Goal: Task Accomplishment & Management: Complete application form

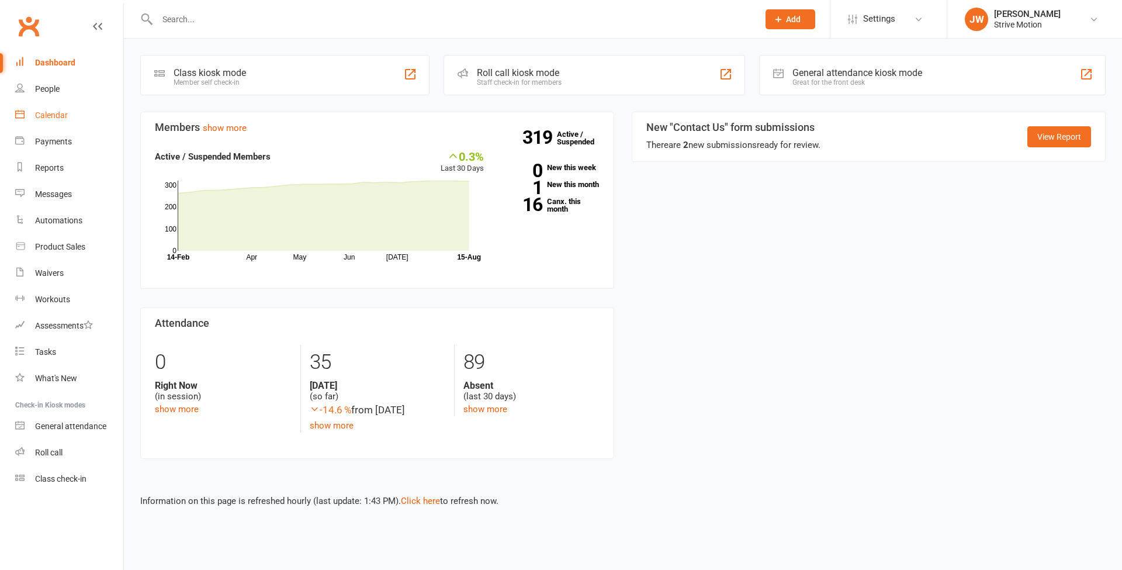
click at [44, 120] on link "Calendar" at bounding box center [69, 115] width 108 height 26
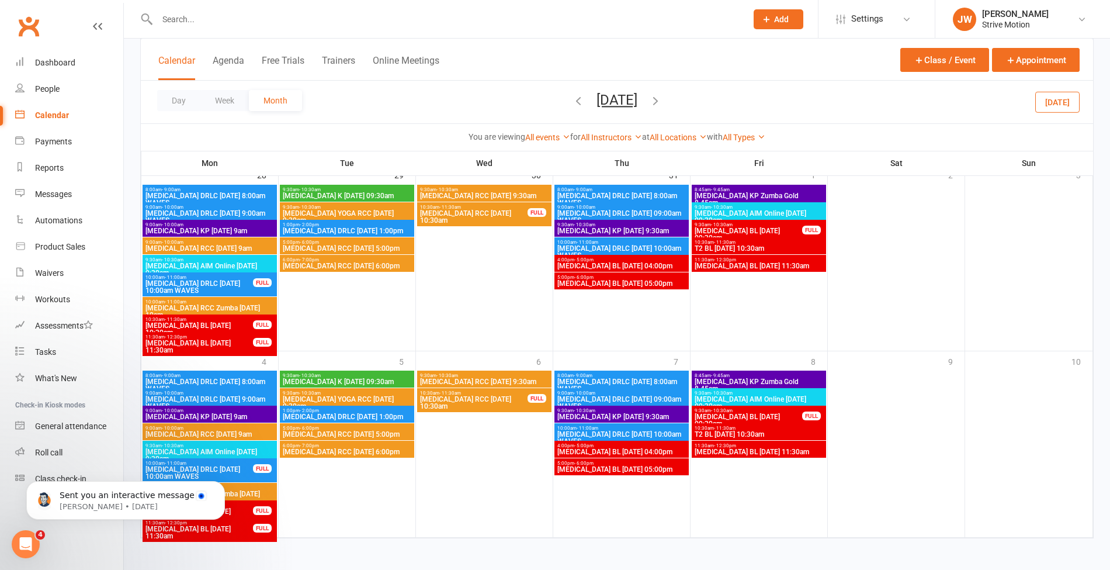
click at [662, 101] on icon "button" at bounding box center [655, 100] width 13 height 13
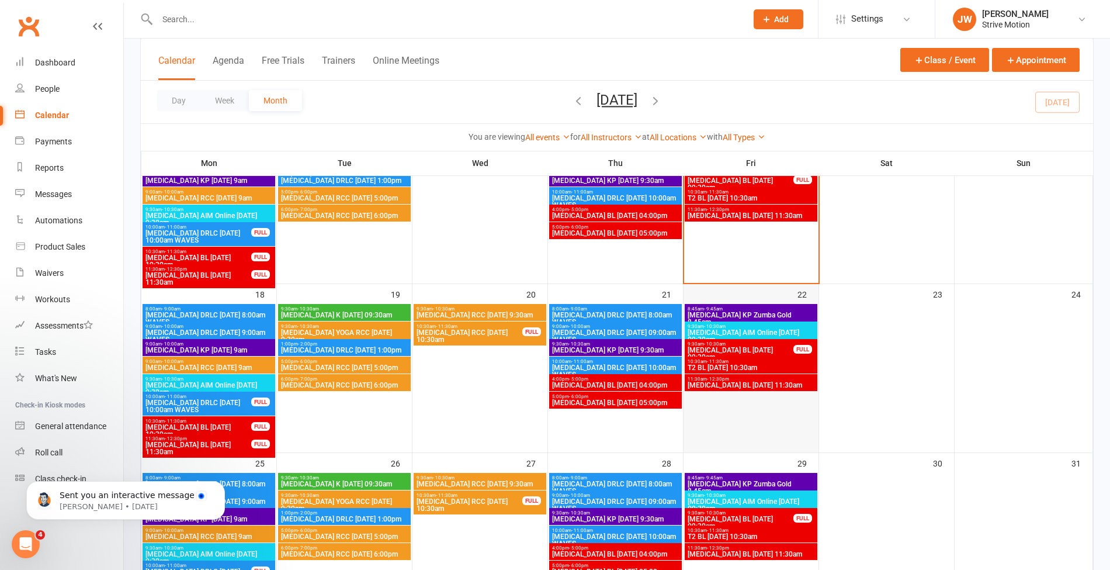
scroll to position [506, 0]
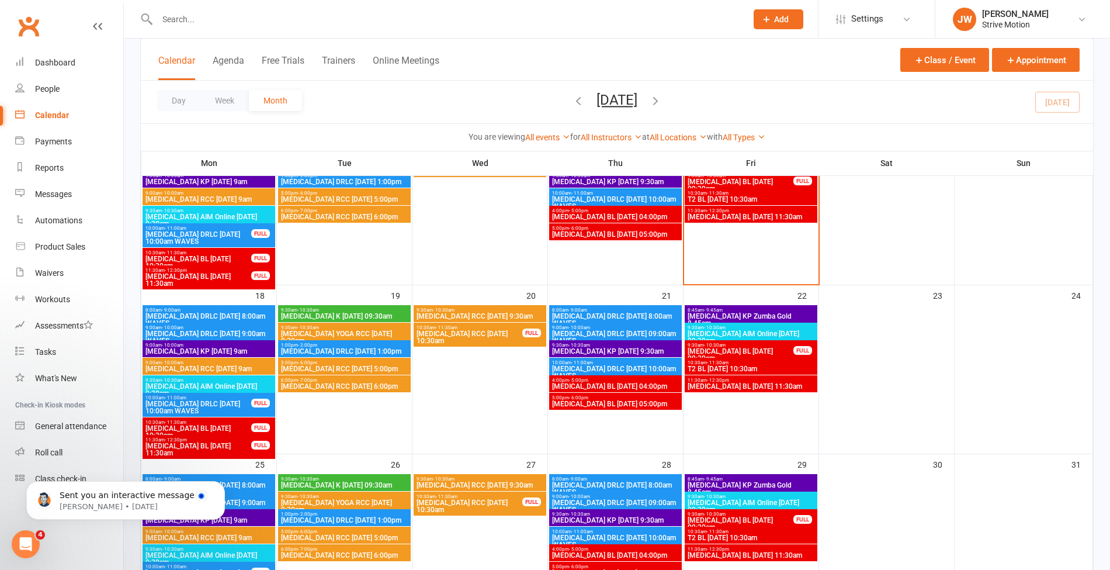
click at [729, 351] on span "[MEDICAL_DATA] BL [DATE] 09:30am" at bounding box center [740, 355] width 107 height 14
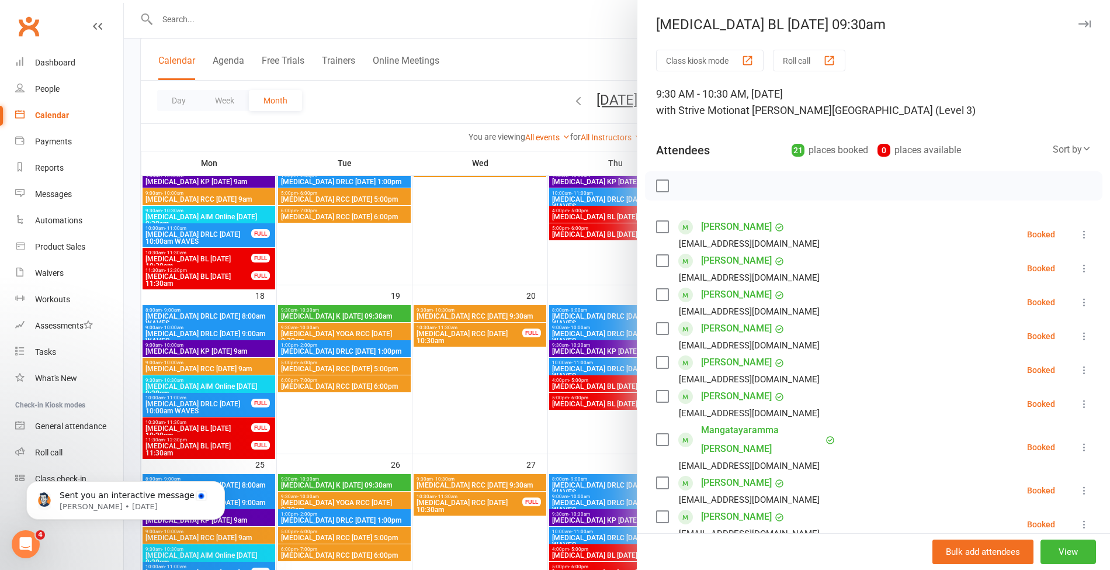
click at [522, 96] on div at bounding box center [617, 285] width 986 height 570
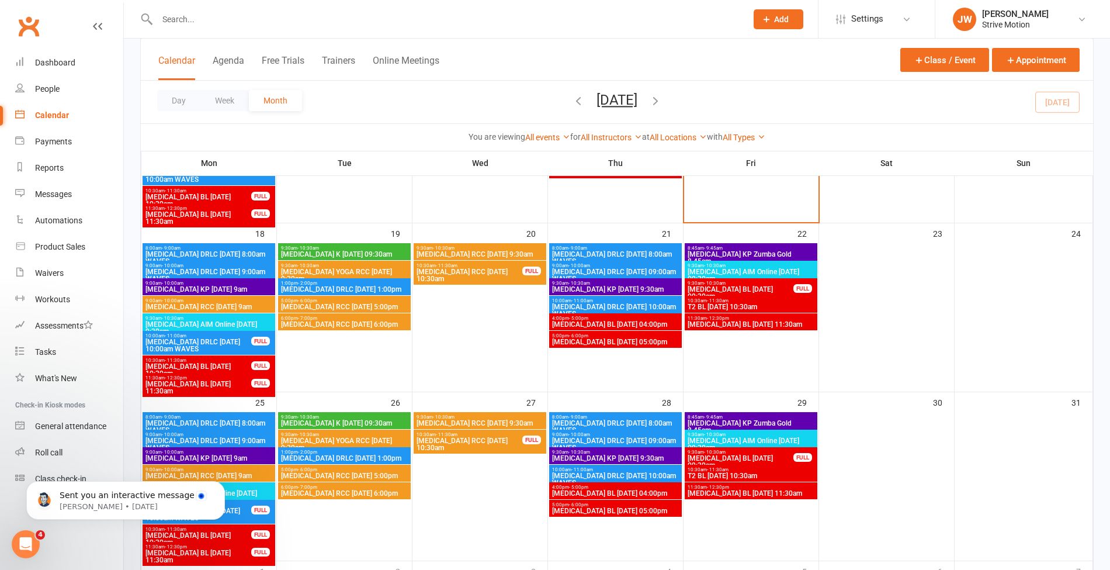
scroll to position [569, 0]
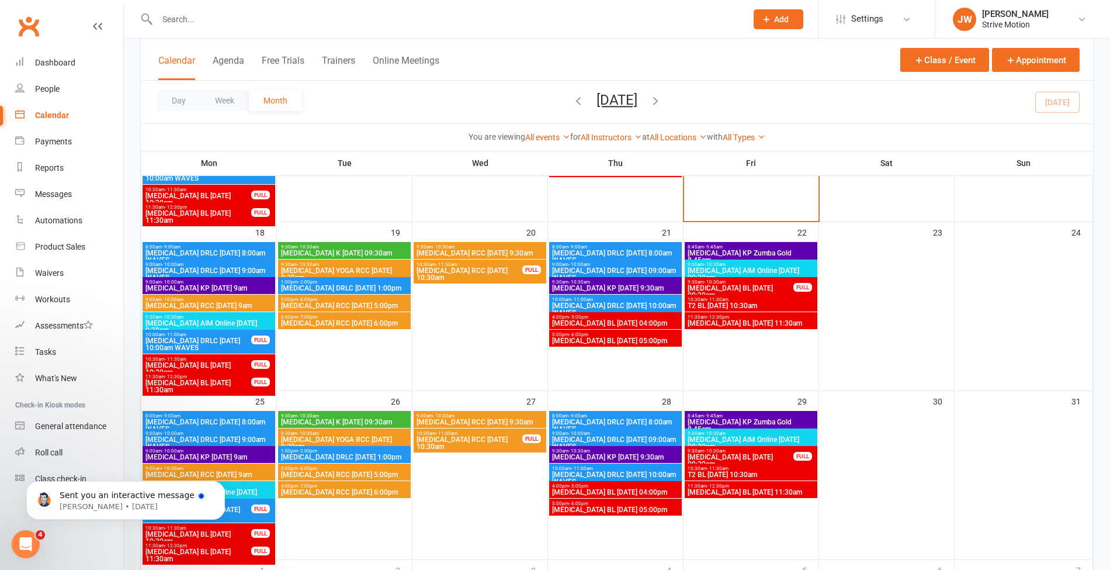
click at [727, 286] on span "[MEDICAL_DATA] BL [DATE] 09:30am" at bounding box center [740, 292] width 107 height 14
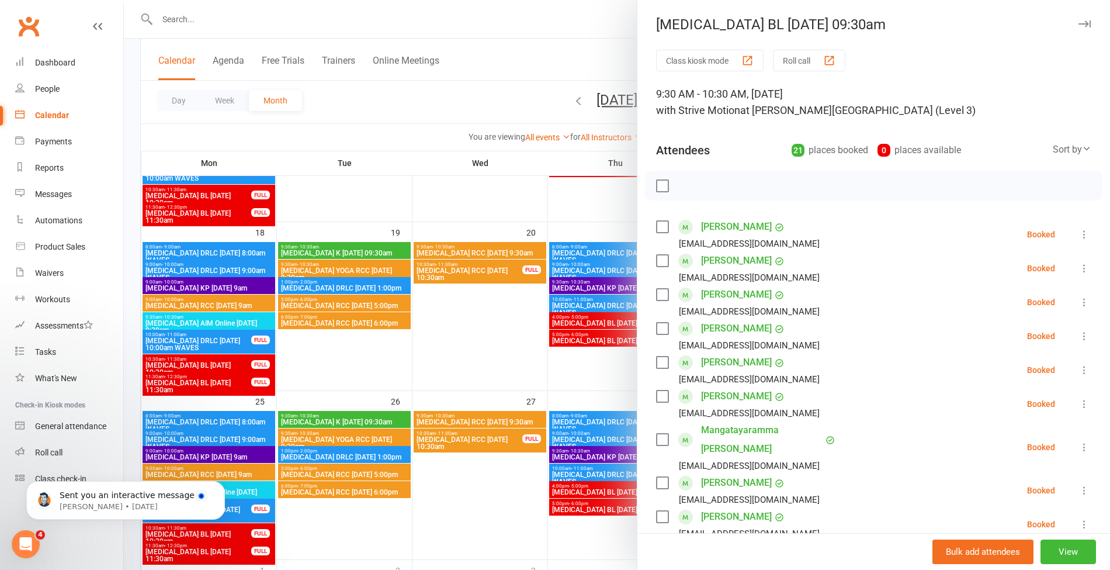
click at [550, 57] on div at bounding box center [617, 285] width 986 height 570
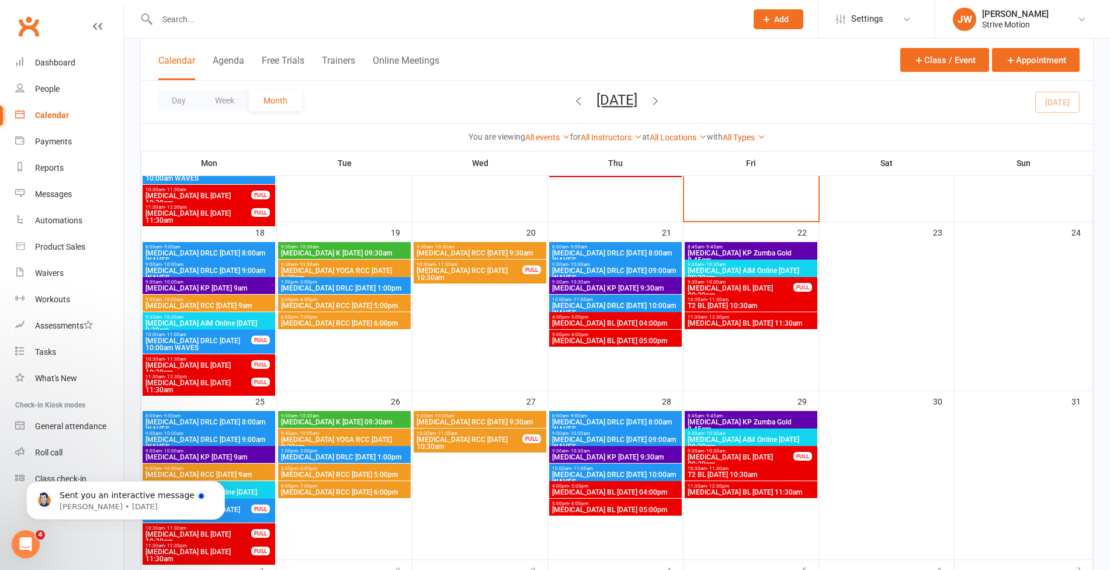
click at [726, 302] on span "T2 BL [DATE] 10:30am" at bounding box center [751, 305] width 128 height 7
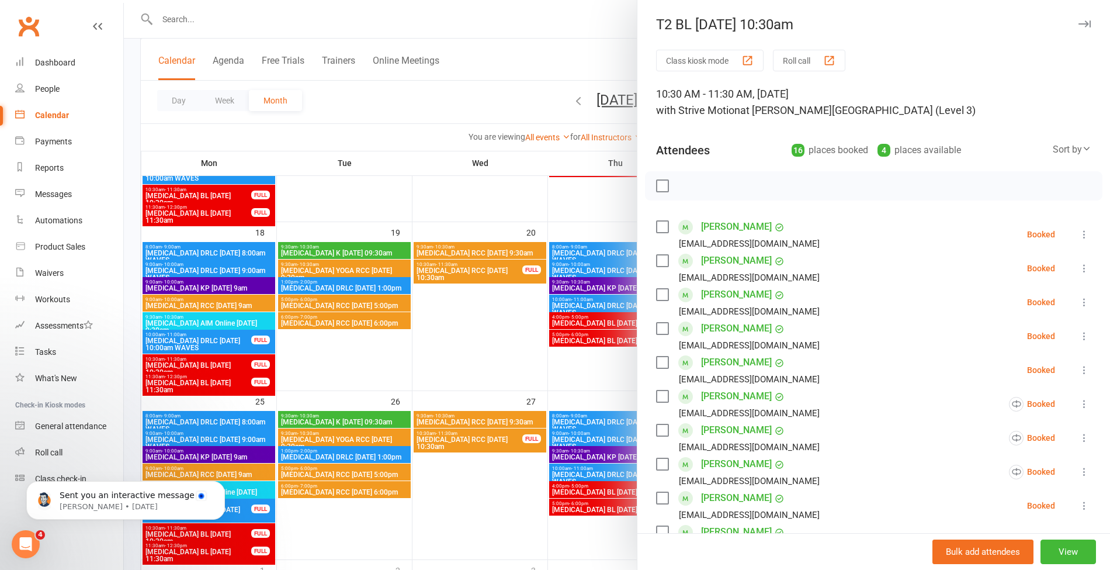
click at [554, 75] on div at bounding box center [617, 285] width 986 height 570
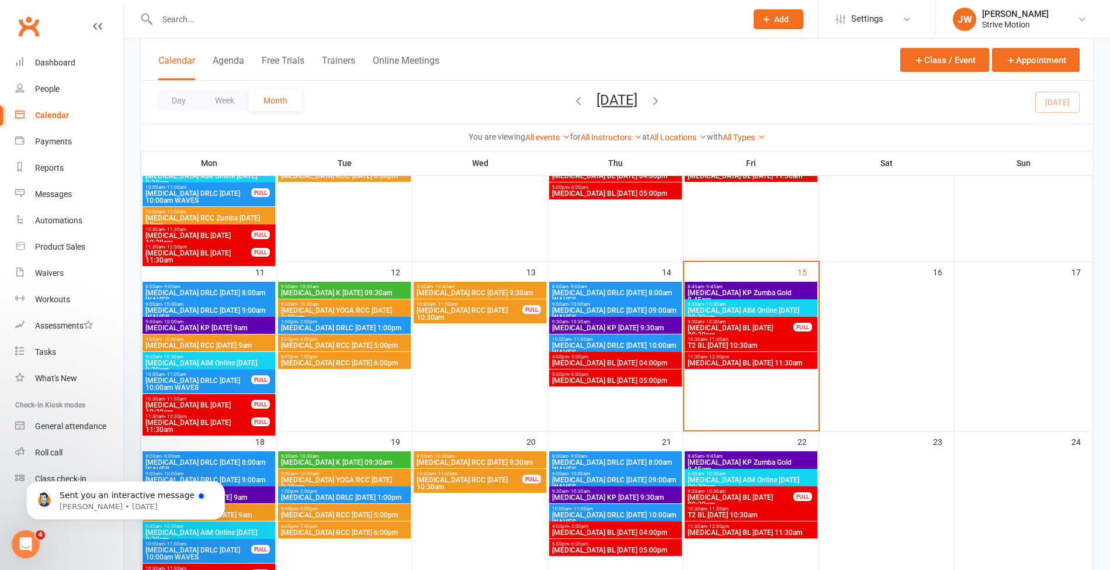
scroll to position [362, 0]
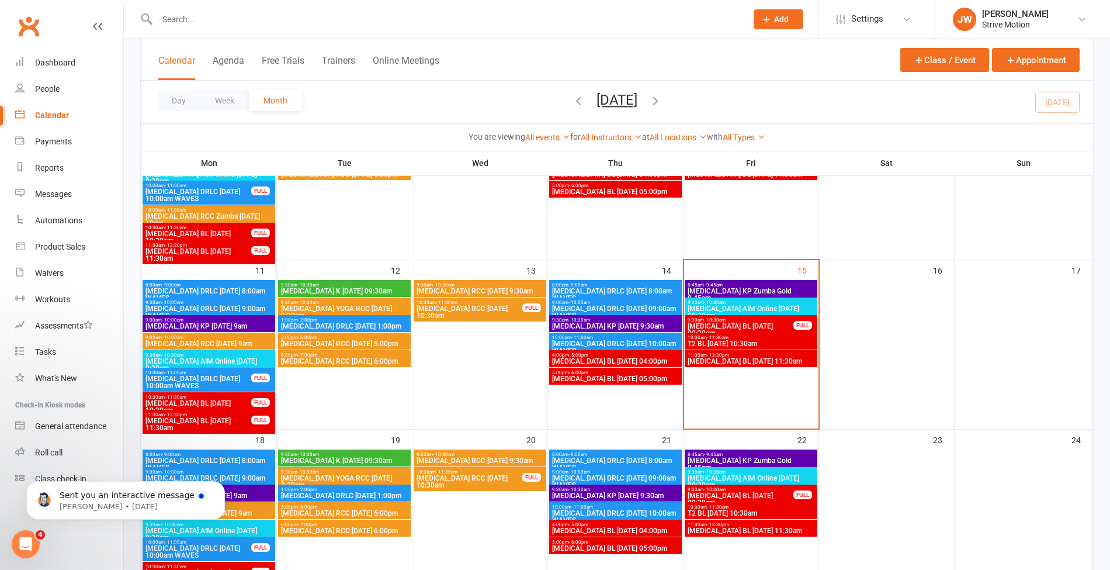
click at [722, 331] on div at bounding box center [751, 353] width 132 height 147
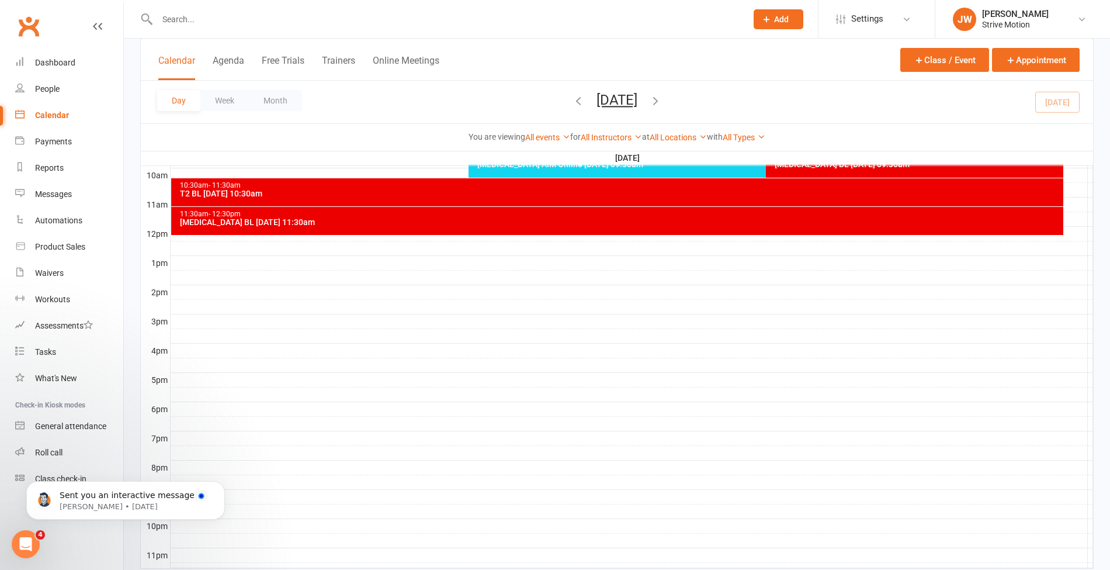
click at [58, 116] on div "Calendar" at bounding box center [52, 114] width 34 height 9
click at [275, 102] on button "Month" at bounding box center [275, 100] width 53 height 21
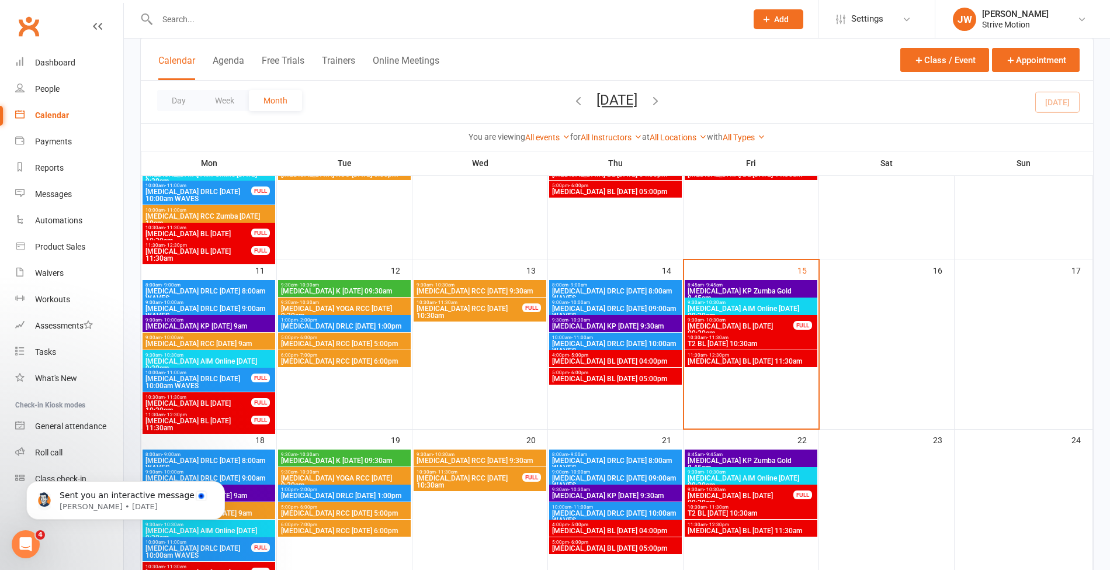
click at [740, 323] on span "[MEDICAL_DATA] BL [DATE] 09:30am" at bounding box center [740, 330] width 107 height 14
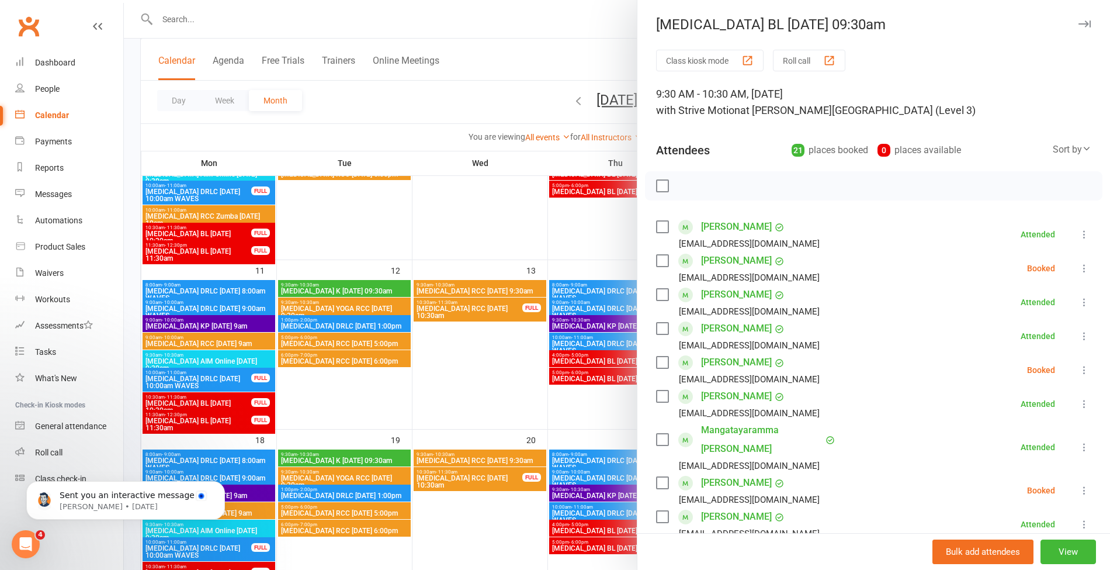
click at [562, 76] on div at bounding box center [617, 285] width 986 height 570
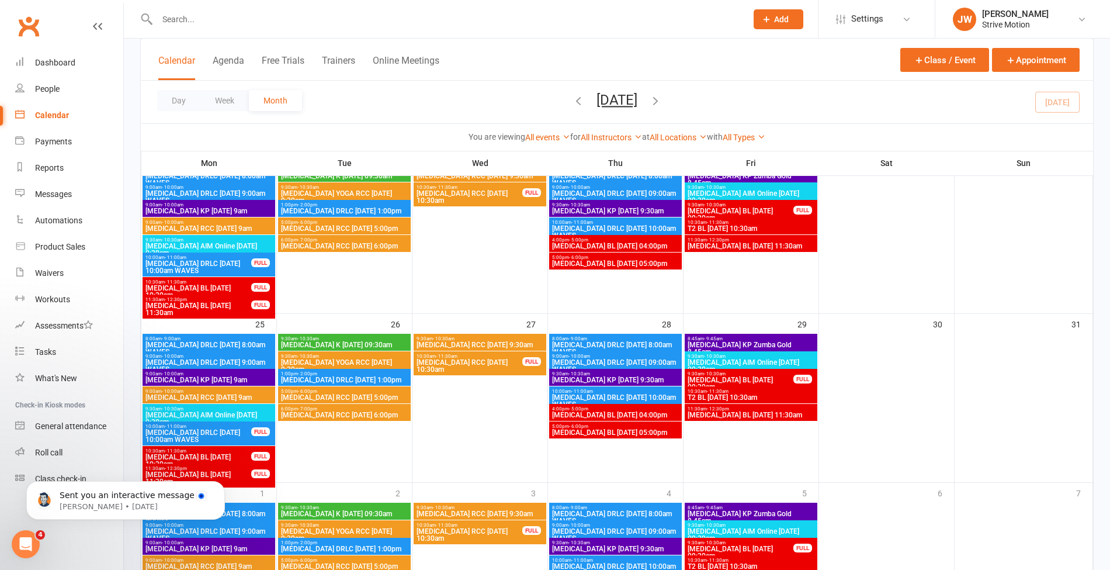
scroll to position [761, 0]
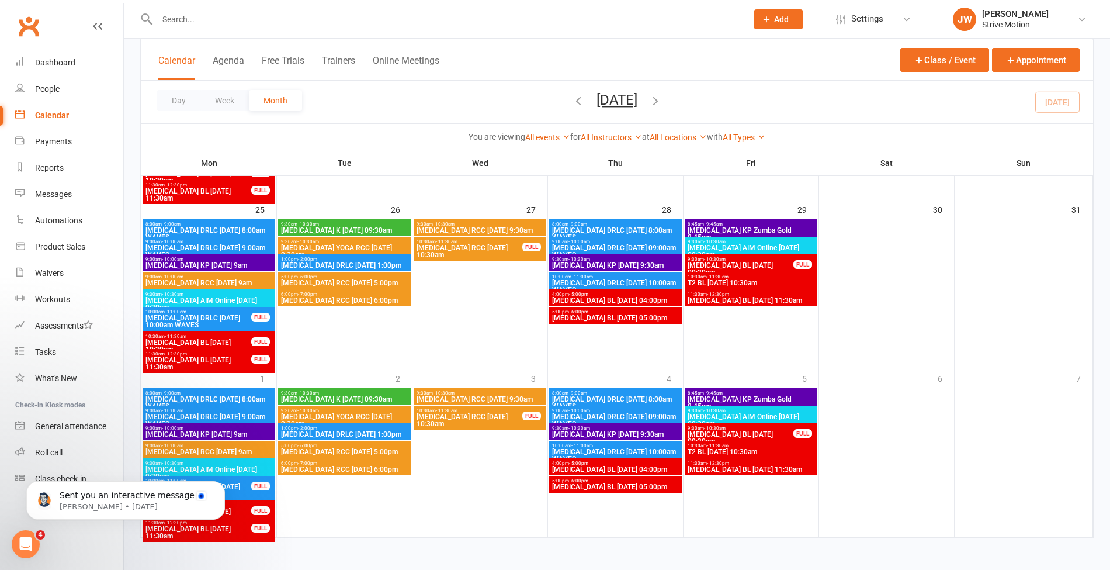
click at [662, 95] on icon "button" at bounding box center [655, 100] width 13 height 13
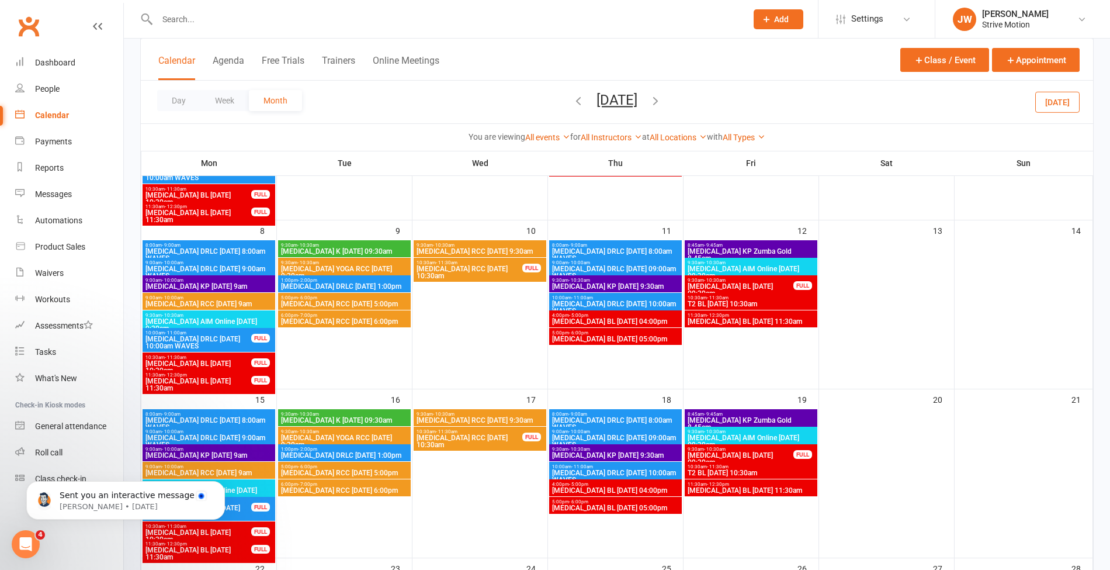
scroll to position [369, 0]
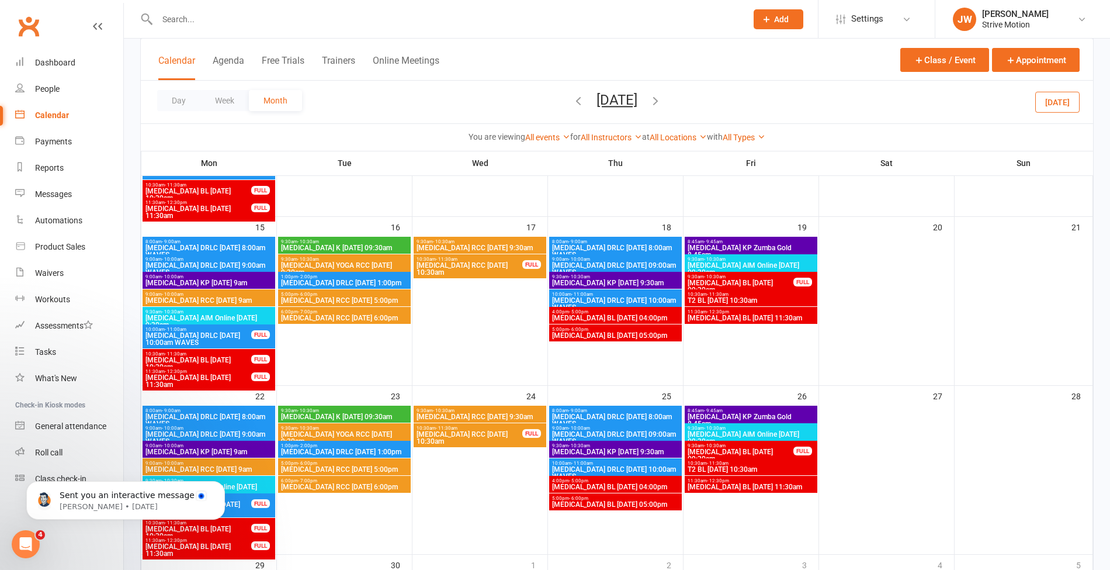
click at [746, 283] on span "[MEDICAL_DATA] BL [DATE] 09:30am" at bounding box center [740, 286] width 107 height 14
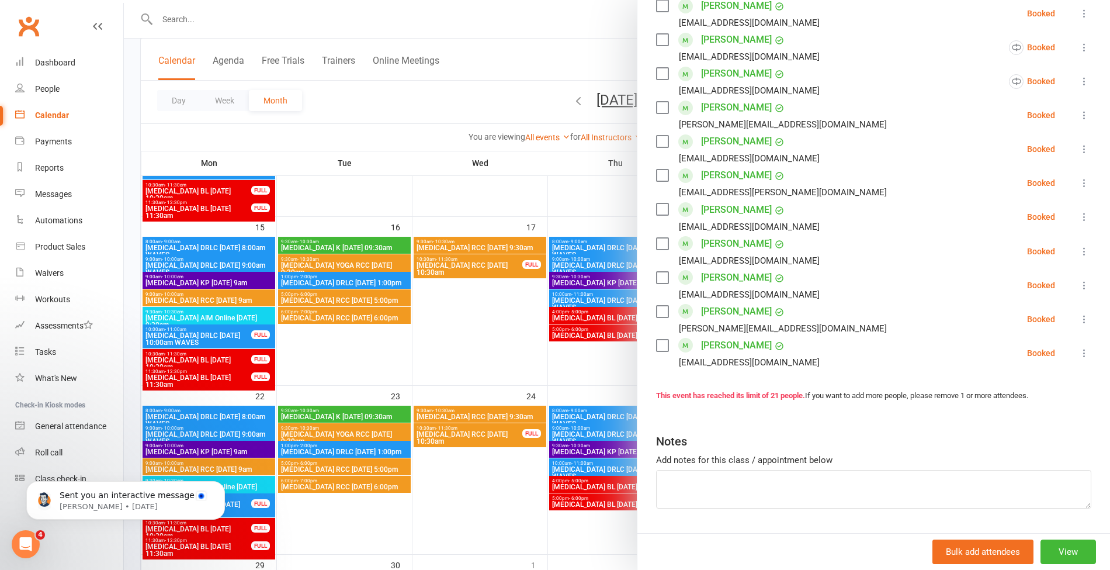
scroll to position [0, 0]
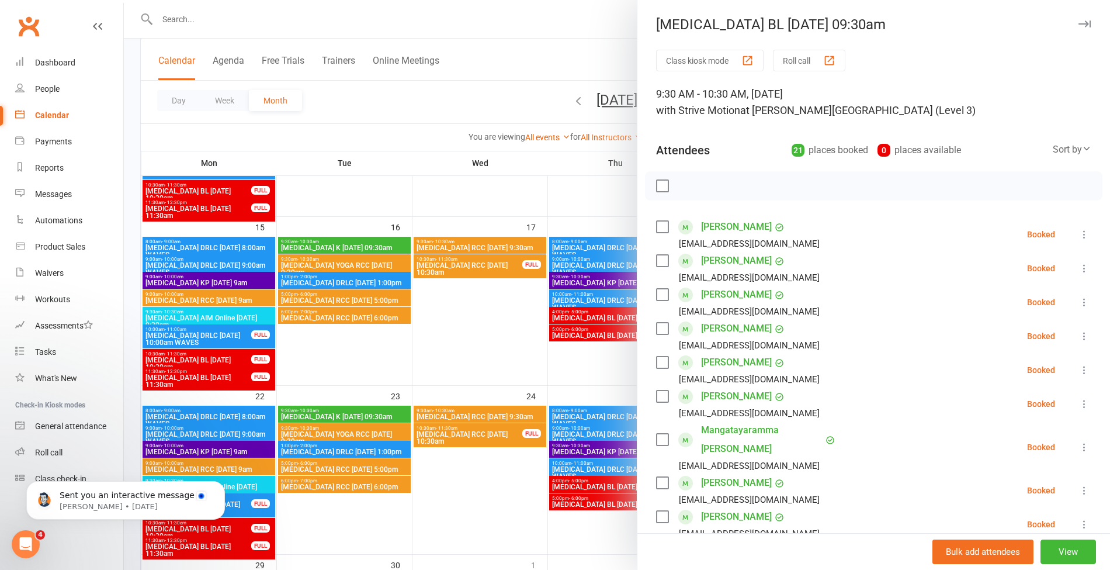
click at [505, 93] on div at bounding box center [617, 285] width 986 height 570
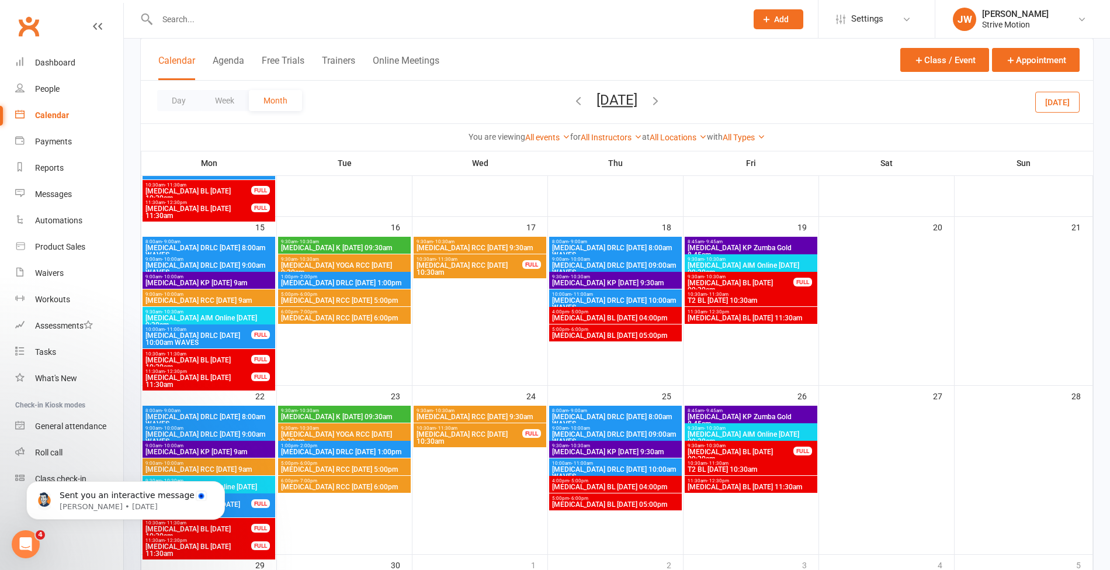
click at [715, 69] on div "Calendar Agenda Free Trials Trainers Online Meetings Class / Event Appointment" at bounding box center [617, 60] width 952 height 42
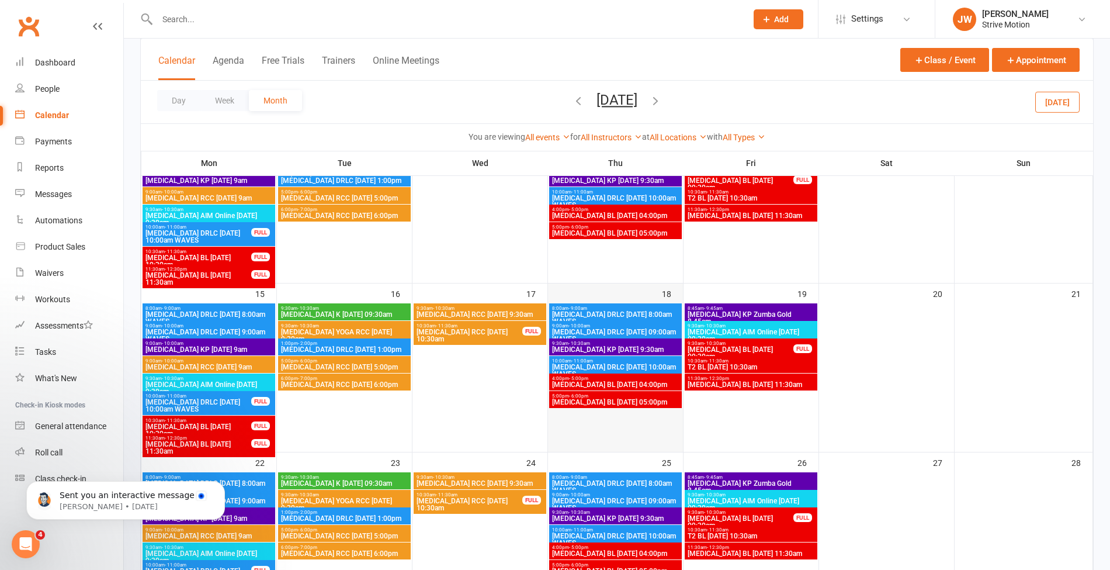
scroll to position [302, 0]
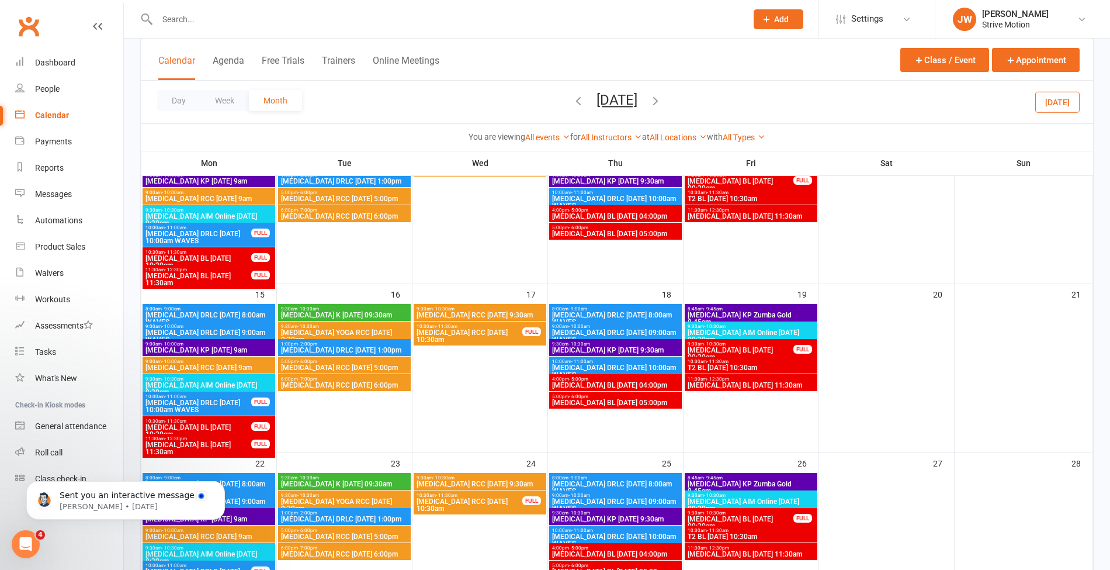
click at [798, 346] on div "FULL" at bounding box center [802, 349] width 19 height 9
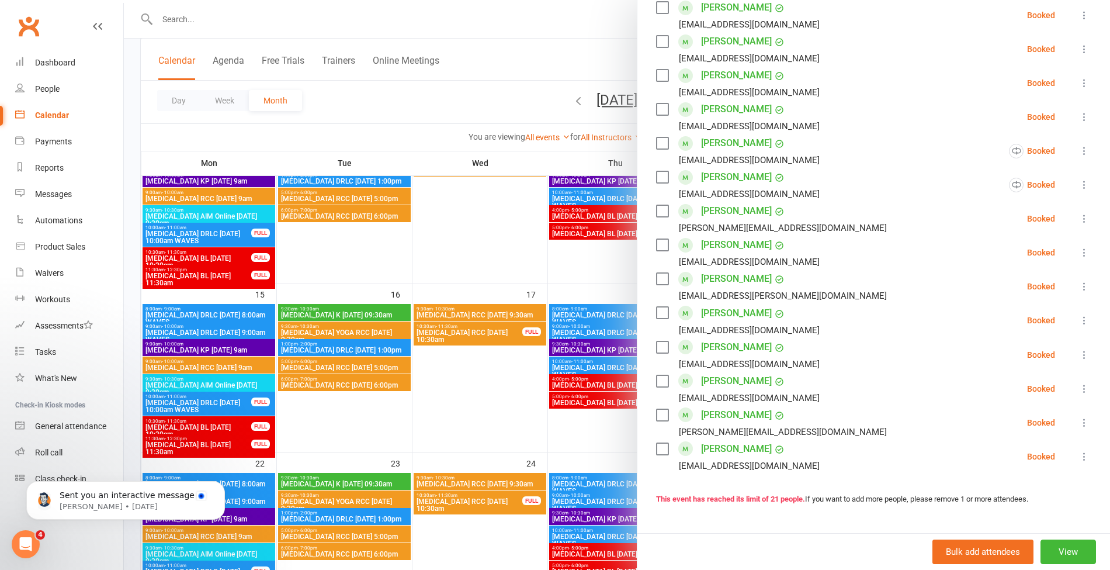
scroll to position [476, 0]
click at [434, 79] on div at bounding box center [617, 285] width 986 height 570
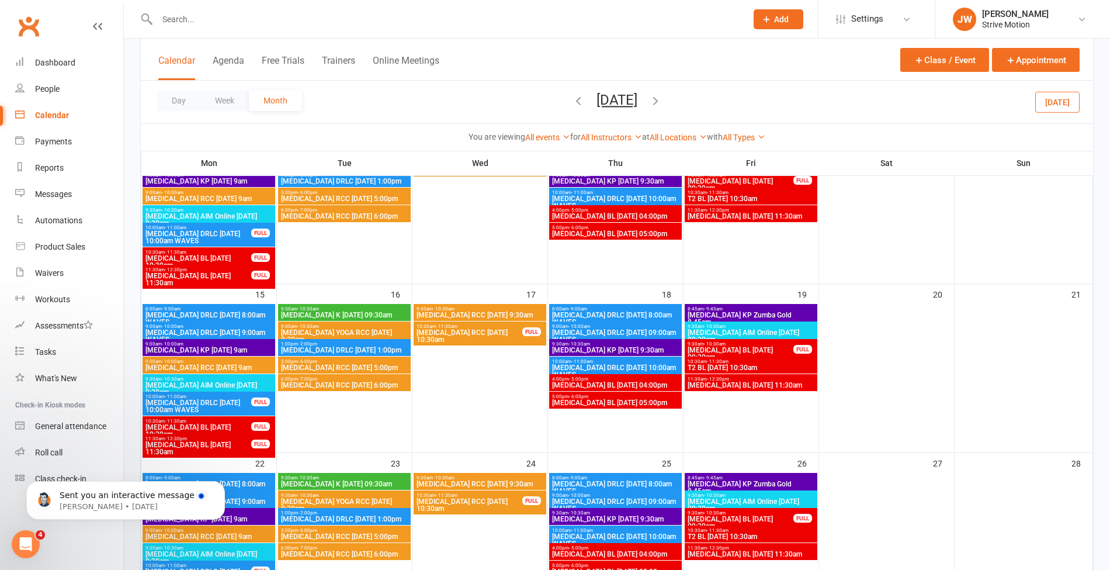
click at [213, 425] on span "[MEDICAL_DATA] BL [DATE] 10:30am" at bounding box center [198, 431] width 107 height 14
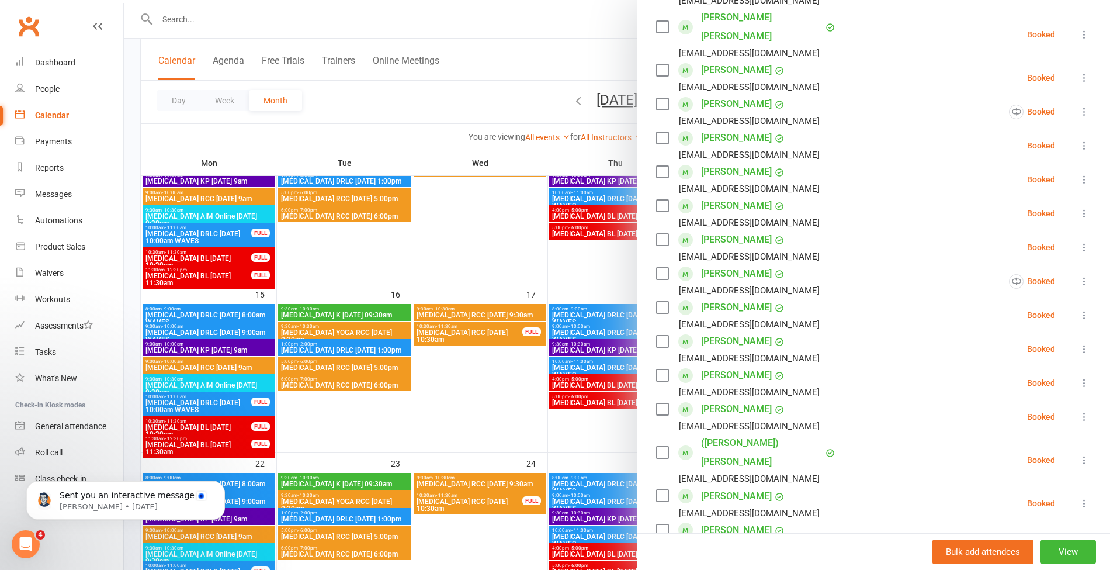
scroll to position [417, 0]
click at [511, 93] on div at bounding box center [617, 285] width 986 height 570
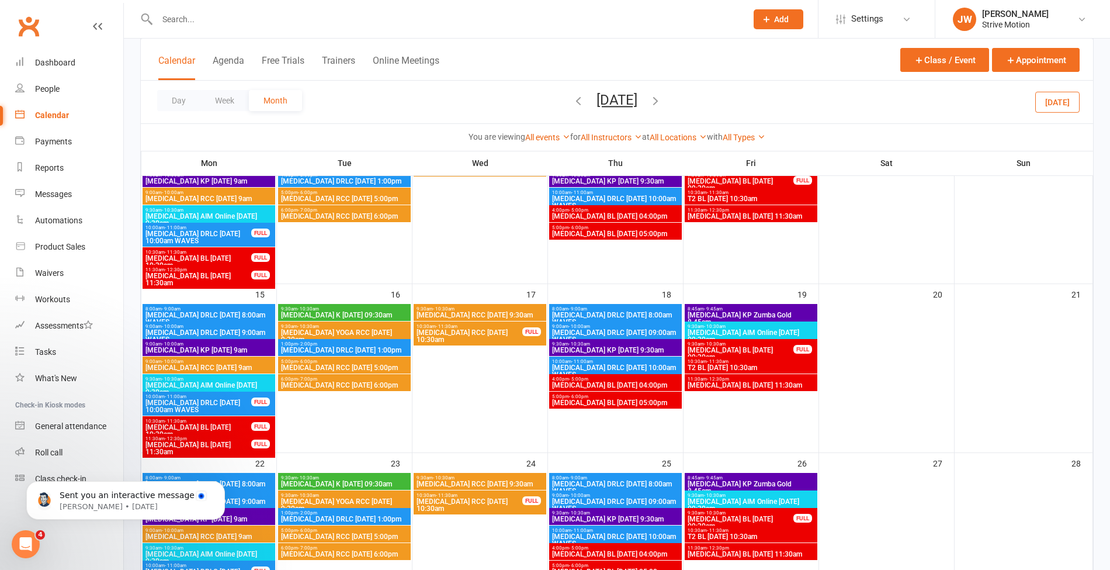
click at [707, 344] on span "- 10:30am" at bounding box center [715, 343] width 22 height 5
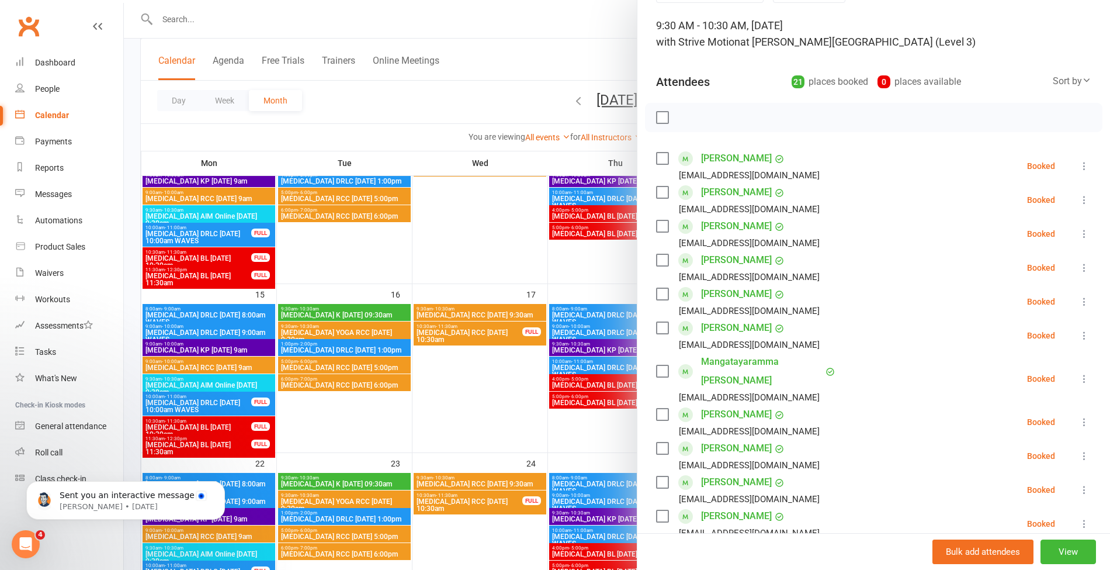
scroll to position [76, 0]
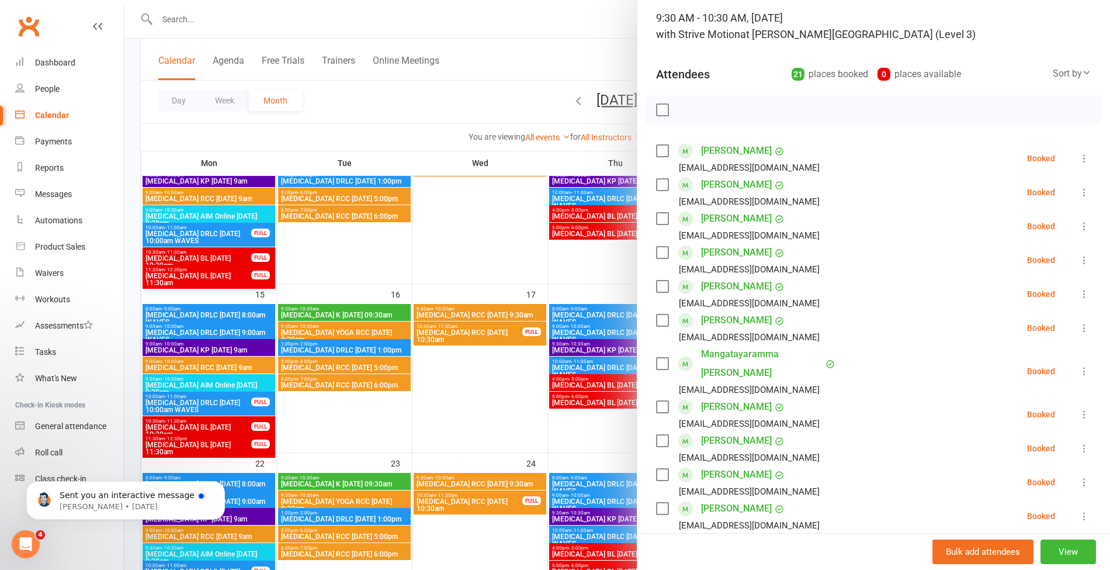
click at [404, 71] on div at bounding box center [617, 285] width 986 height 570
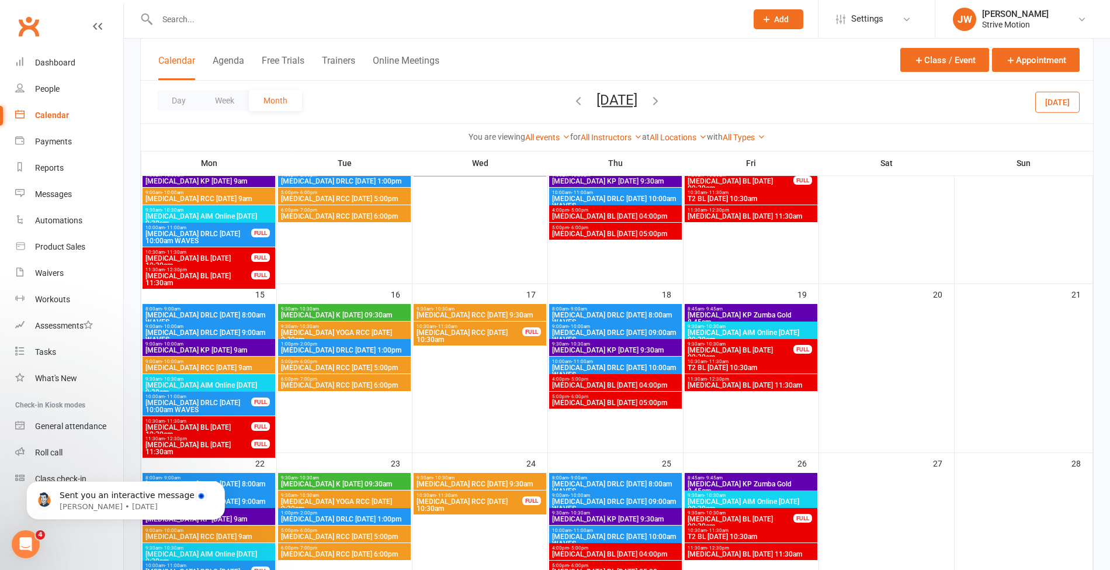
click at [301, 28] on div at bounding box center [439, 19] width 598 height 38
click at [273, 19] on input "text" at bounding box center [446, 19] width 585 height 16
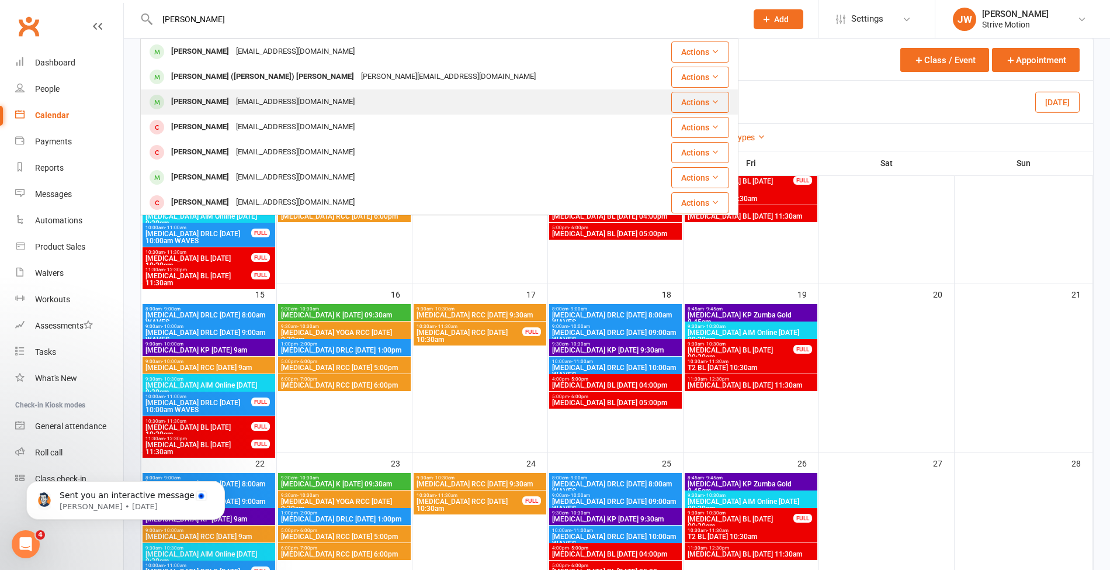
type input "[PERSON_NAME]"
click at [284, 105] on div "[EMAIL_ADDRESS][DOMAIN_NAME]" at bounding box center [296, 101] width 126 height 17
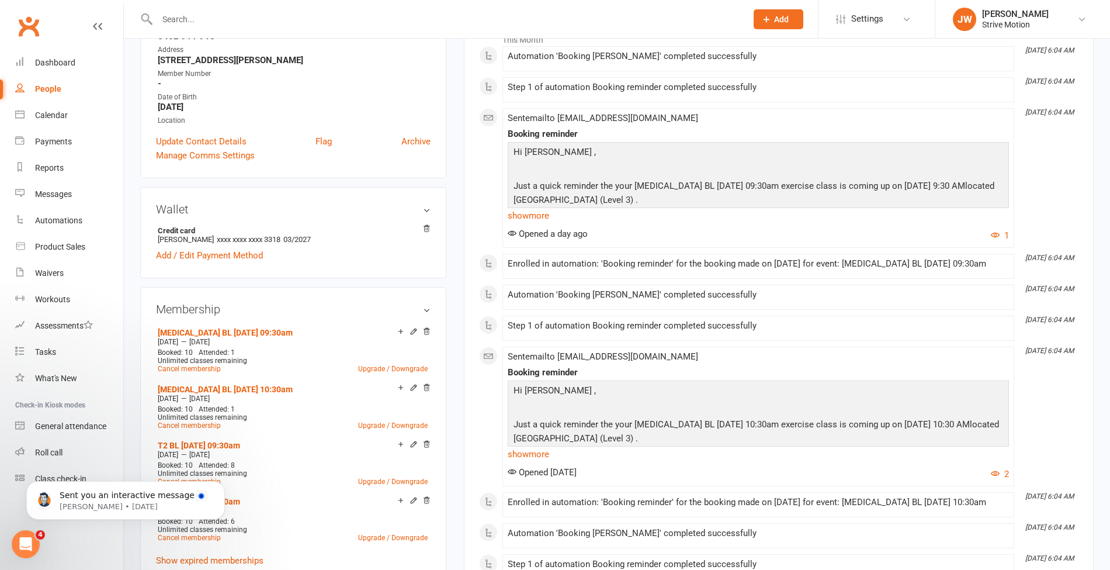
scroll to position [218, 0]
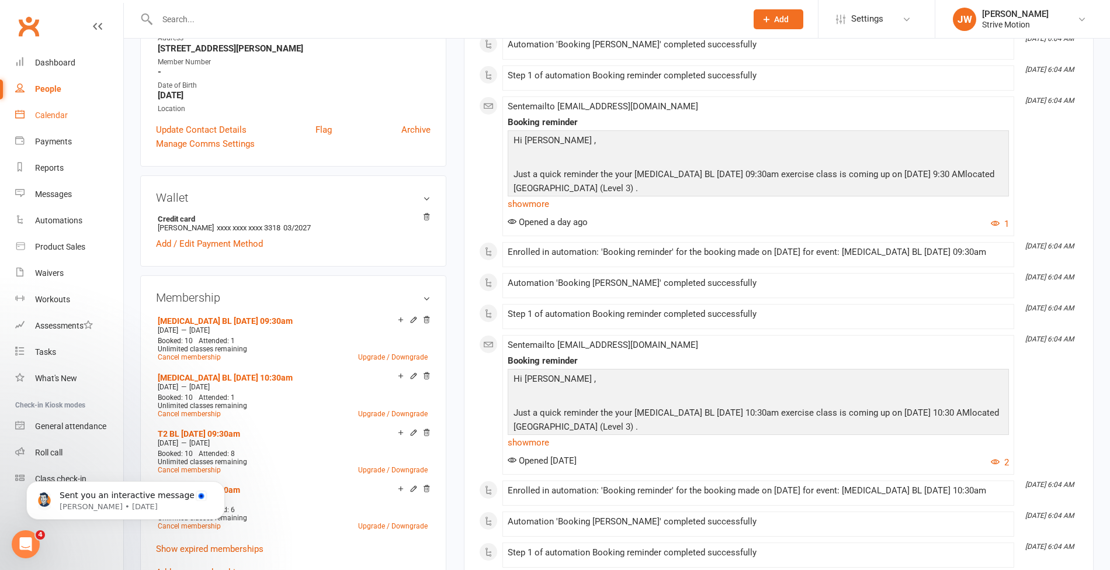
click at [44, 113] on div "Calendar" at bounding box center [51, 114] width 33 height 9
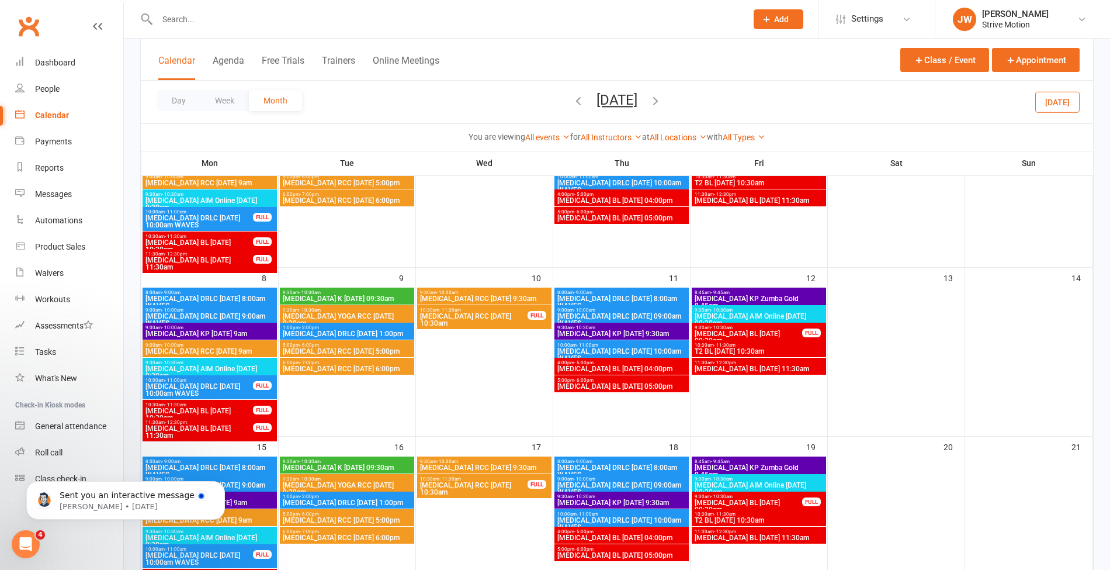
scroll to position [150, 0]
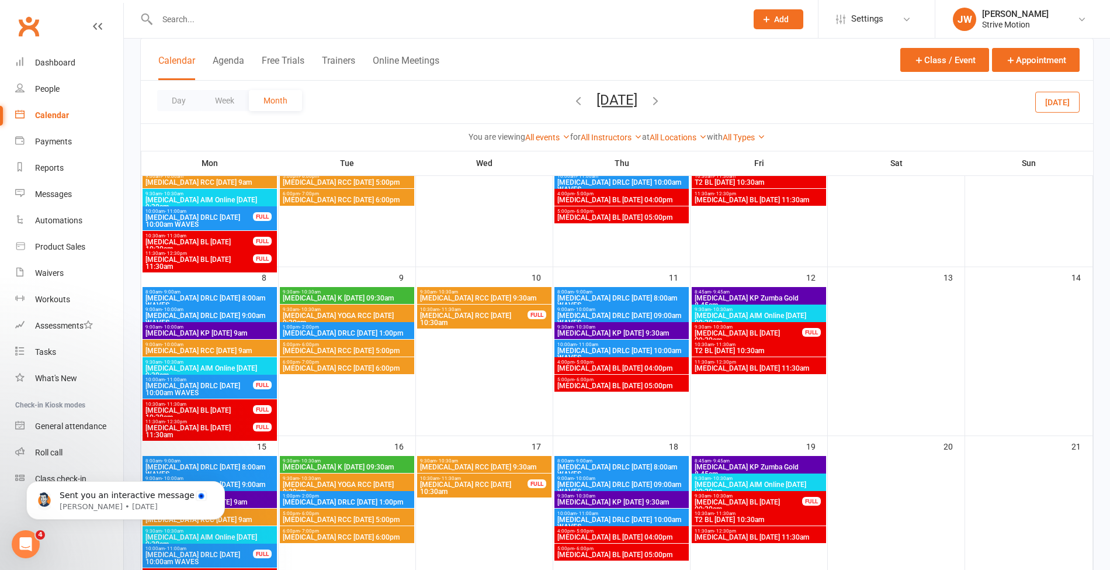
click at [773, 337] on div "9:30am - 10:30am [MEDICAL_DATA] BL [DATE] 09:30am FULL" at bounding box center [759, 334] width 134 height 24
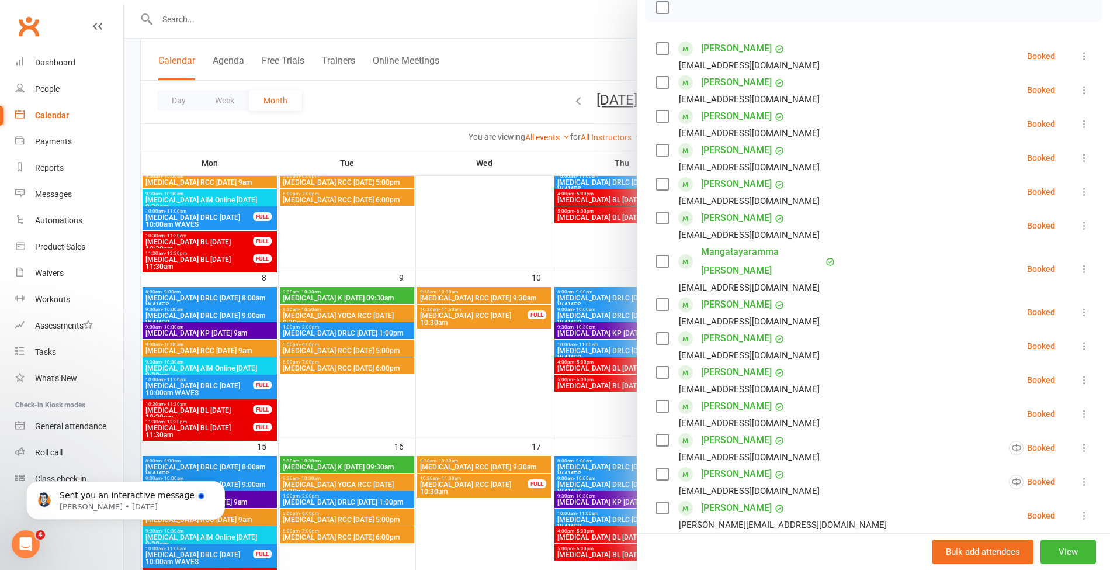
scroll to position [147, 0]
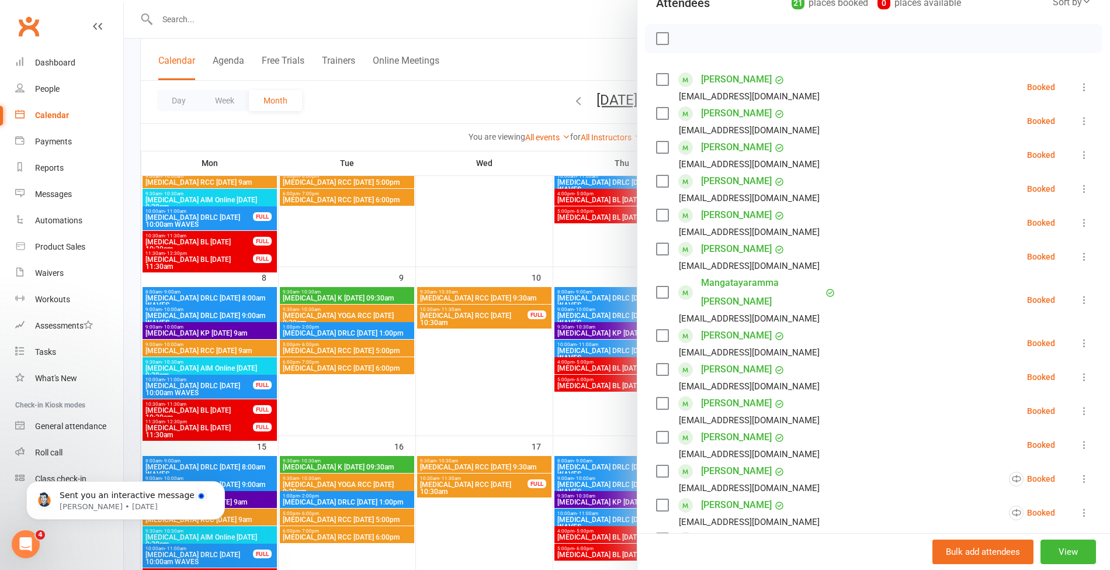
click at [517, 72] on div at bounding box center [617, 285] width 986 height 570
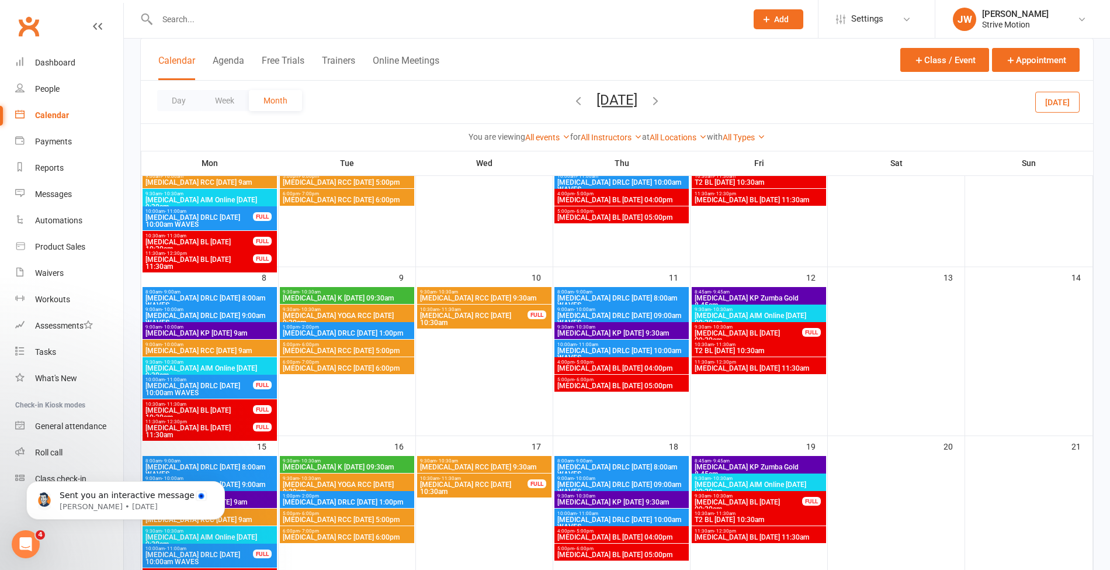
click at [704, 349] on span "T2 BL [DATE] 10:30am" at bounding box center [759, 350] width 130 height 7
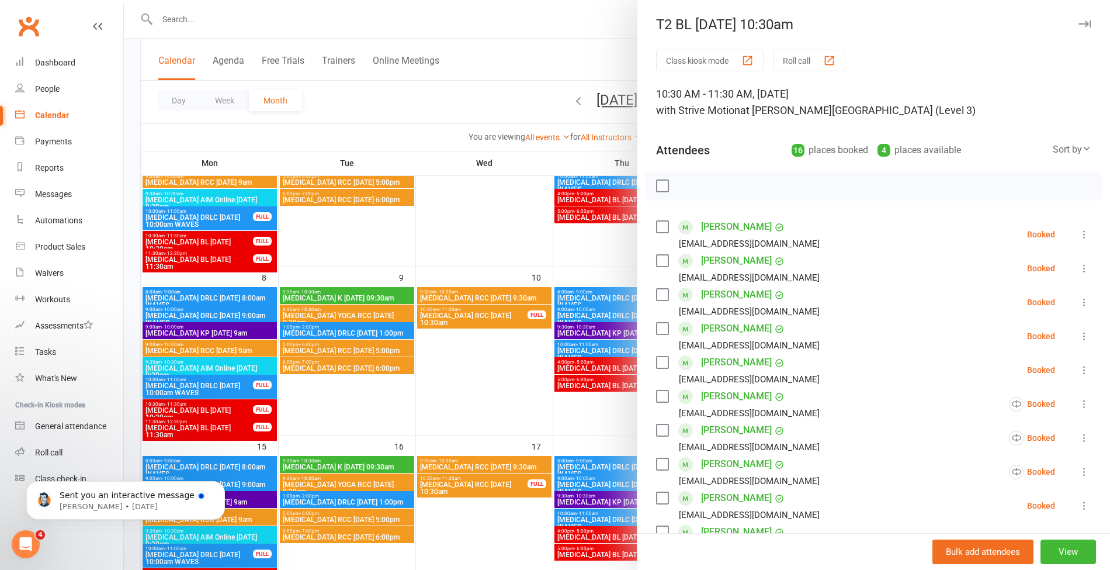
click at [508, 63] on div at bounding box center [617, 285] width 986 height 570
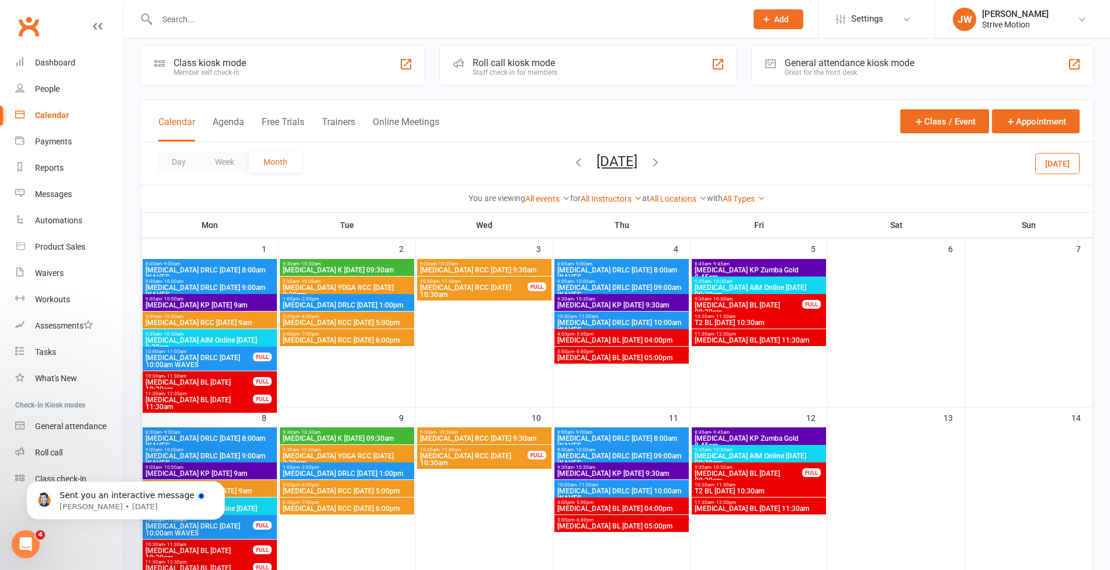
scroll to position [9, 0]
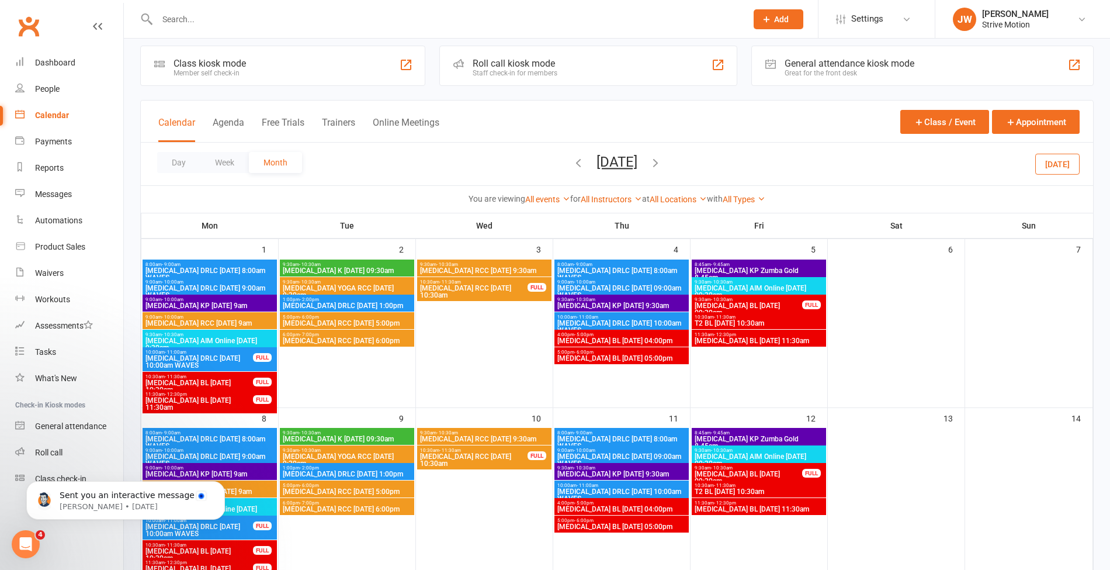
click at [728, 304] on span "[MEDICAL_DATA] BL [DATE] 09:30am" at bounding box center [748, 309] width 109 height 14
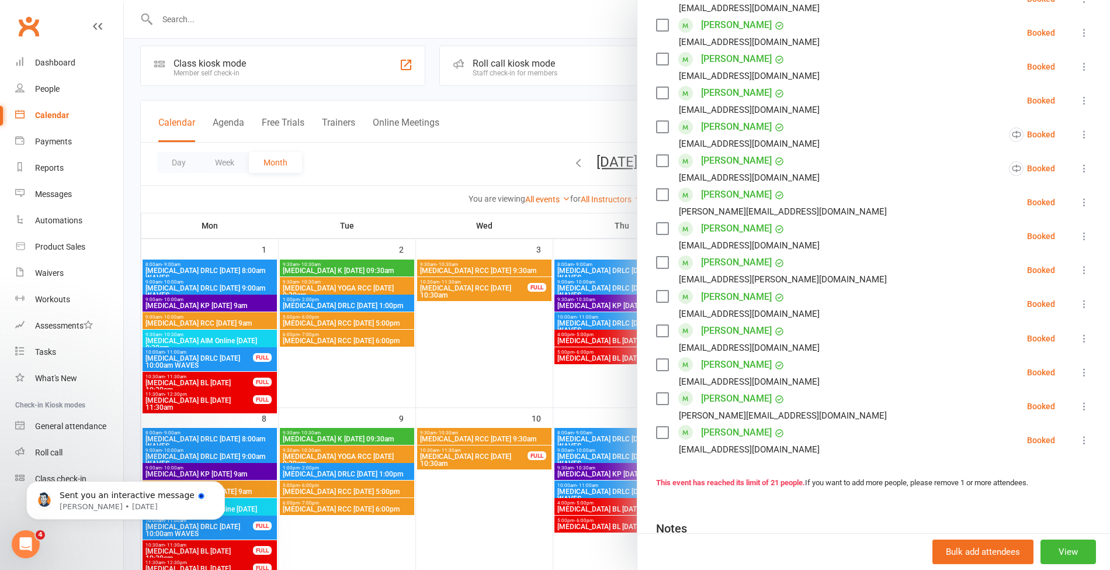
scroll to position [493, 0]
click at [214, 43] on div at bounding box center [617, 285] width 986 height 570
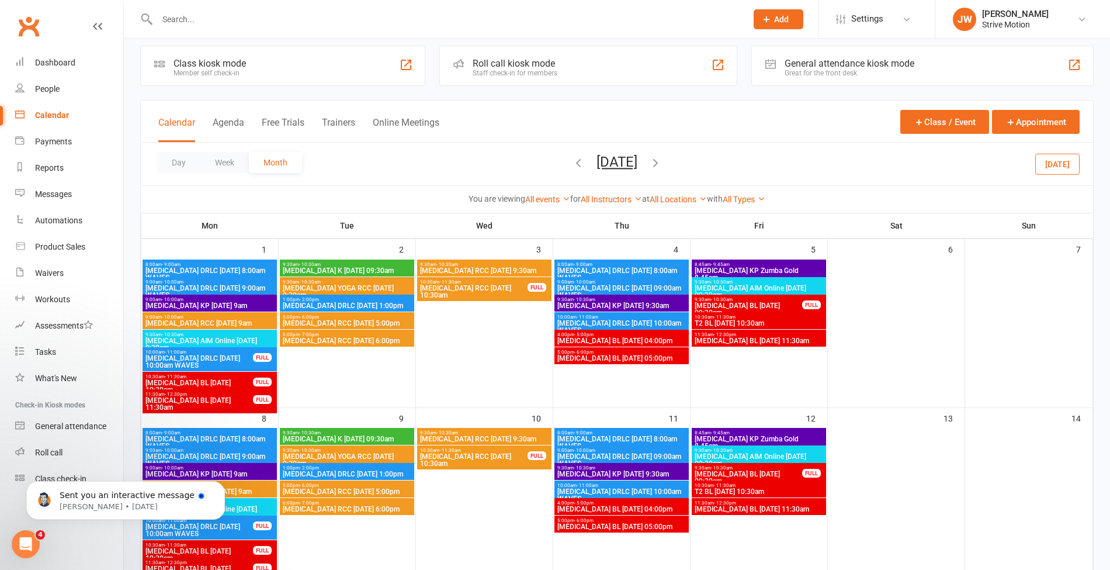
click at [202, 32] on div at bounding box center [439, 19] width 598 height 38
click at [200, 30] on div at bounding box center [439, 19] width 598 height 38
click at [183, 18] on input "text" at bounding box center [446, 19] width 585 height 16
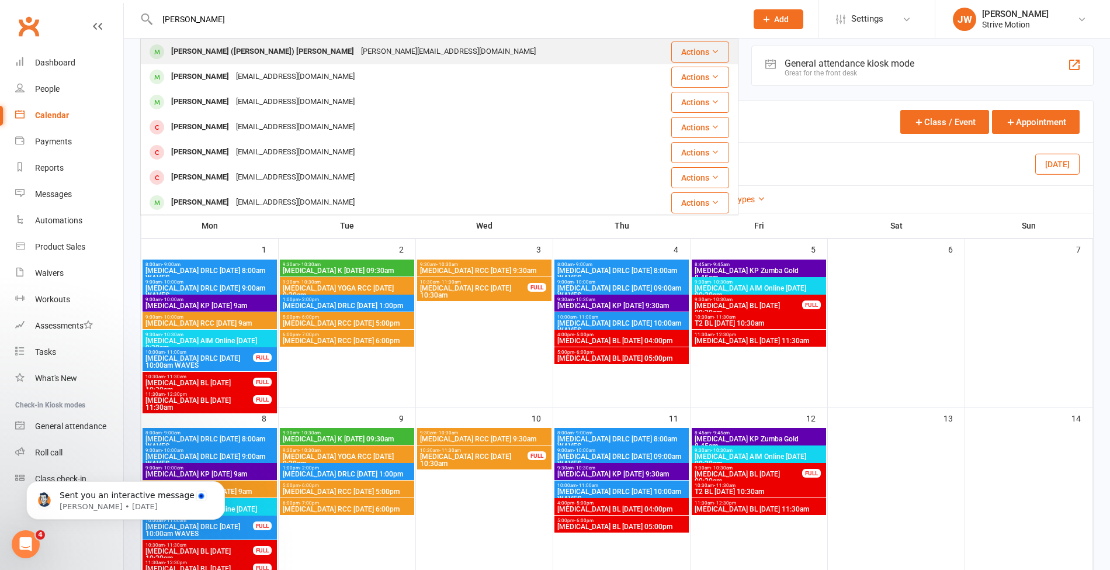
type input "[PERSON_NAME]"
click at [358, 54] on div "[PERSON_NAME][EMAIL_ADDRESS][DOMAIN_NAME]" at bounding box center [449, 51] width 182 height 17
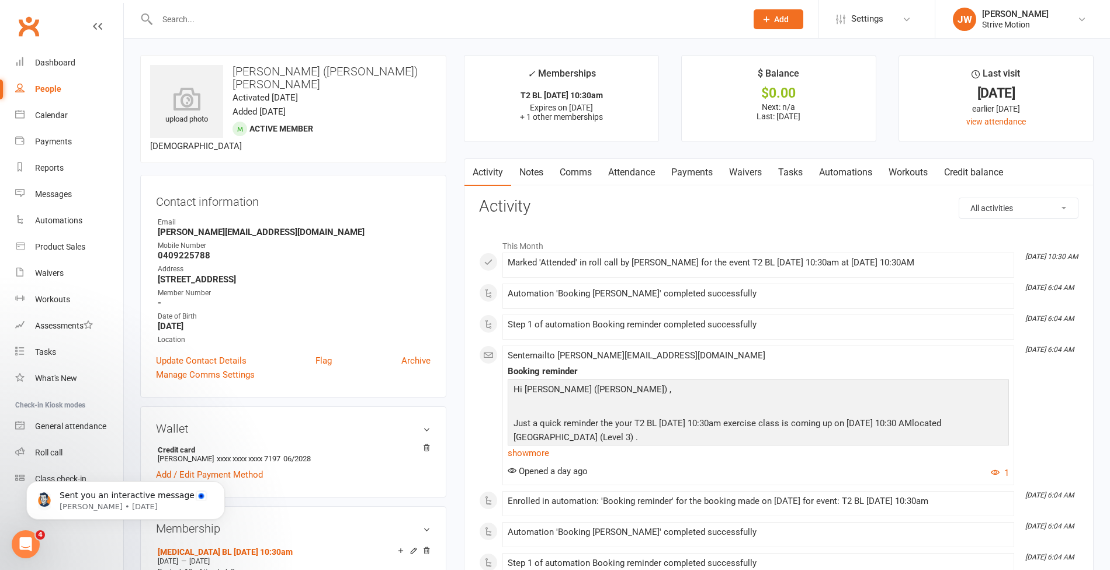
click at [225, 8] on div at bounding box center [439, 19] width 598 height 38
click at [215, 15] on input "text" at bounding box center [446, 19] width 585 height 16
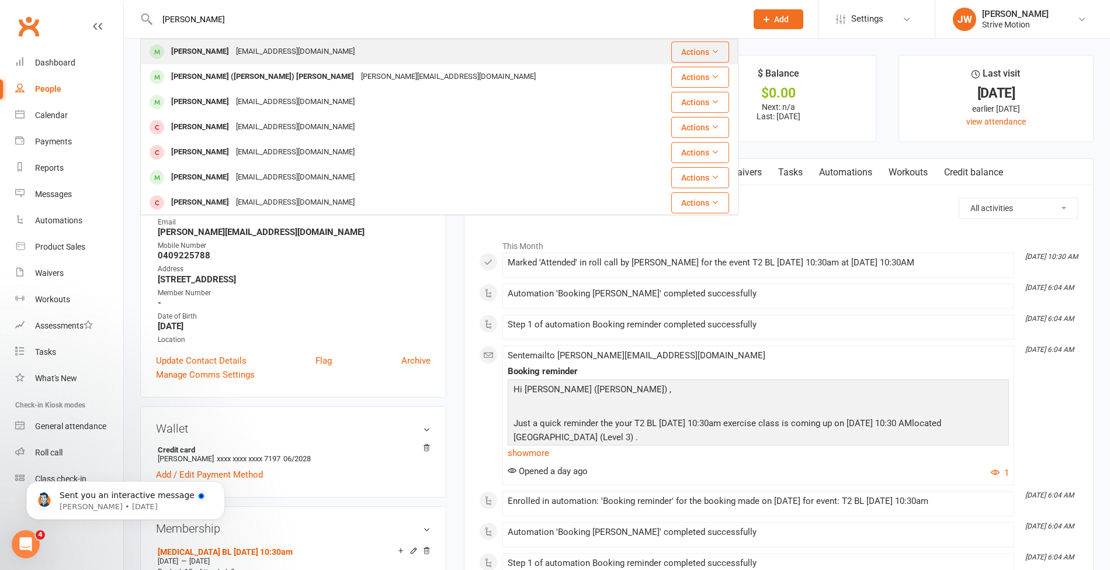
type input "[PERSON_NAME]"
click at [217, 44] on div "[PERSON_NAME]" at bounding box center [200, 51] width 65 height 17
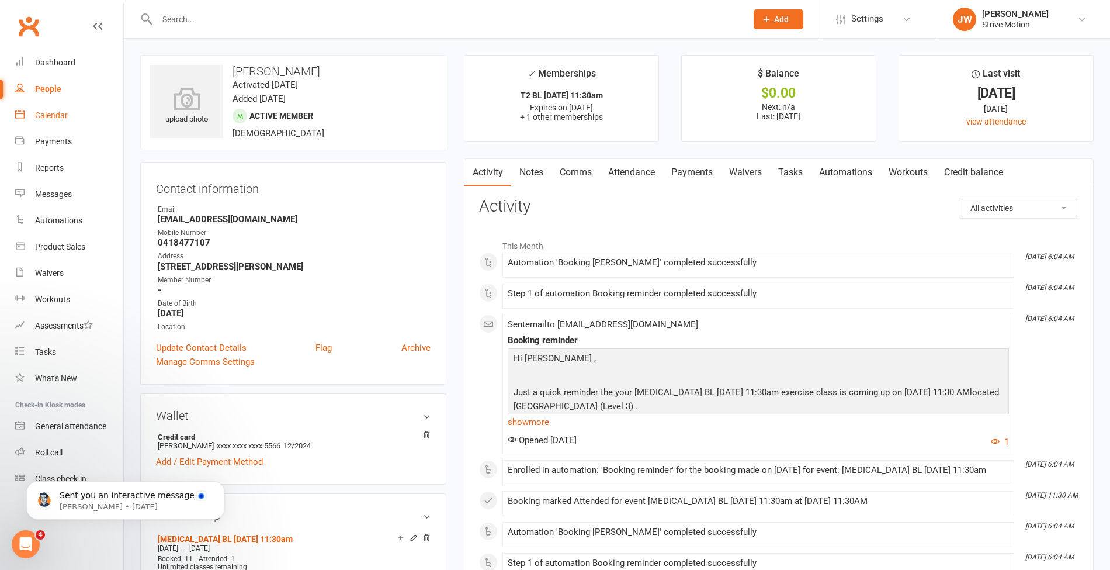
click at [46, 122] on link "Calendar" at bounding box center [69, 115] width 108 height 26
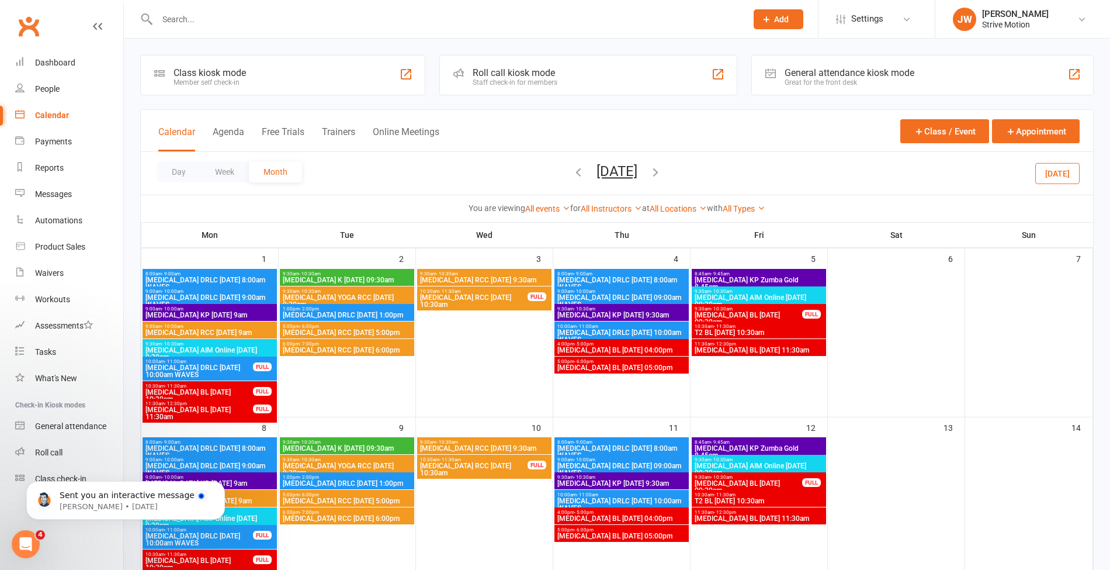
click at [257, 26] on input "text" at bounding box center [446, 19] width 585 height 16
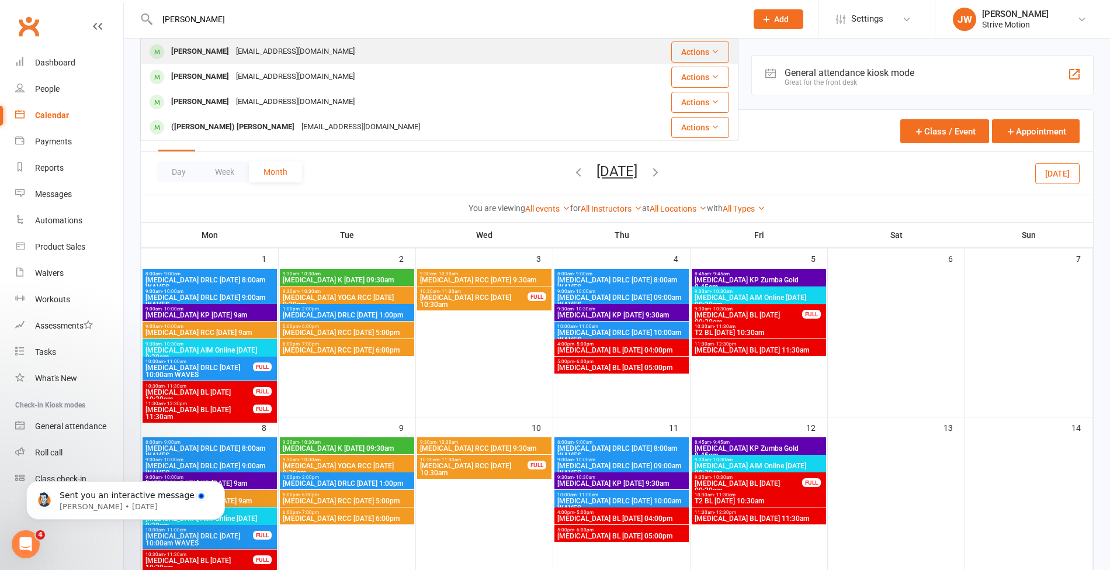
type input "[PERSON_NAME]"
click at [253, 49] on div "[EMAIL_ADDRESS][DOMAIN_NAME]" at bounding box center [296, 51] width 126 height 17
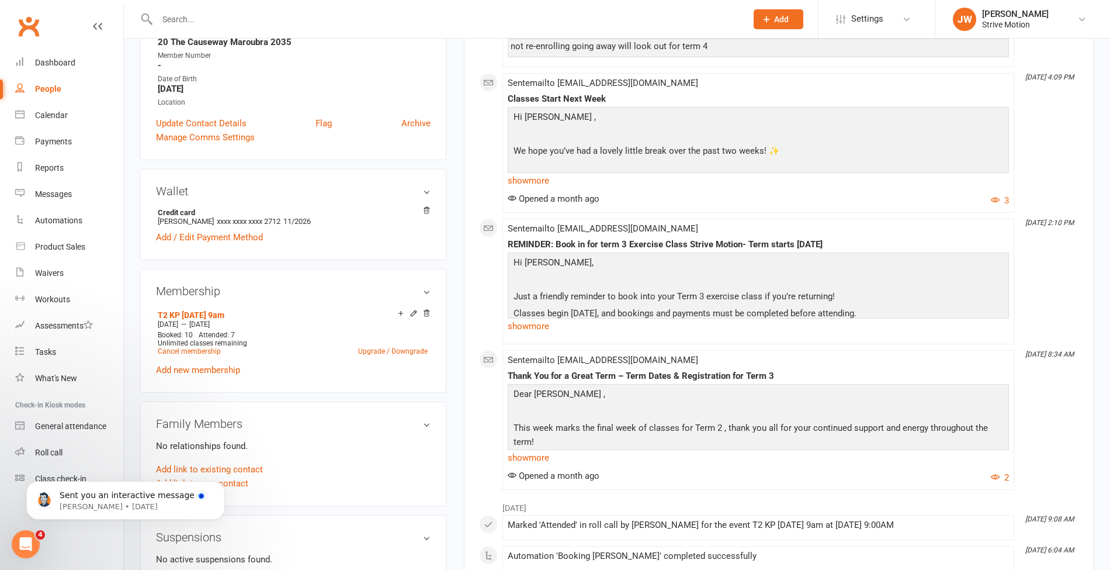
scroll to position [248, 0]
click at [220, 370] on link "Add new membership" at bounding box center [198, 369] width 84 height 11
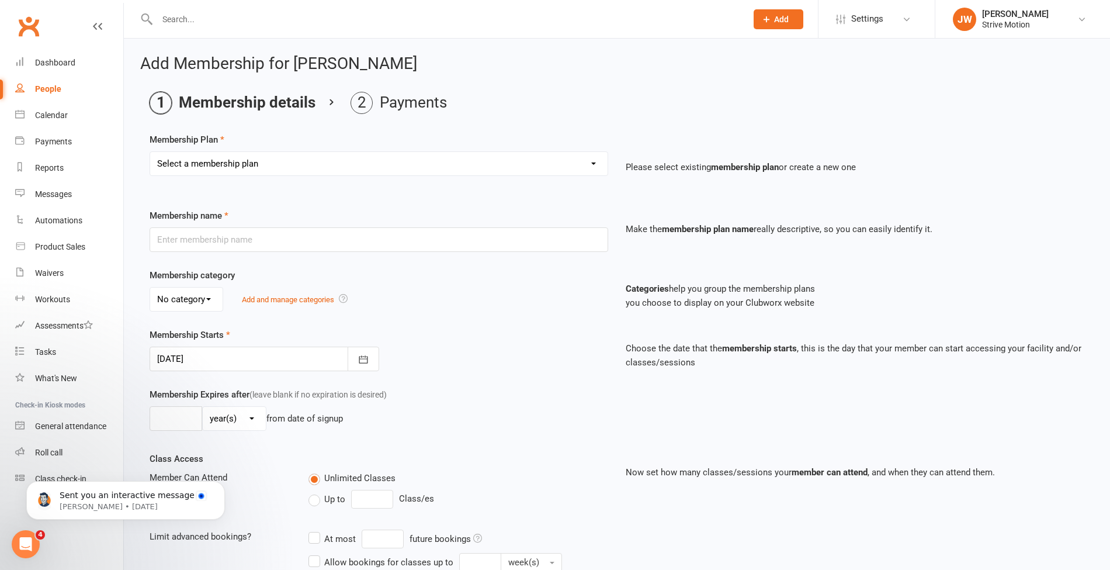
click at [249, 160] on select "Select a membership plan Create new Membership Plan T4 RCC [DATE] 9am T4 BL [DA…" at bounding box center [379, 163] width 458 height 23
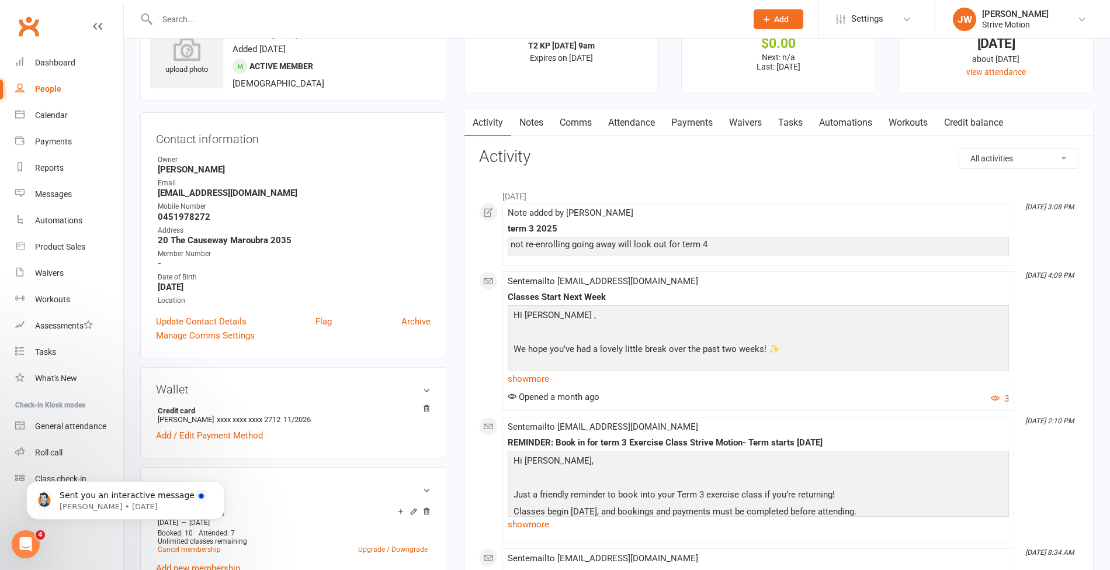
scroll to position [311, 0]
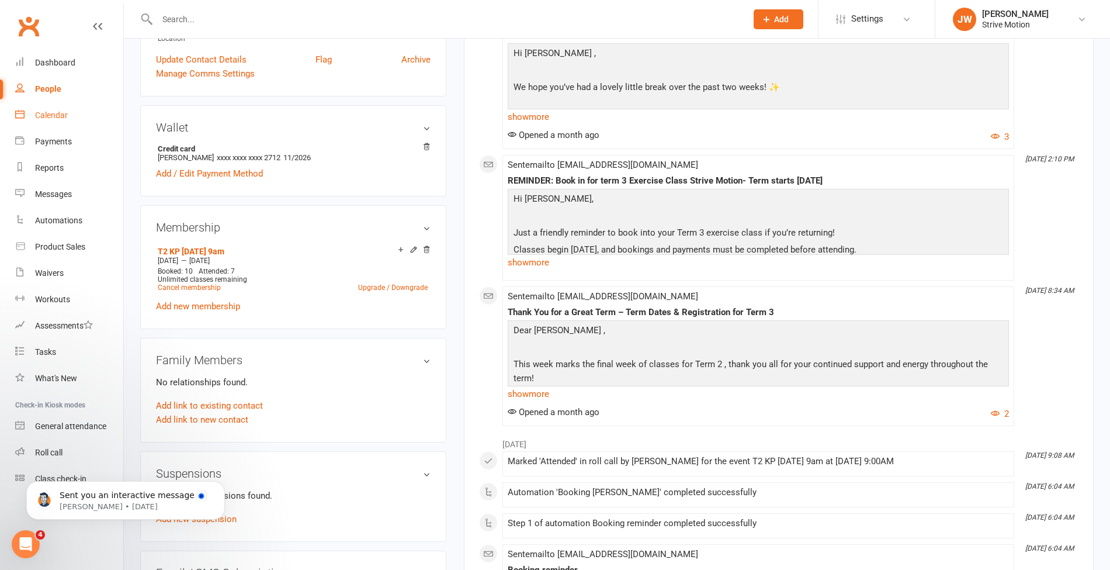
click at [61, 115] on div "Calendar" at bounding box center [51, 114] width 33 height 9
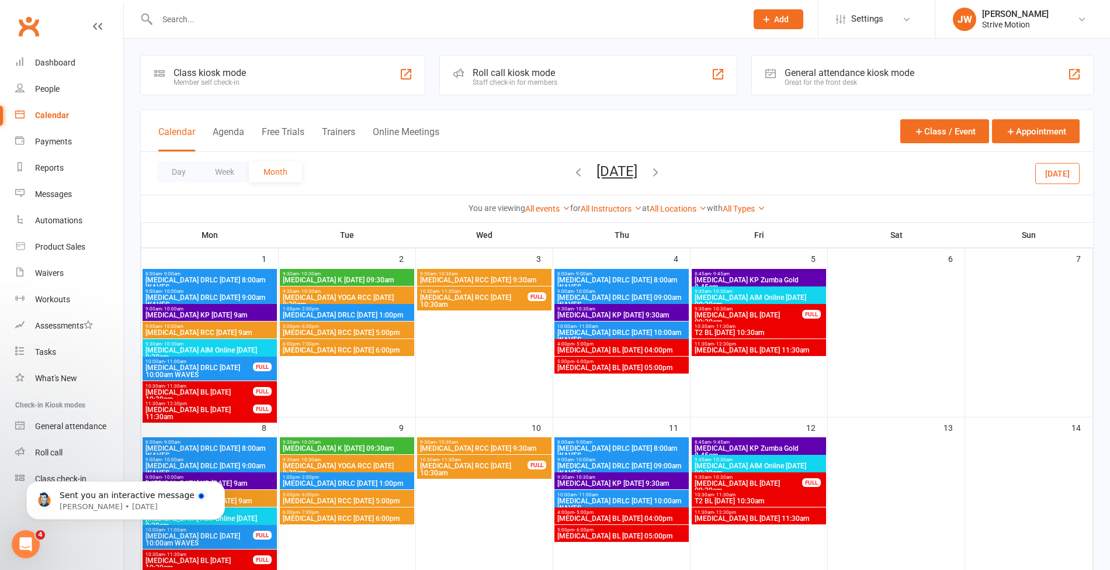
click at [247, 27] on div at bounding box center [439, 19] width 598 height 38
click at [247, 26] on input "text" at bounding box center [446, 19] width 585 height 16
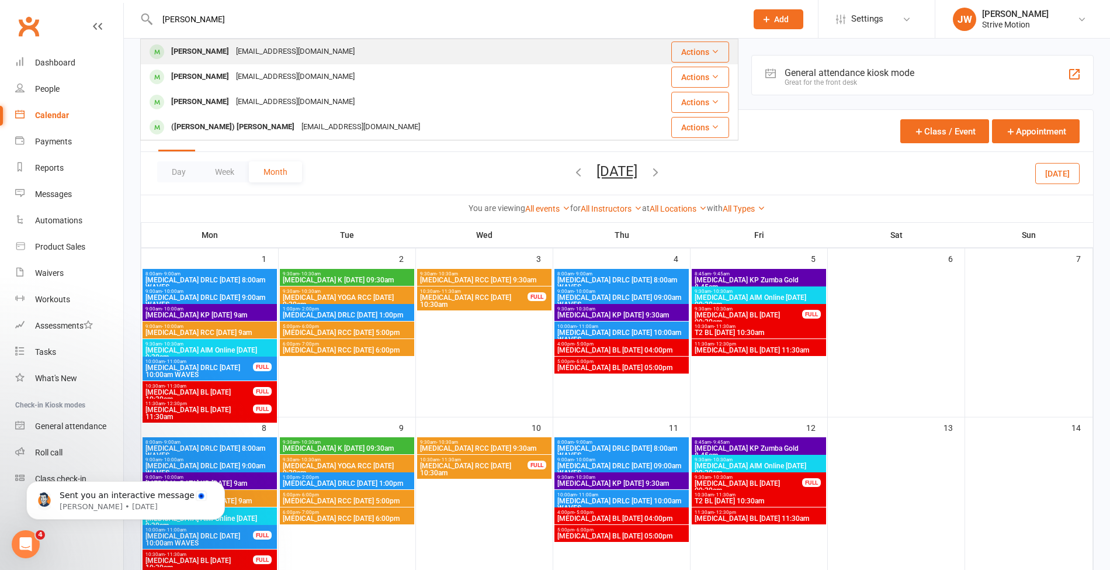
type input "[PERSON_NAME]"
click at [246, 49] on div "[EMAIL_ADDRESS][DOMAIN_NAME]" at bounding box center [296, 51] width 126 height 17
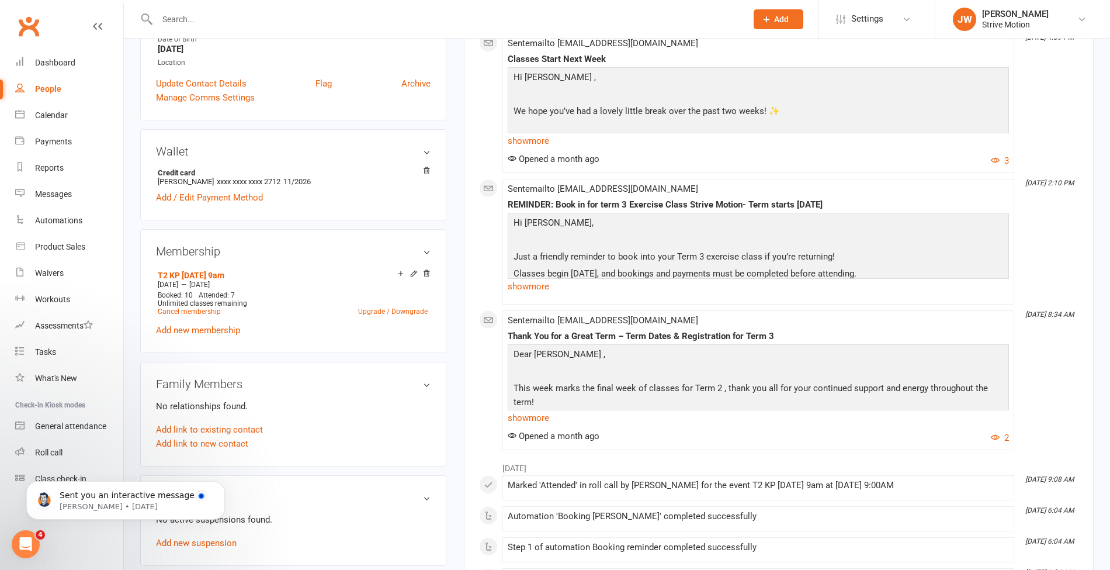
scroll to position [289, 0]
click at [230, 325] on link "Add new membership" at bounding box center [198, 329] width 84 height 11
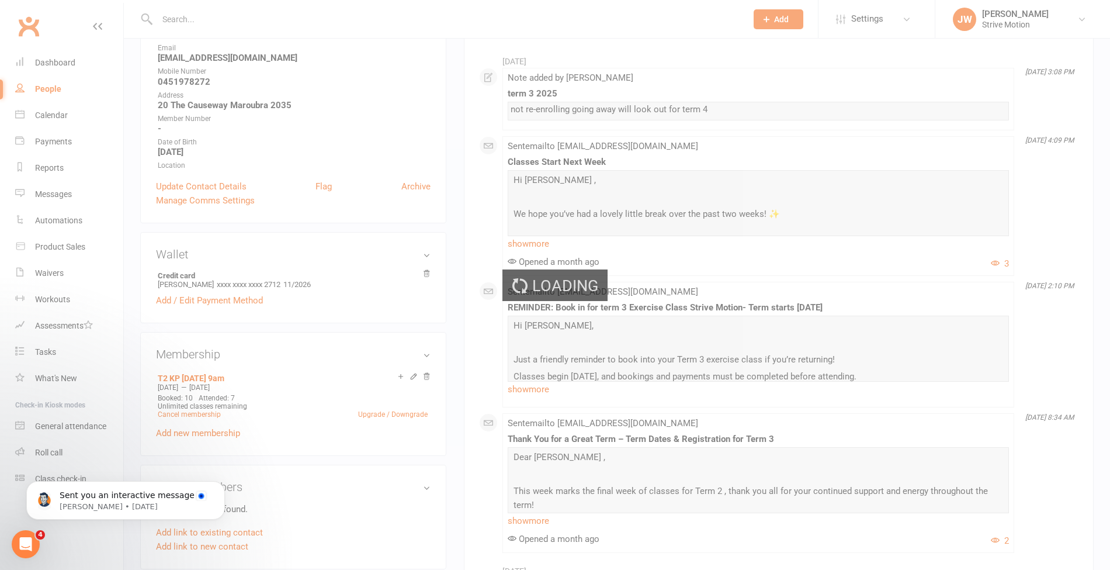
scroll to position [382, 0]
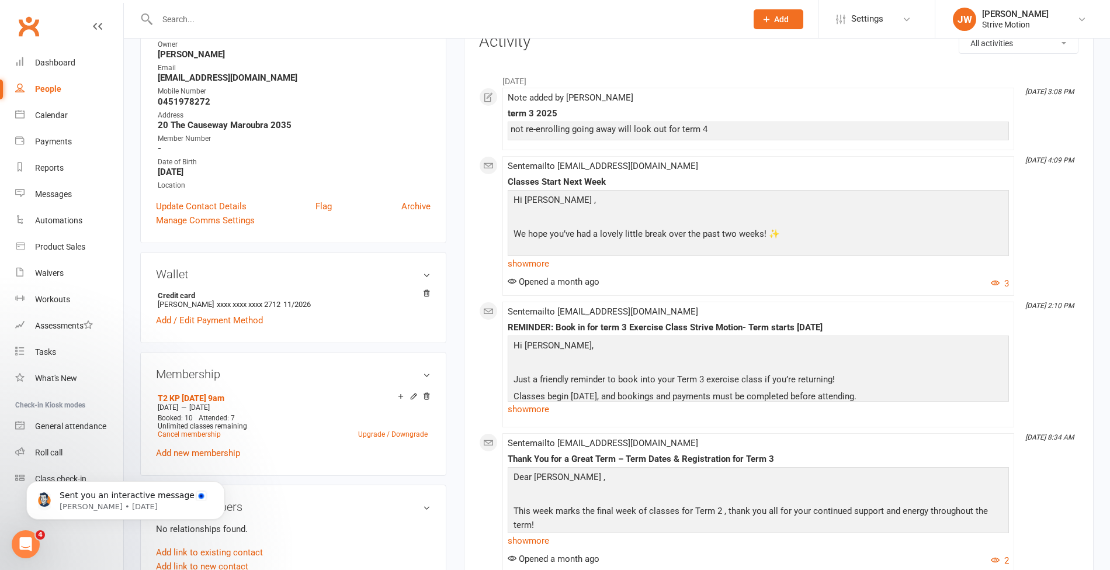
scroll to position [166, 0]
click at [235, 319] on link "Add / Edit Payment Method" at bounding box center [209, 319] width 107 height 14
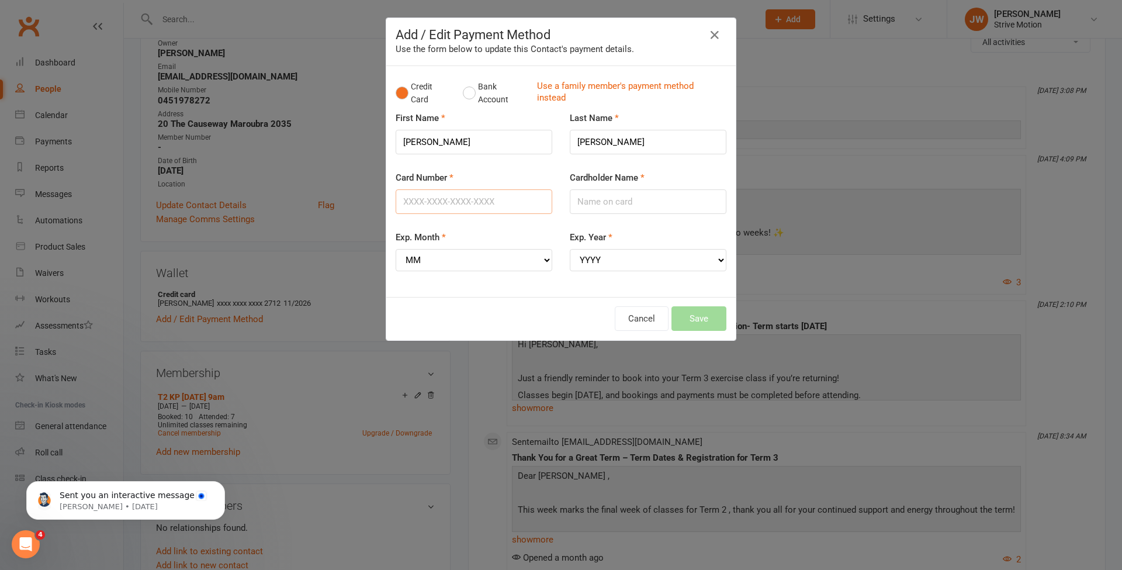
click at [497, 203] on input "Card Number" at bounding box center [474, 201] width 157 height 25
type input "[CREDIT_CARD_NUMBER]"
click at [607, 195] on input "Cardholder Name" at bounding box center [648, 201] width 157 height 25
type input "[PERSON_NAME]"
click at [487, 255] on select "MM 01 02 03 04 05 06 07 08 09 10 11 12" at bounding box center [474, 260] width 157 height 22
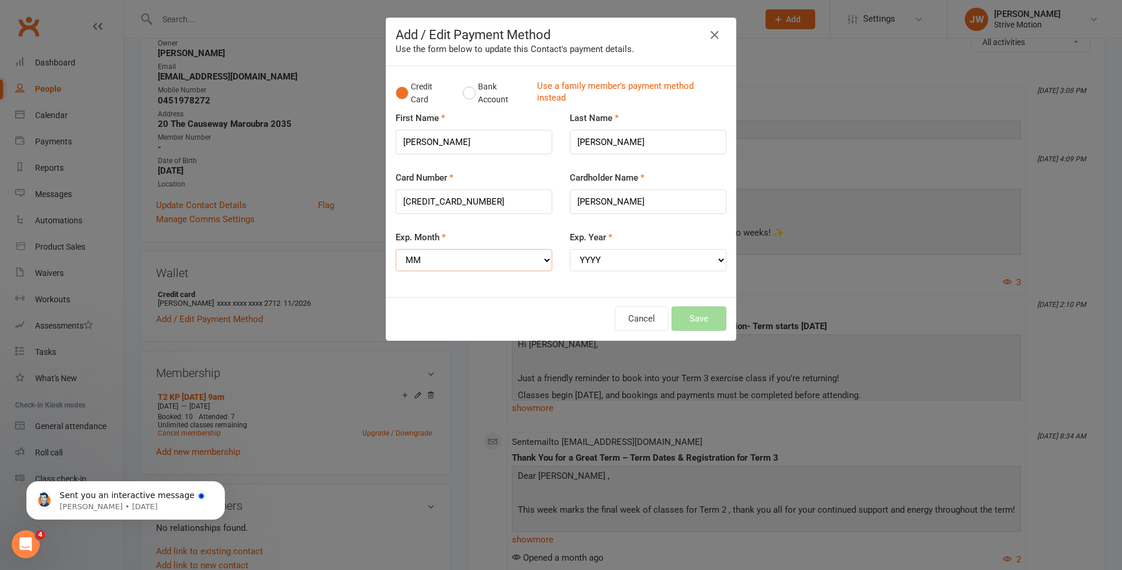
select select "06"
click at [396, 249] on select "MM 01 02 03 04 05 06 07 08 09 10 11 12" at bounding box center [474, 260] width 157 height 22
click at [610, 261] on select "YYYY 2025 2026 2027 2028 2029 2030 2031 2032 2033 2034" at bounding box center [648, 260] width 157 height 22
select select "2028"
click at [570, 249] on select "YYYY 2025 2026 2027 2028 2029 2030 2031 2032 2033 2034" at bounding box center [648, 260] width 157 height 22
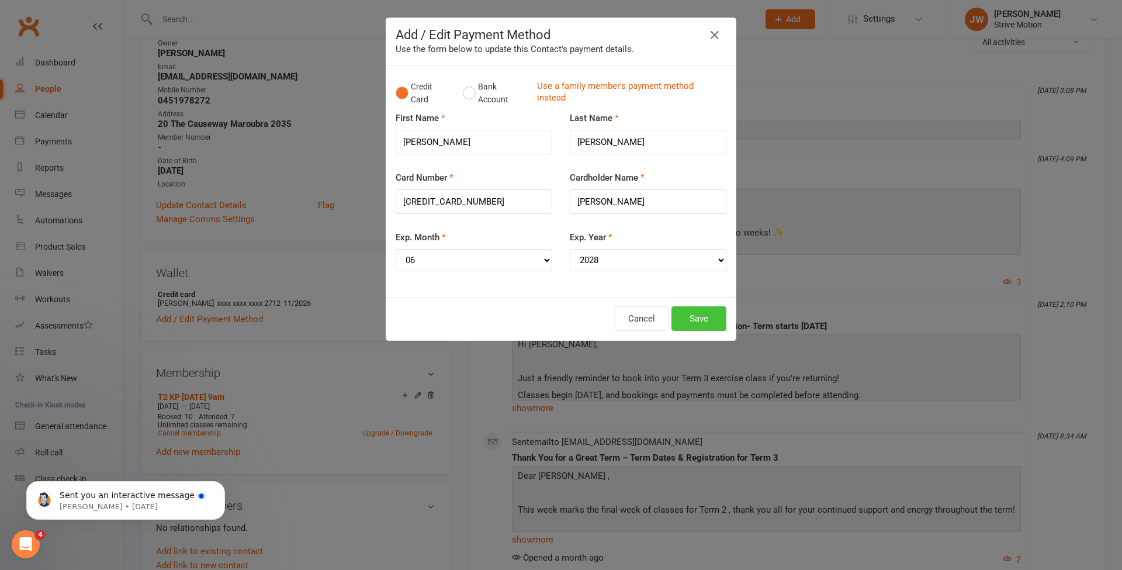
click at [691, 307] on button "Save" at bounding box center [698, 318] width 55 height 25
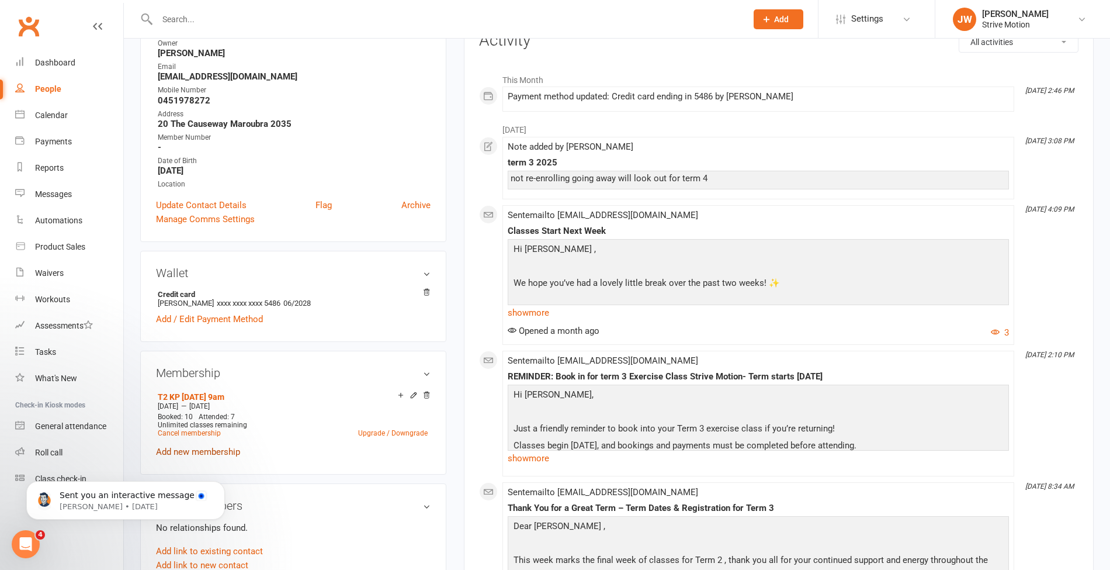
click at [220, 448] on link "Add new membership" at bounding box center [198, 451] width 84 height 11
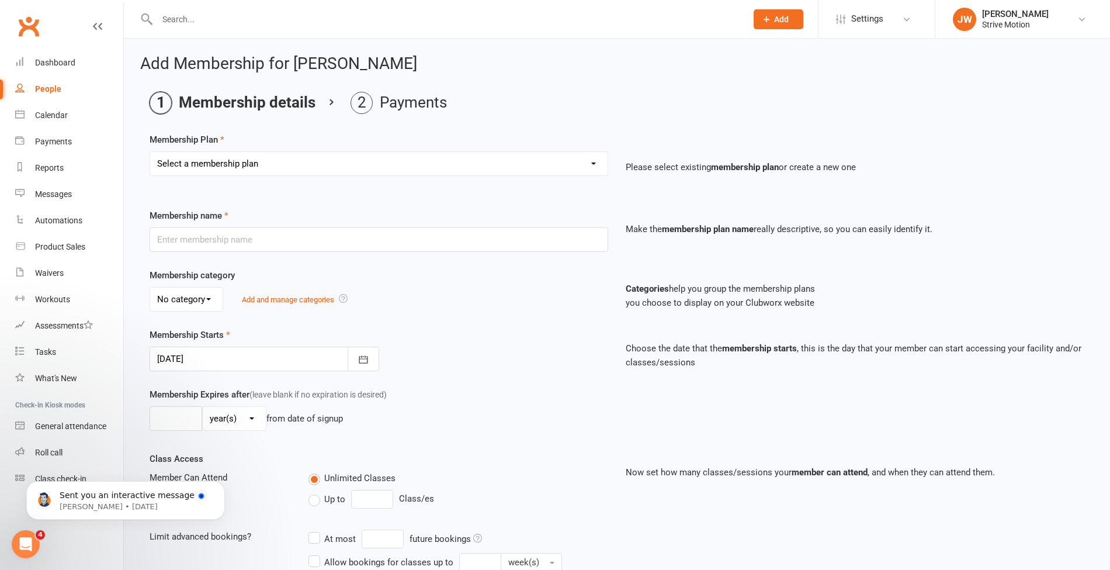
click at [293, 171] on select "Select a membership plan Create new Membership Plan T4 RCC [DATE] 9am T4 BL [DA…" at bounding box center [379, 163] width 458 height 23
select select "83"
click at [150, 152] on select "Select a membership plan Create new Membership Plan T4 RCC [DATE] 9am T4 BL [DA…" at bounding box center [379, 163] width 458 height 23
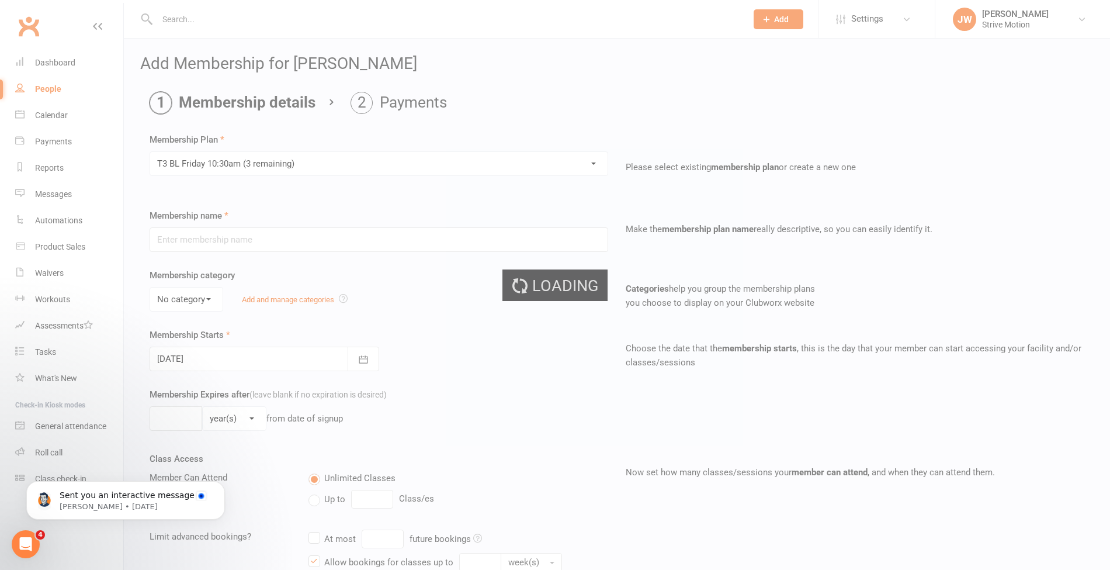
type input "[MEDICAL_DATA] BL [DATE] 10:30am"
select select "0"
type input "25"
select select "1"
type input "25"
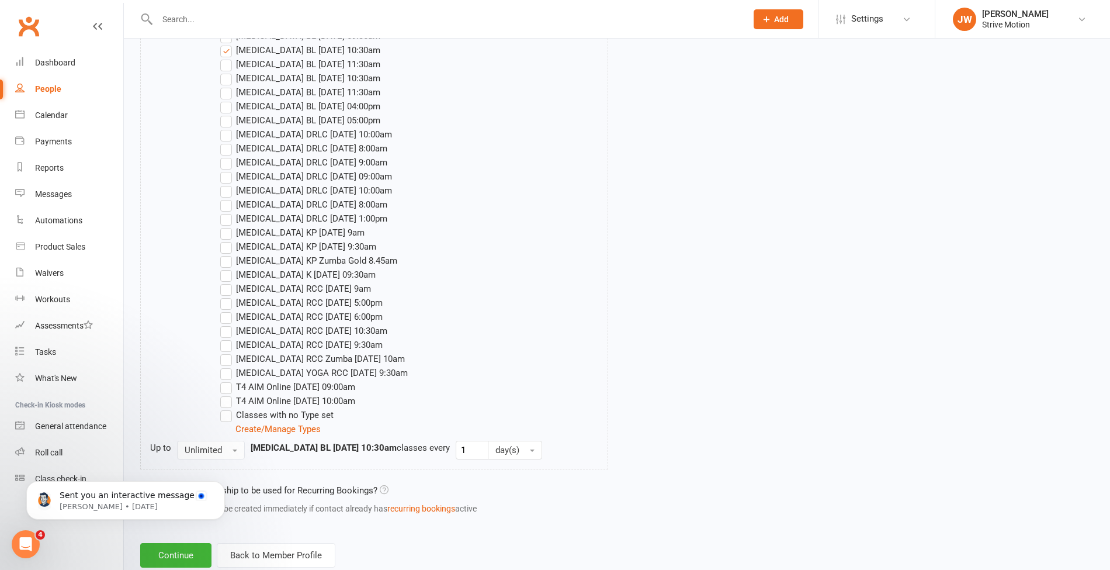
scroll to position [1688, 0]
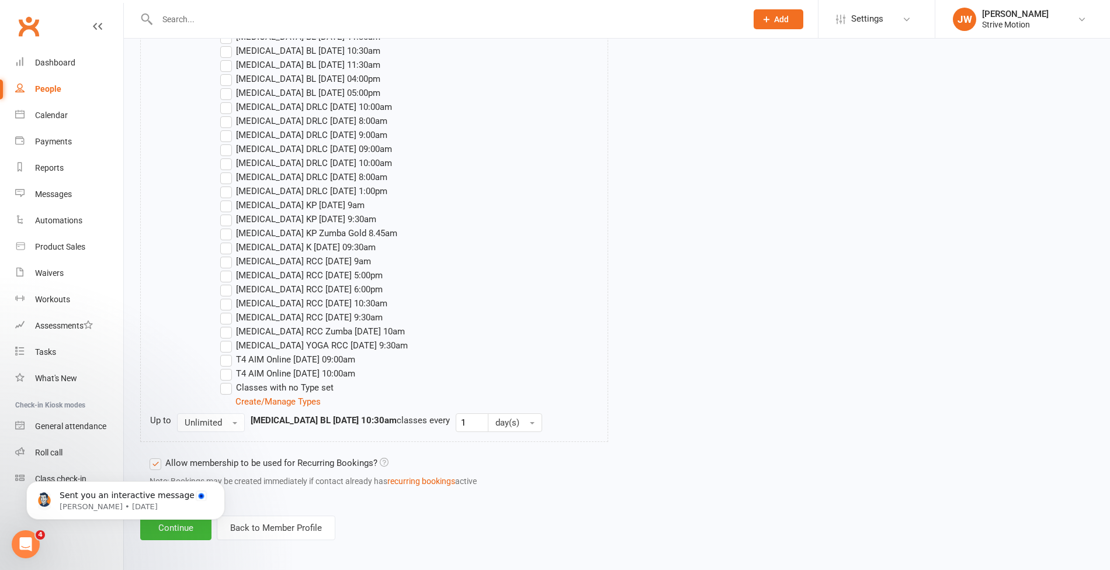
click at [191, 532] on body "Sent you an interactive message [PERSON_NAME] • [DATE]" at bounding box center [125, 497] width 224 height 72
click at [16, 538] on div "Open Intercom Messenger" at bounding box center [25, 544] width 39 height 39
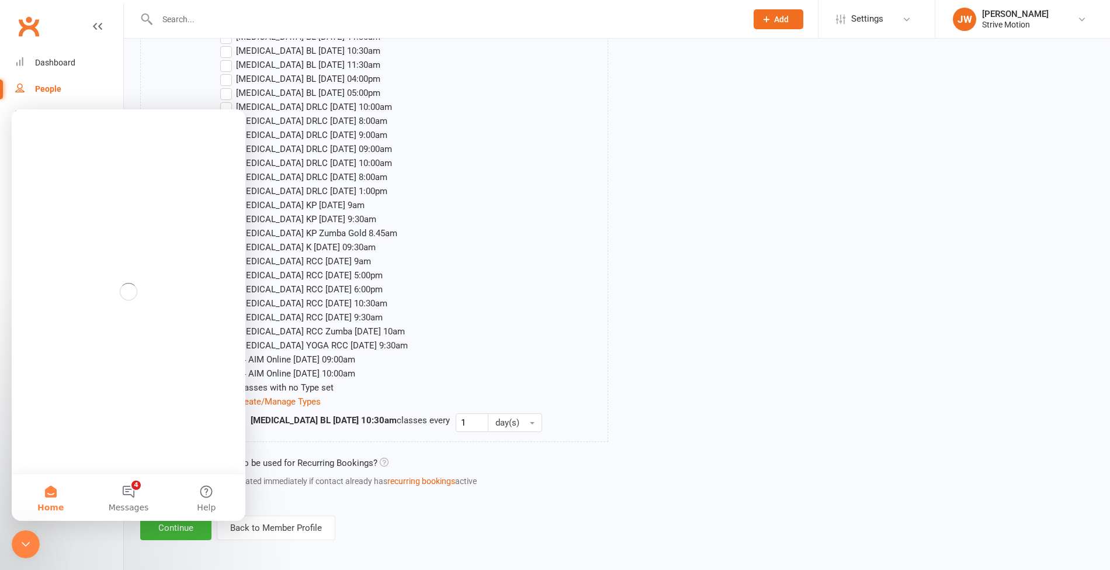
scroll to position [0, 0]
click at [16, 538] on div "Close Intercom Messenger" at bounding box center [26, 544] width 28 height 28
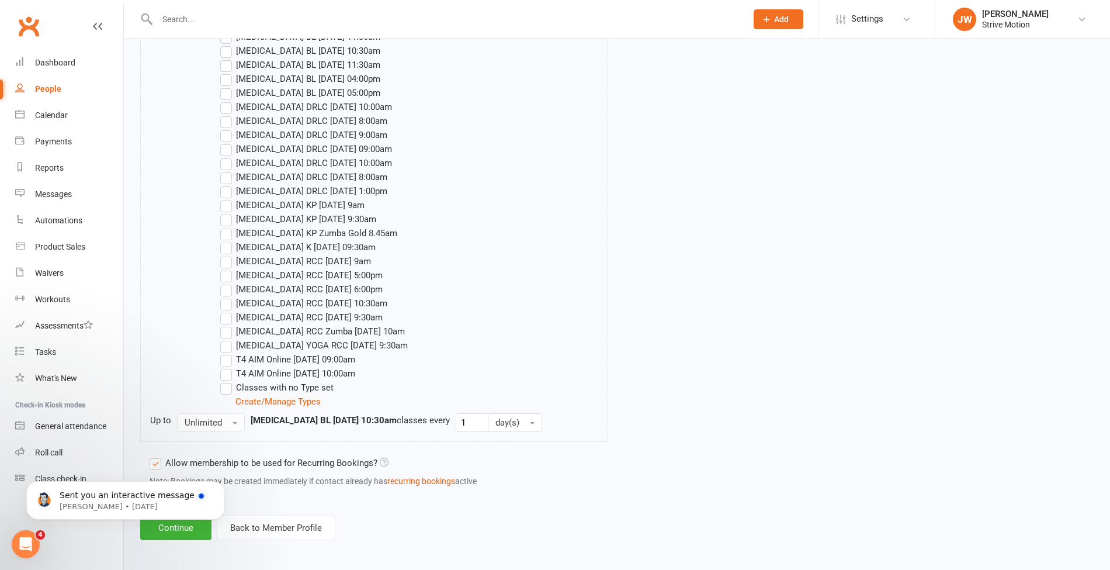
click at [178, 531] on body "Sent you an interactive message [PERSON_NAME] • [DATE]" at bounding box center [125, 497] width 224 height 72
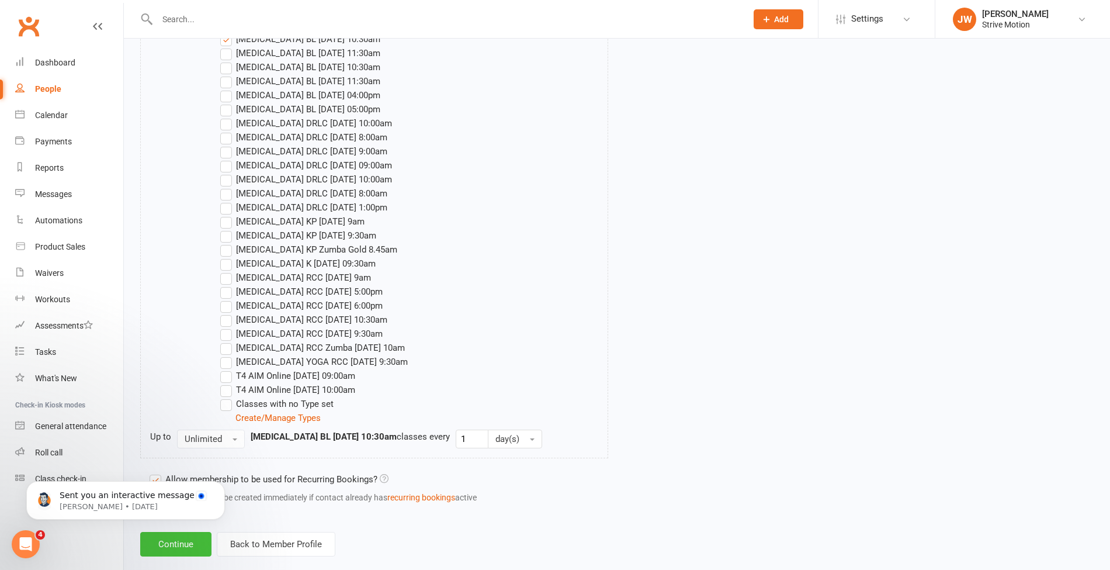
scroll to position [1671, 0]
click at [176, 542] on button "Continue" at bounding box center [175, 544] width 71 height 25
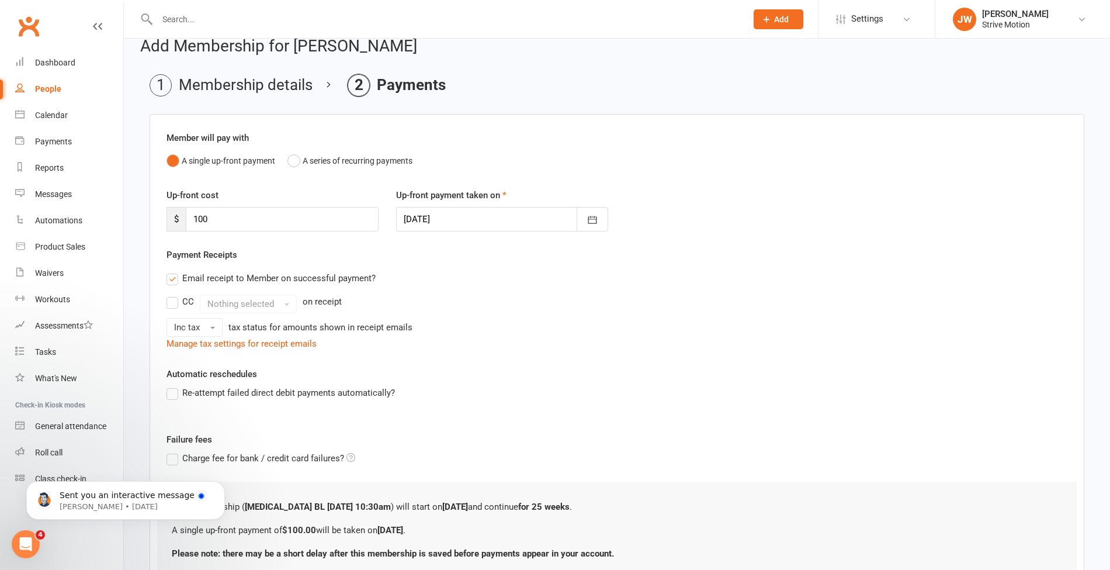
scroll to position [111, 0]
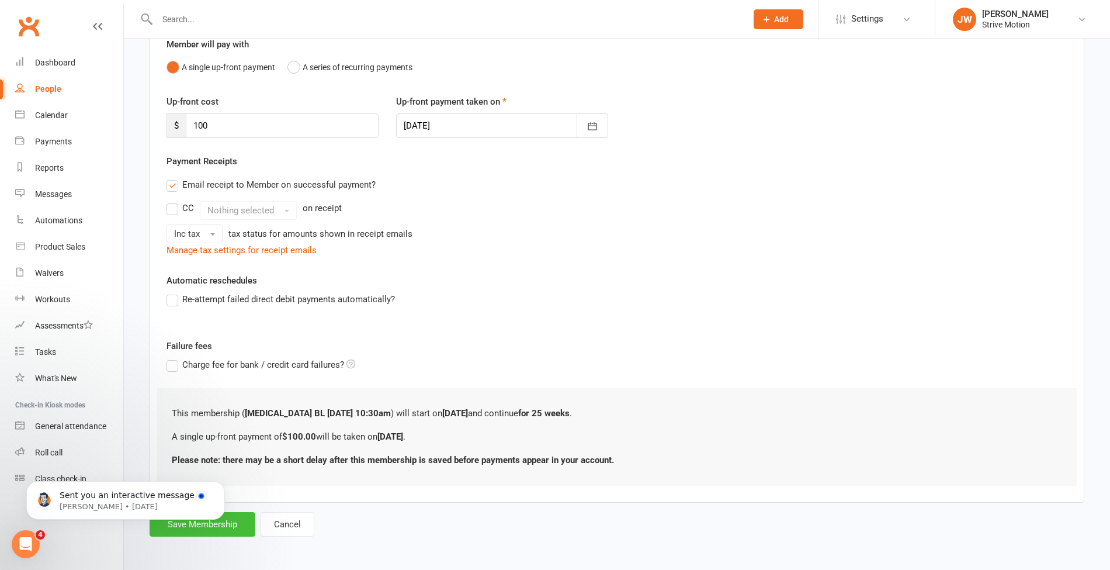
click at [246, 527] on button "Save Membership" at bounding box center [203, 524] width 106 height 25
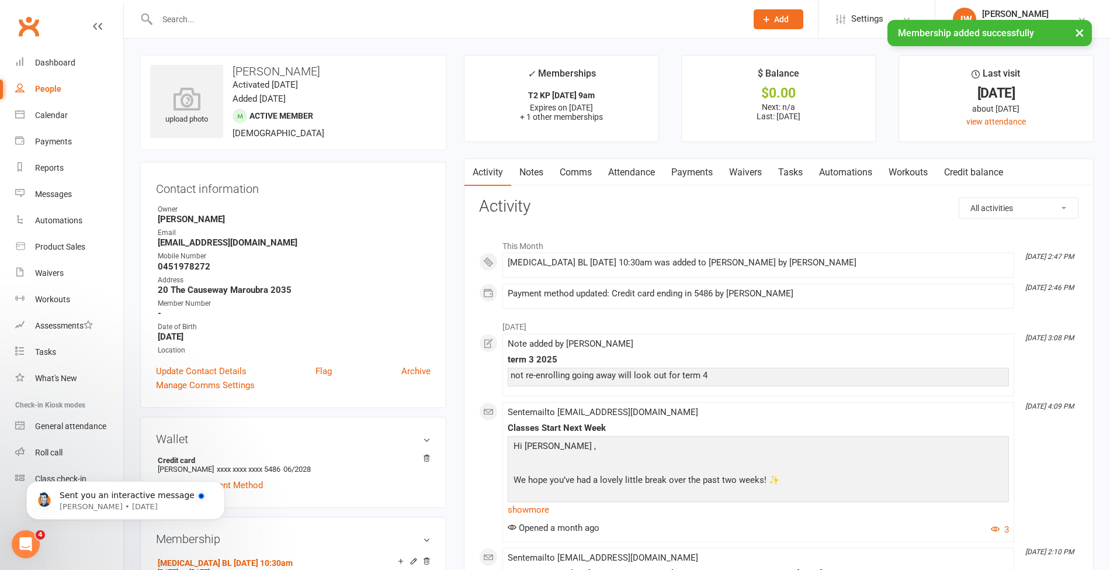
click at [706, 171] on link "Payments" at bounding box center [692, 172] width 58 height 27
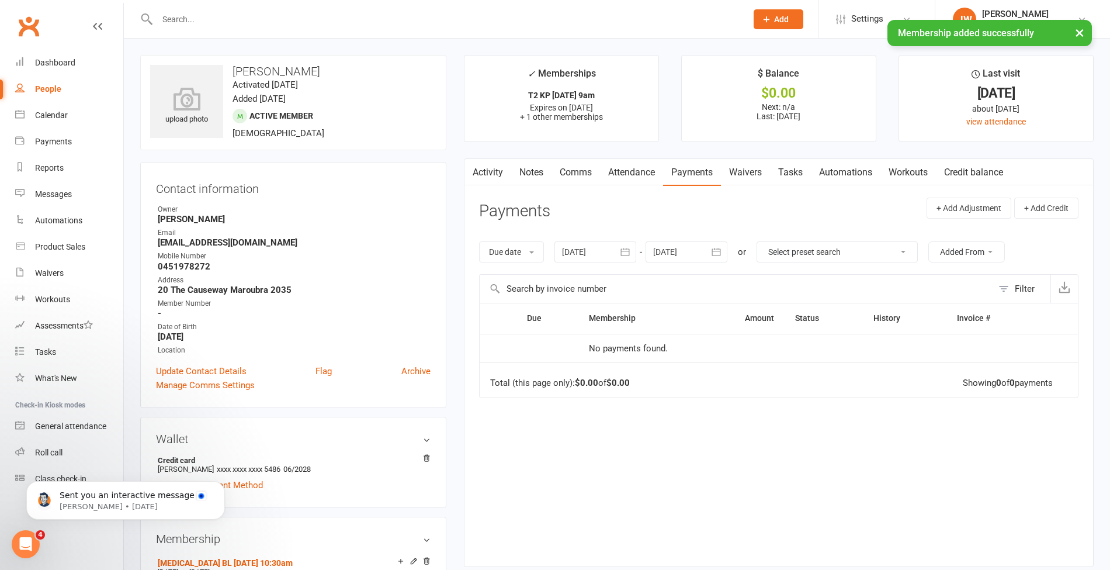
click at [495, 172] on link "Activity" at bounding box center [488, 172] width 47 height 27
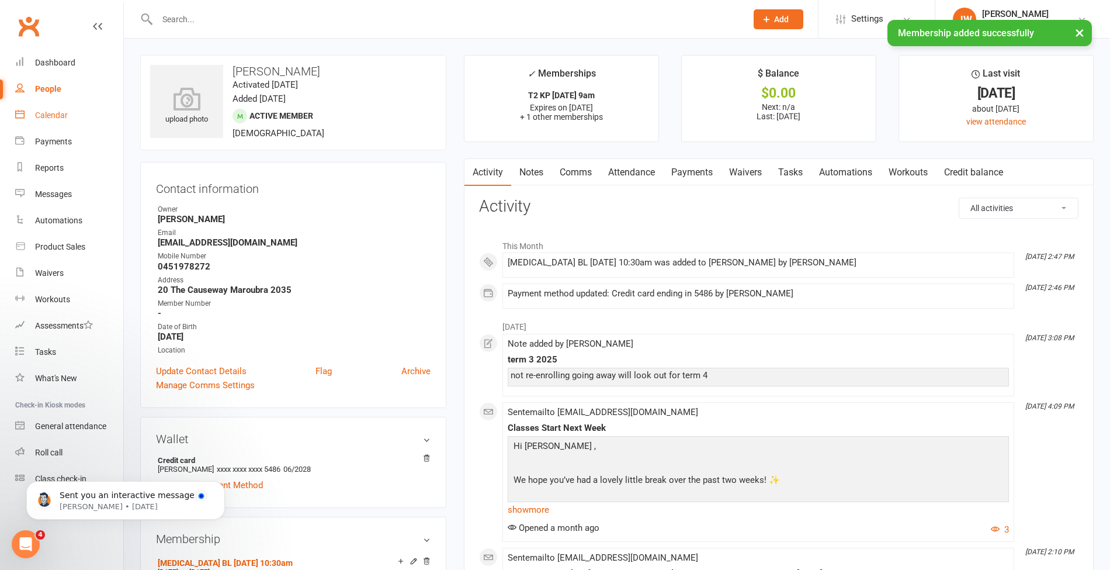
click at [48, 119] on div "Calendar" at bounding box center [51, 114] width 33 height 9
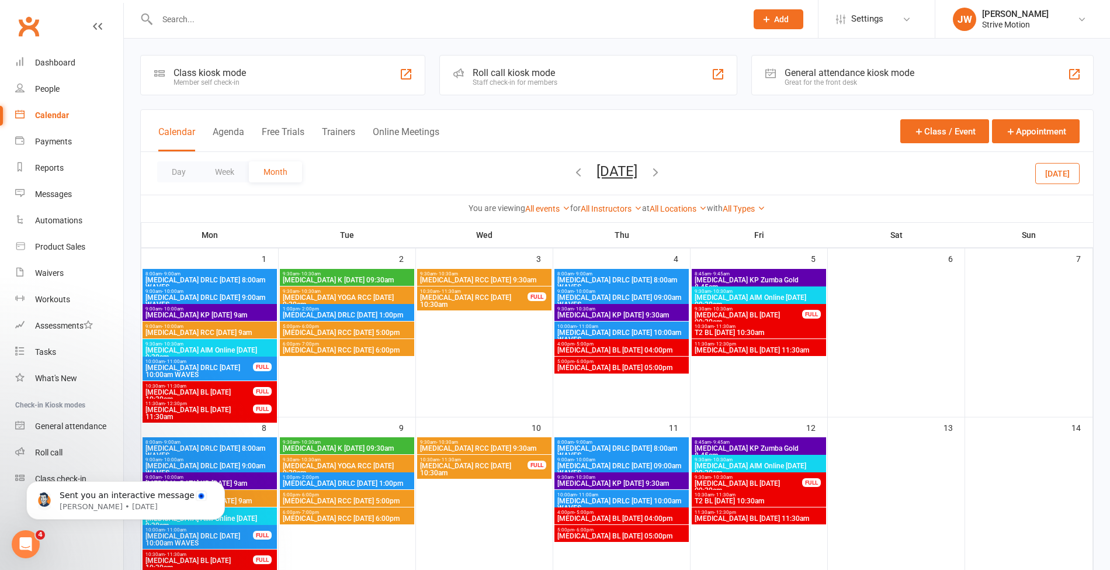
click at [572, 168] on icon "button" at bounding box center [578, 171] width 13 height 13
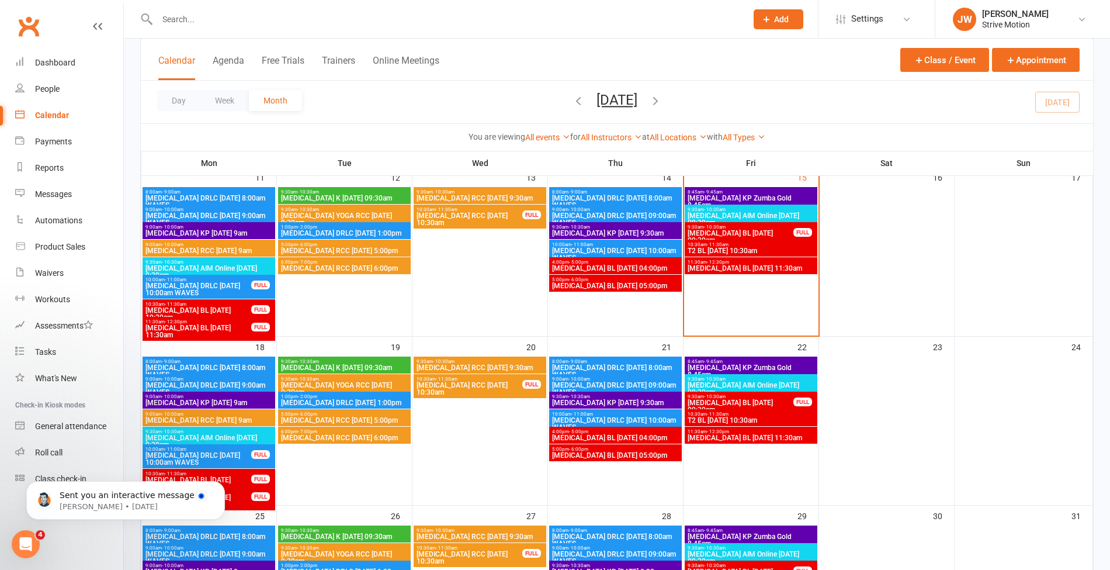
scroll to position [456, 0]
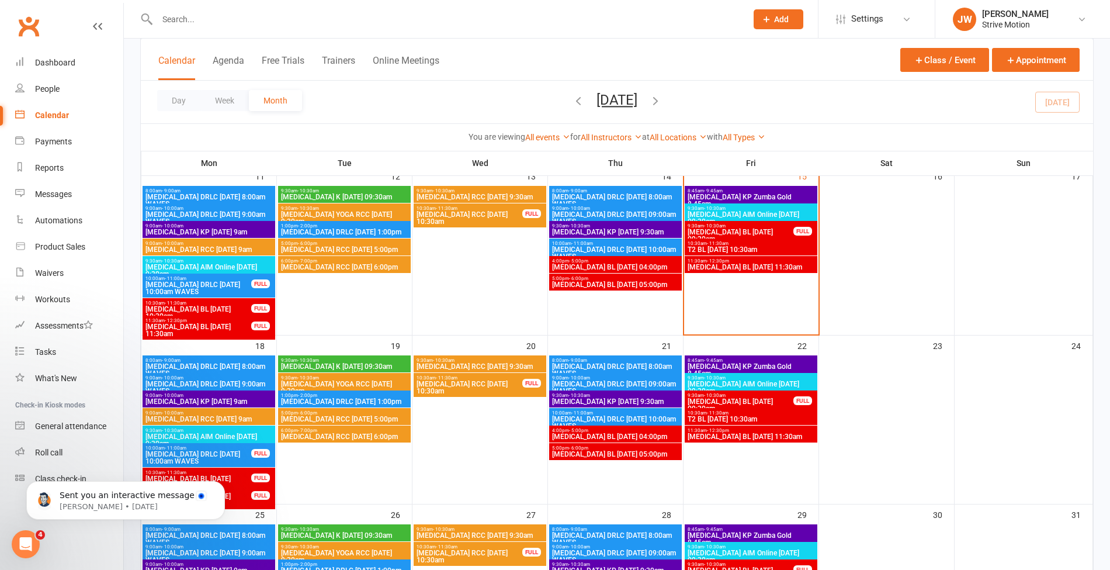
click at [739, 415] on span "T2 BL [DATE] 10:30am" at bounding box center [751, 418] width 128 height 7
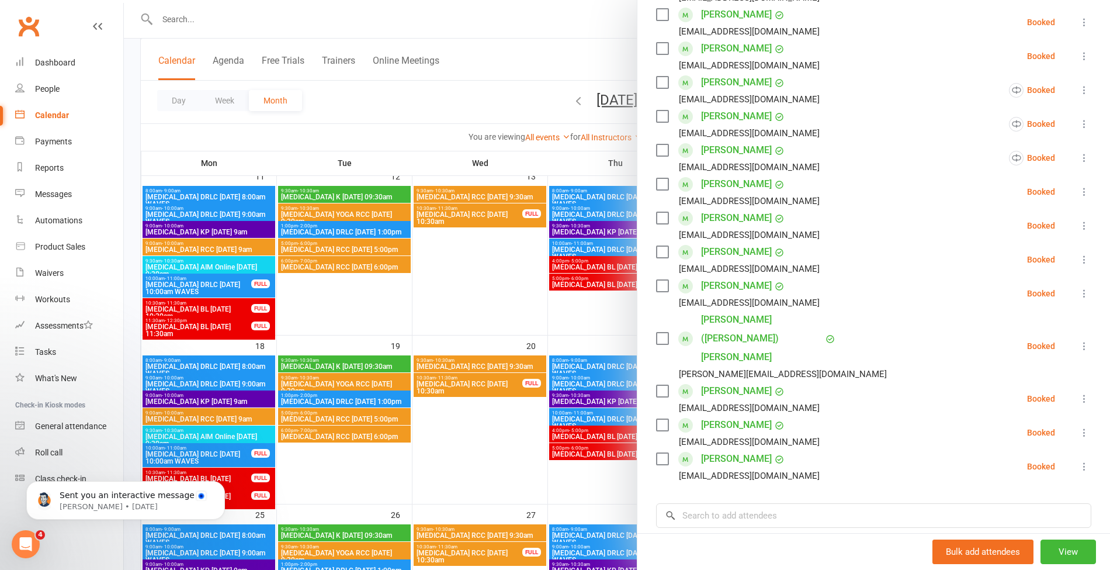
scroll to position [435, 0]
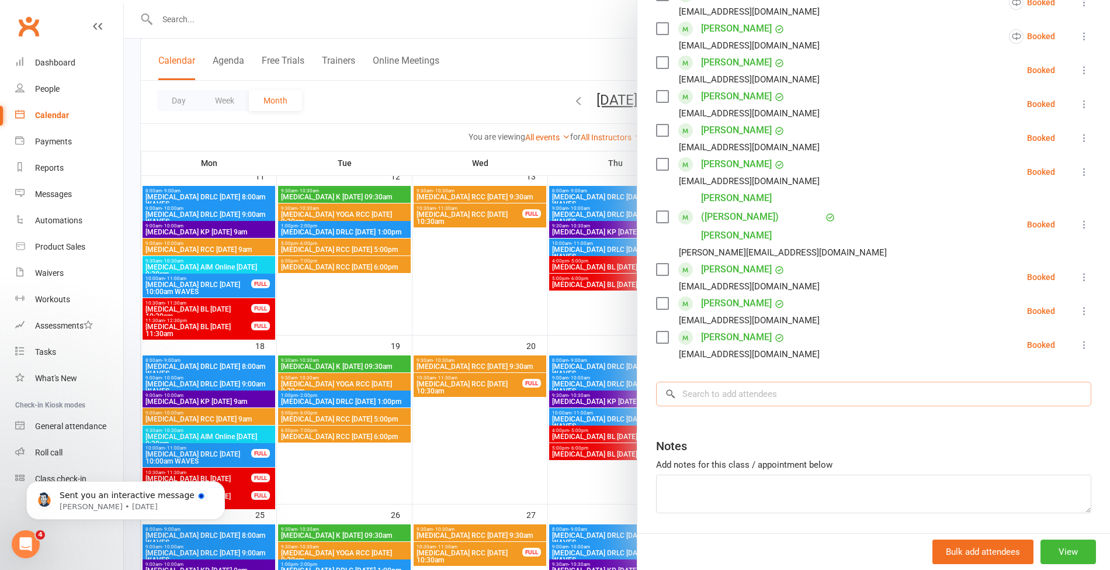
click at [821, 382] on input "search" at bounding box center [873, 394] width 435 height 25
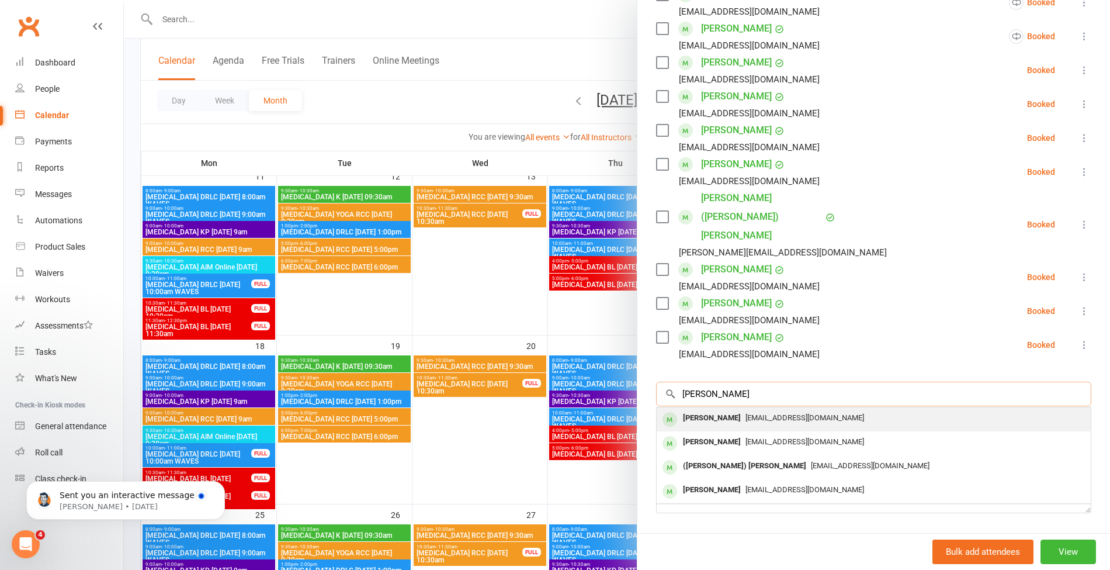
type input "[PERSON_NAME]"
click at [769, 410] on div "[EMAIL_ADDRESS][DOMAIN_NAME]" at bounding box center [873, 418] width 425 height 17
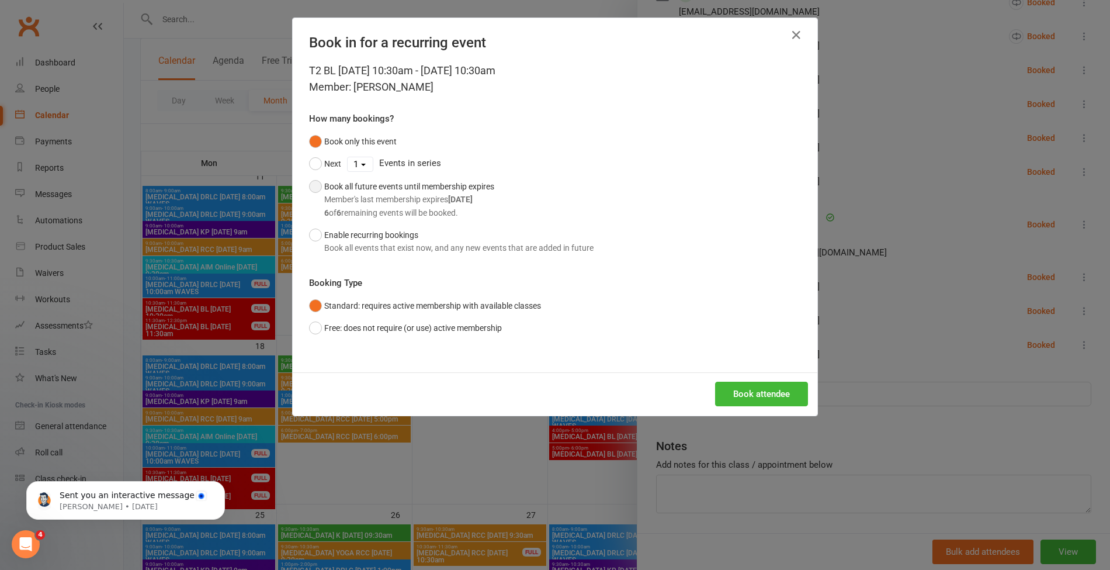
click at [393, 206] on div "6 of 6 remaining events will be booked." at bounding box center [409, 212] width 170 height 13
click at [760, 382] on button "Book attendee" at bounding box center [761, 394] width 93 height 25
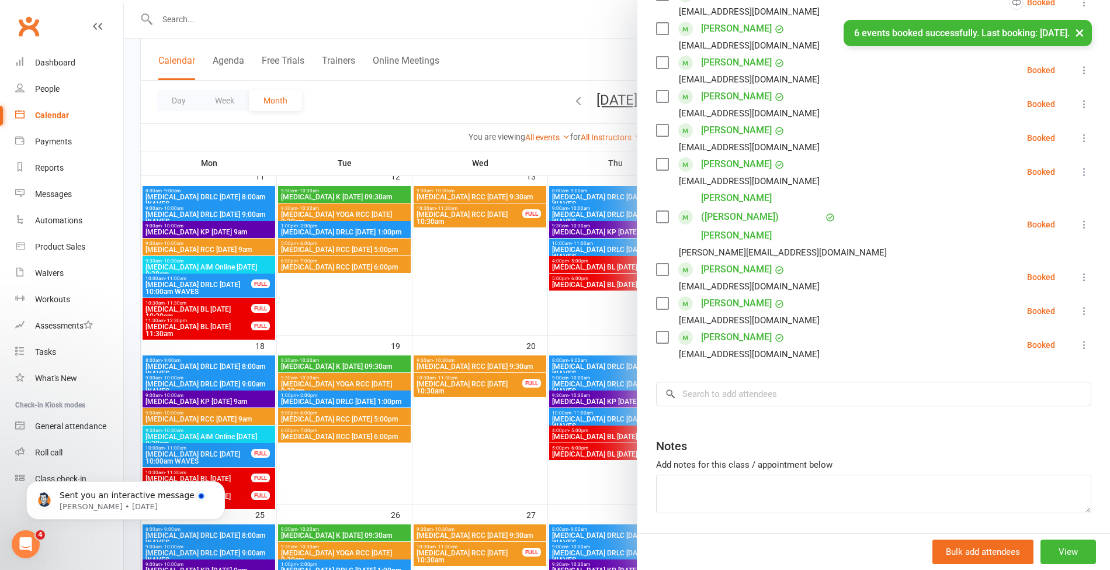
scroll to position [469, 0]
click at [424, 20] on div "× 6 events booked successfully. Last booking: [DATE]." at bounding box center [547, 20] width 1095 height 0
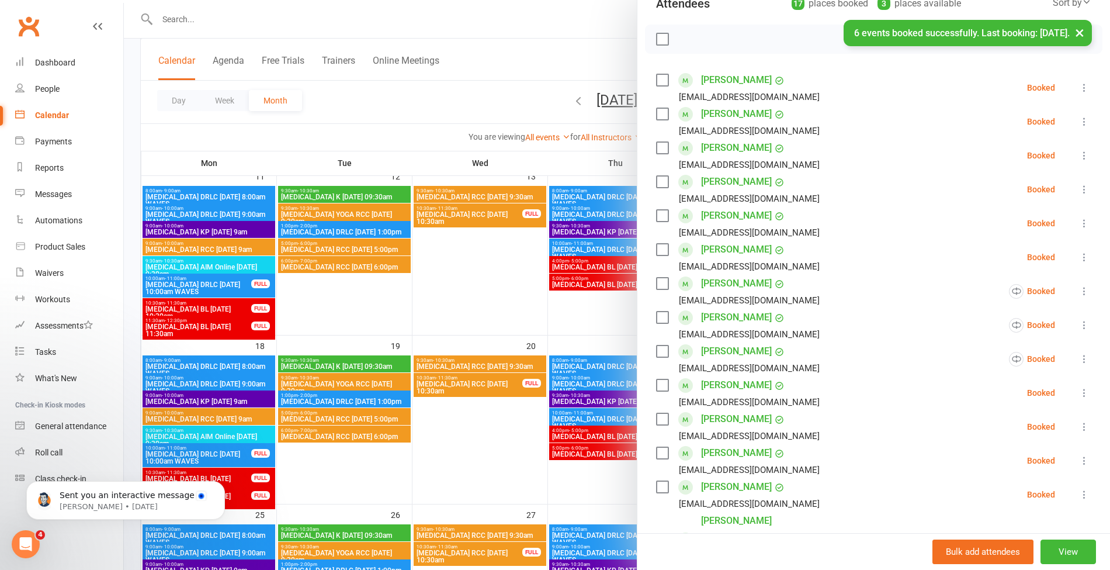
scroll to position [128, 0]
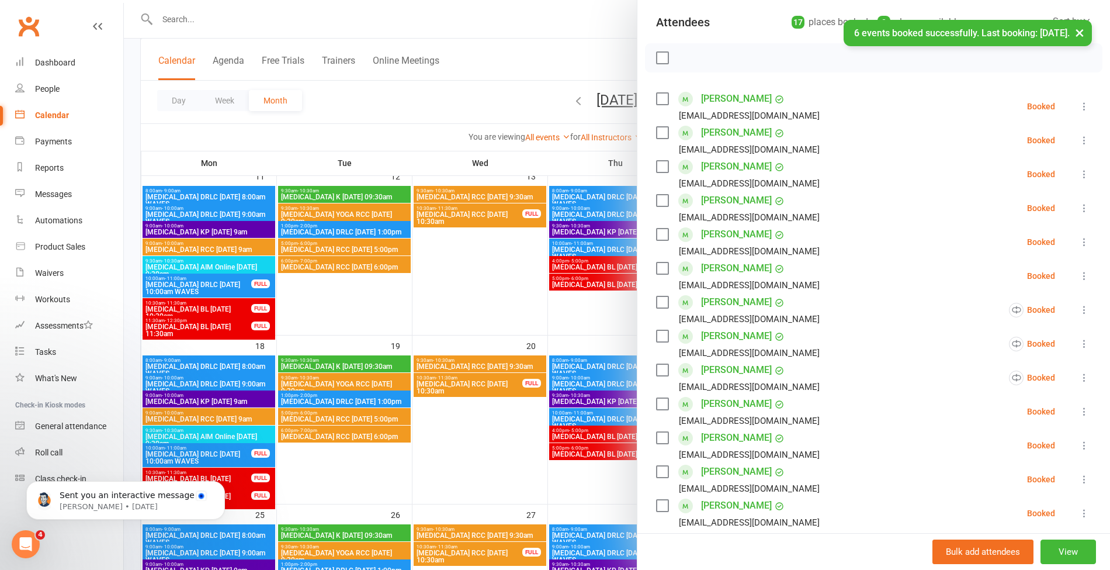
click at [1078, 42] on button "×" at bounding box center [1079, 32] width 21 height 25
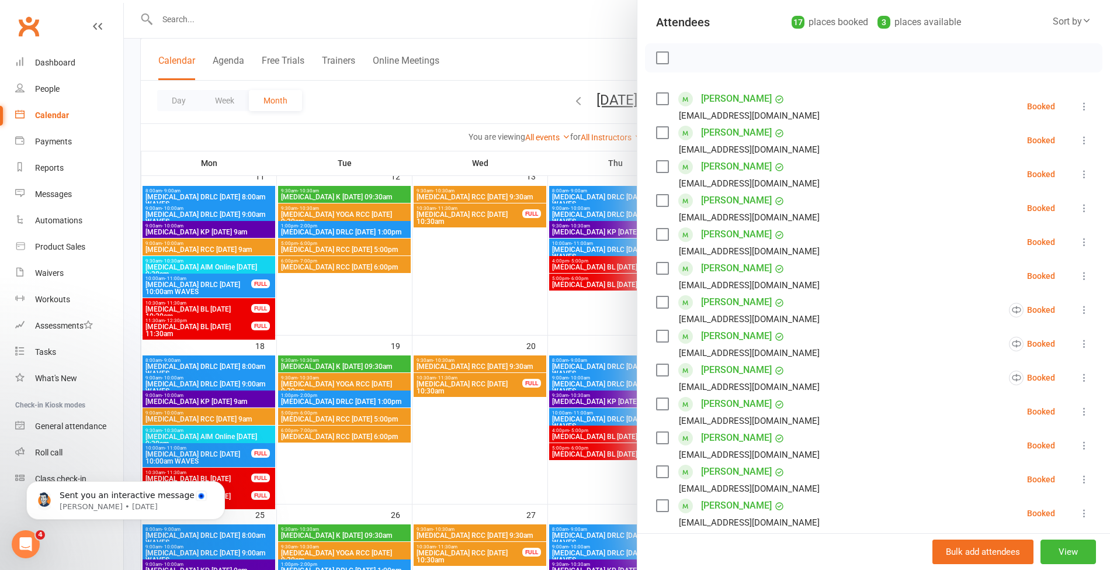
click at [540, 42] on div at bounding box center [617, 285] width 986 height 570
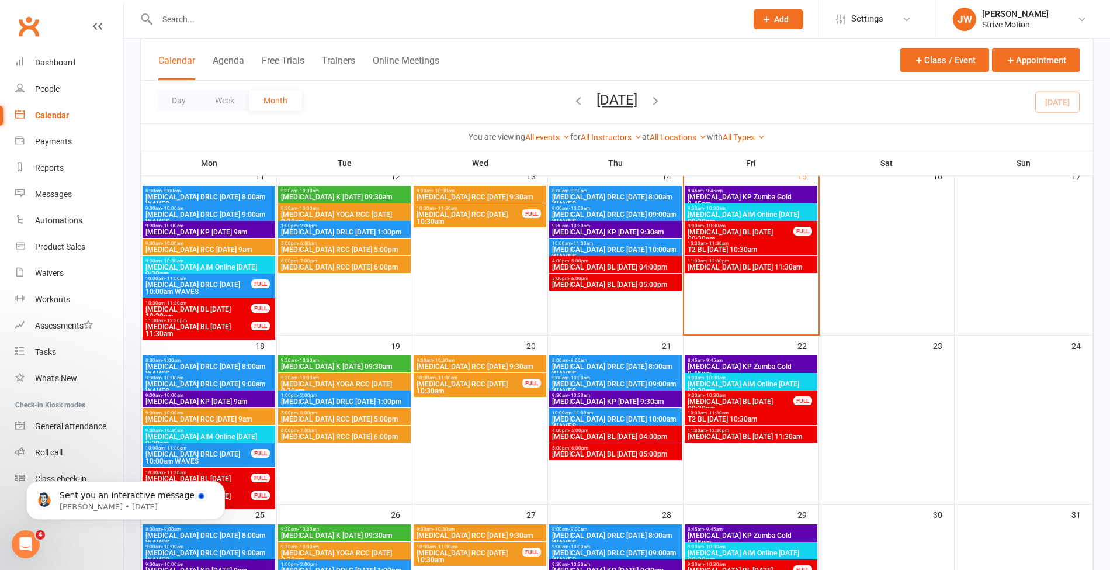
click at [452, 22] on input "text" at bounding box center [446, 19] width 585 height 16
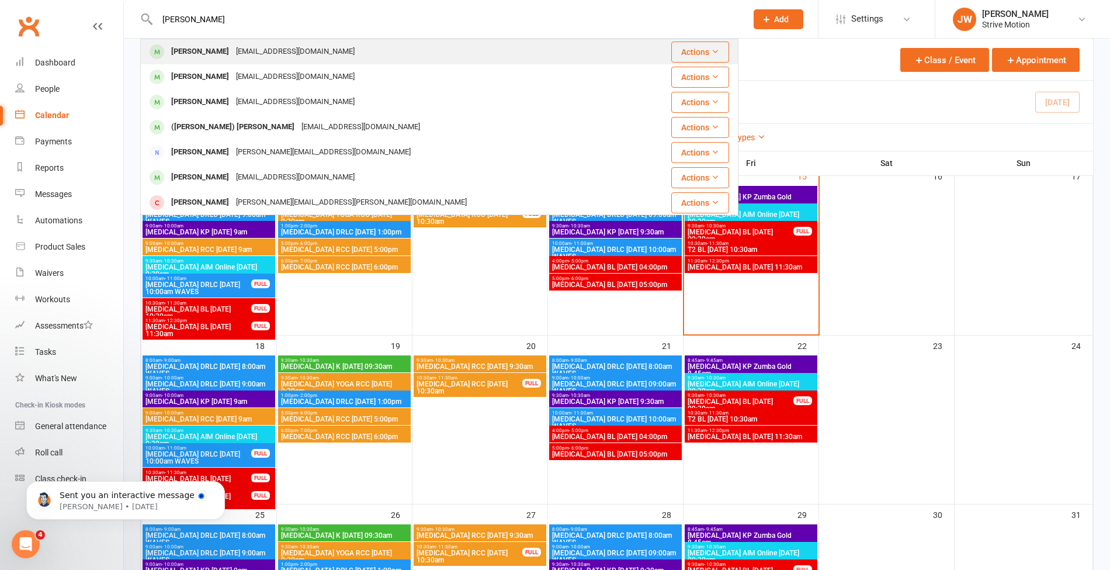
type input "[PERSON_NAME]"
click at [331, 51] on div "[PERSON_NAME] [PERSON_NAME][EMAIL_ADDRESS][DOMAIN_NAME]" at bounding box center [389, 52] width 496 height 24
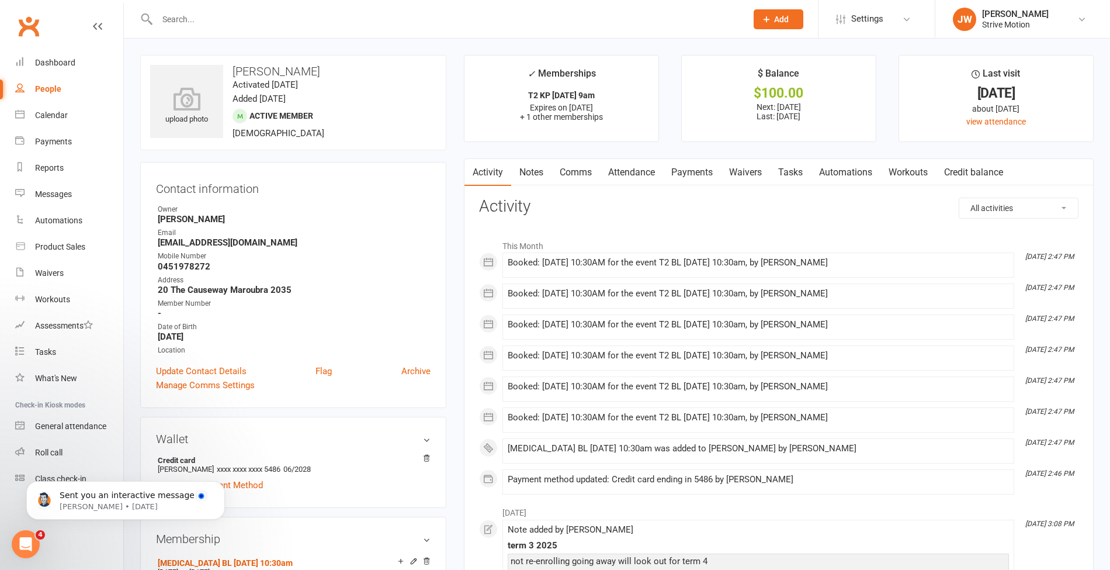
click at [706, 169] on link "Payments" at bounding box center [692, 172] width 58 height 27
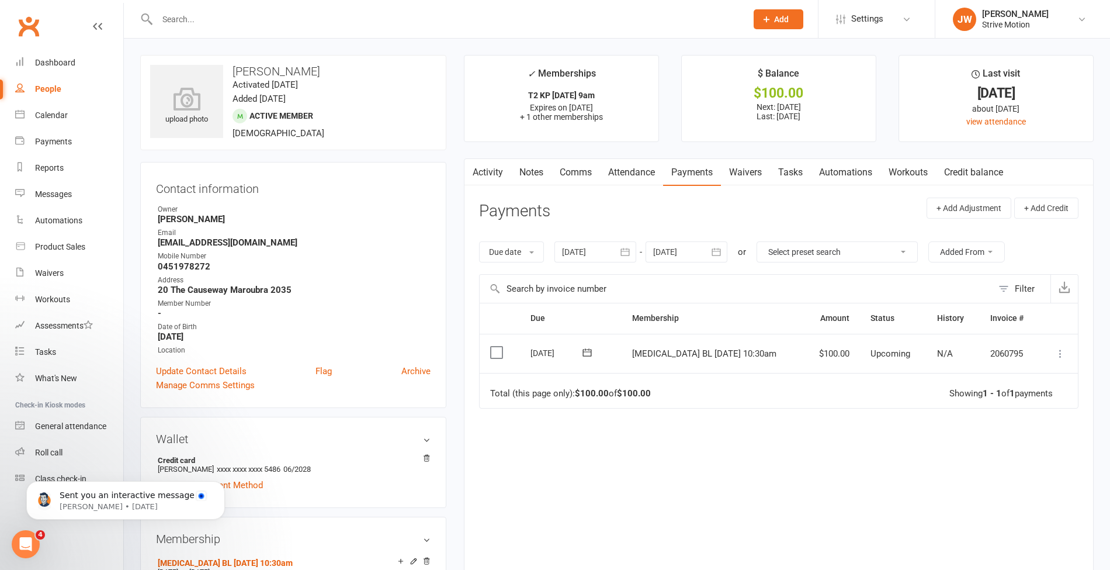
click at [1046, 351] on td "Mark as Paid (Cash) [PERSON_NAME] as Paid (POS) Mark as Paid (Other) Skip Apply…" at bounding box center [1058, 354] width 39 height 40
click at [1060, 352] on icon at bounding box center [1061, 354] width 12 height 12
click at [1020, 483] on link "Process now" at bounding box center [1009, 492] width 116 height 23
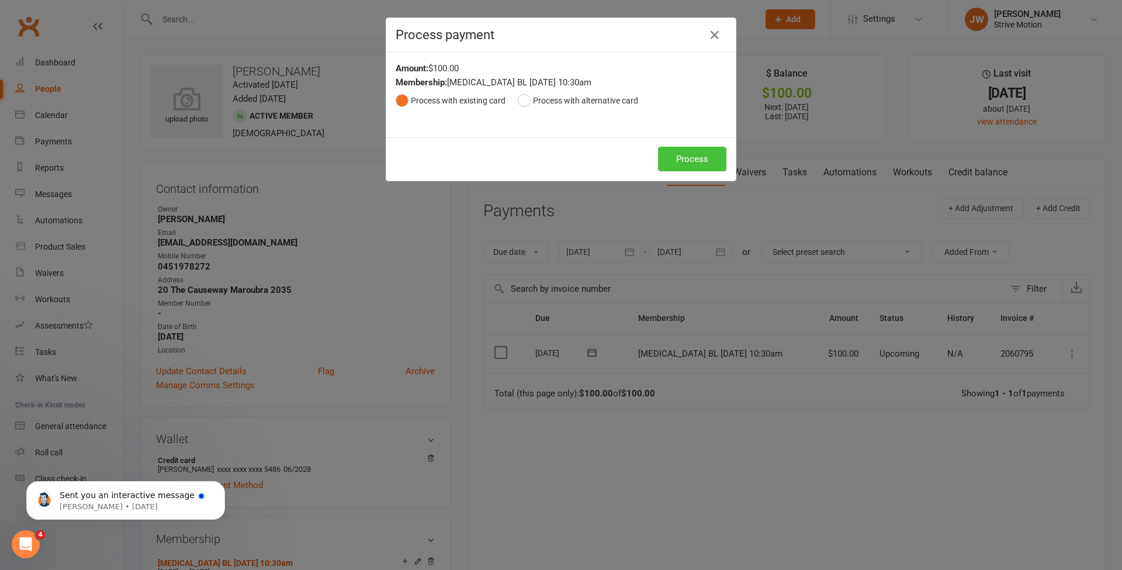
click at [692, 152] on button "Process" at bounding box center [692, 159] width 68 height 25
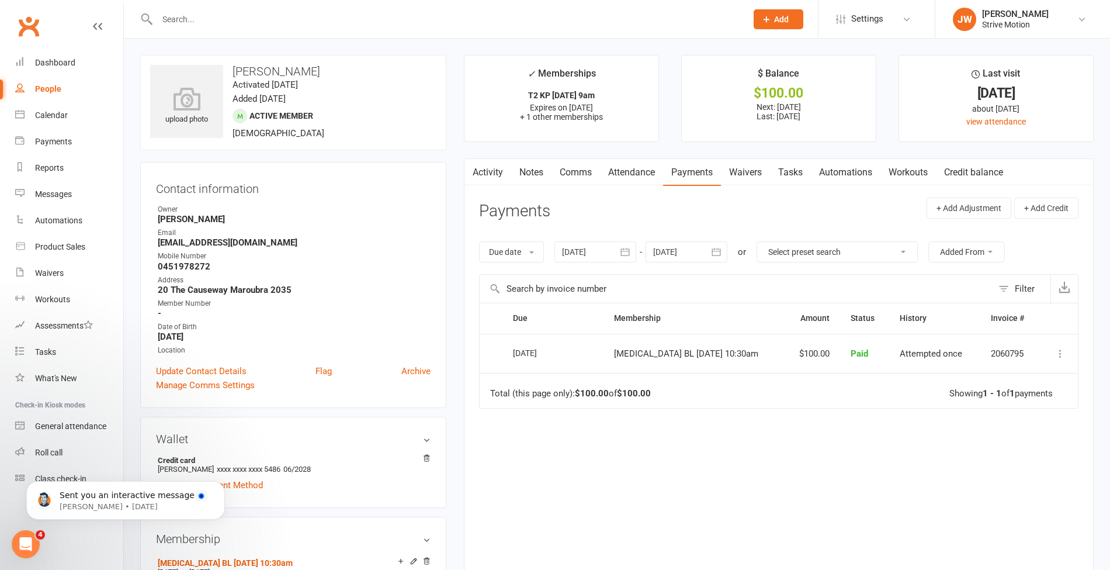
click at [1063, 348] on icon at bounding box center [1061, 354] width 12 height 12
click at [1035, 421] on link "View invoice receipt" at bounding box center [1009, 422] width 116 height 23
click at [258, 9] on div at bounding box center [439, 19] width 598 height 38
click at [240, 16] on input "text" at bounding box center [446, 19] width 585 height 16
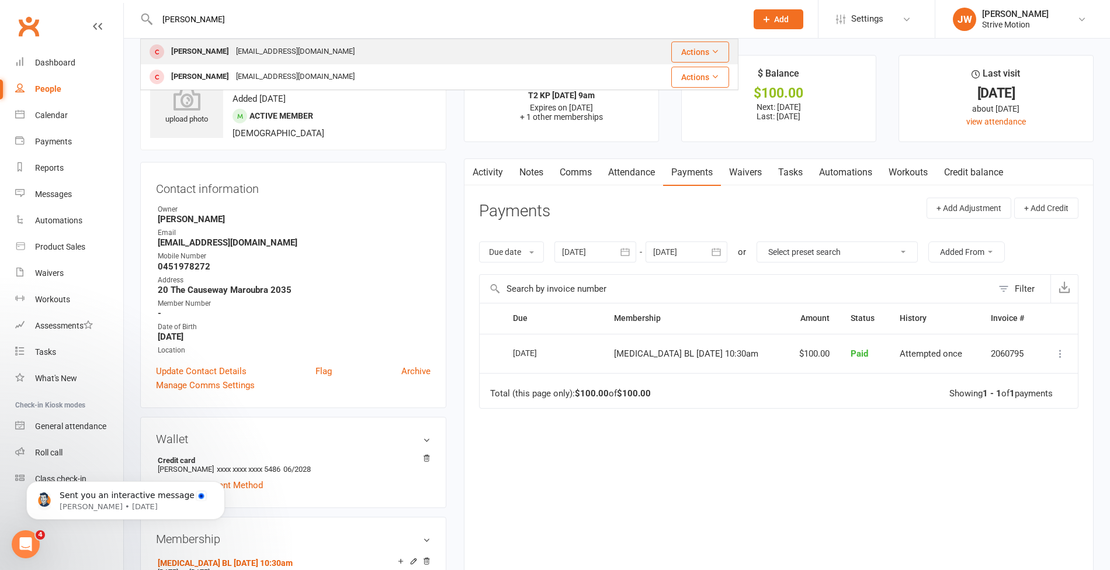
type input "[PERSON_NAME]"
click at [245, 47] on div "[EMAIL_ADDRESS][DOMAIN_NAME]" at bounding box center [296, 51] width 126 height 17
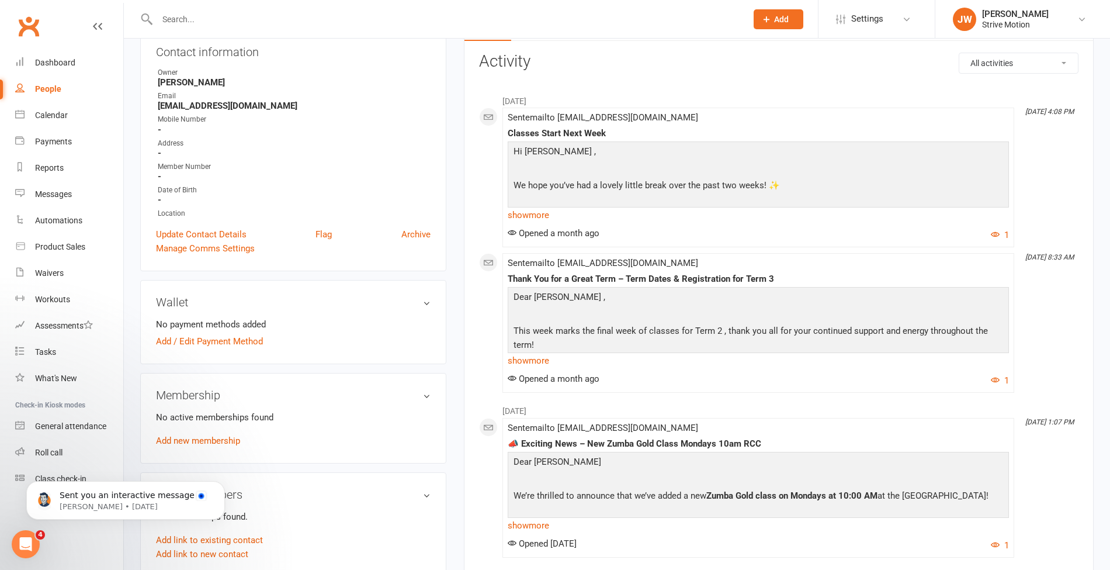
scroll to position [136, 0]
click at [201, 436] on link "Add new membership" at bounding box center [198, 439] width 84 height 11
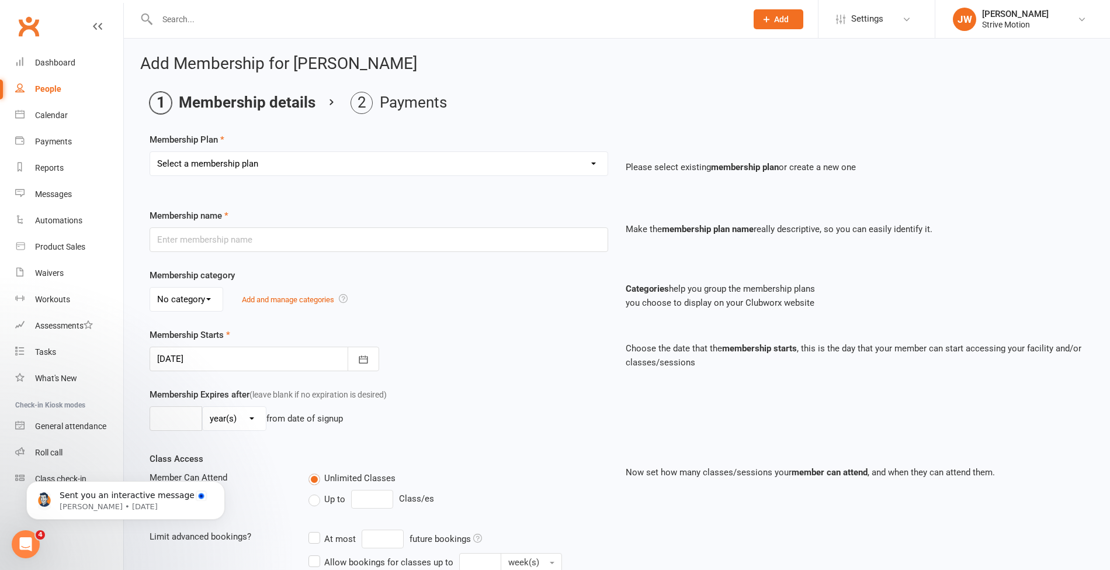
click at [281, 160] on select "Select a membership plan Create new Membership Plan T4 RCC [DATE] 9am T4 BL [DA…" at bounding box center [379, 163] width 458 height 23
select select "82"
click at [150, 152] on select "Select a membership plan Create new Membership Plan T4 RCC [DATE] 9am T4 BL [DA…" at bounding box center [379, 163] width 458 height 23
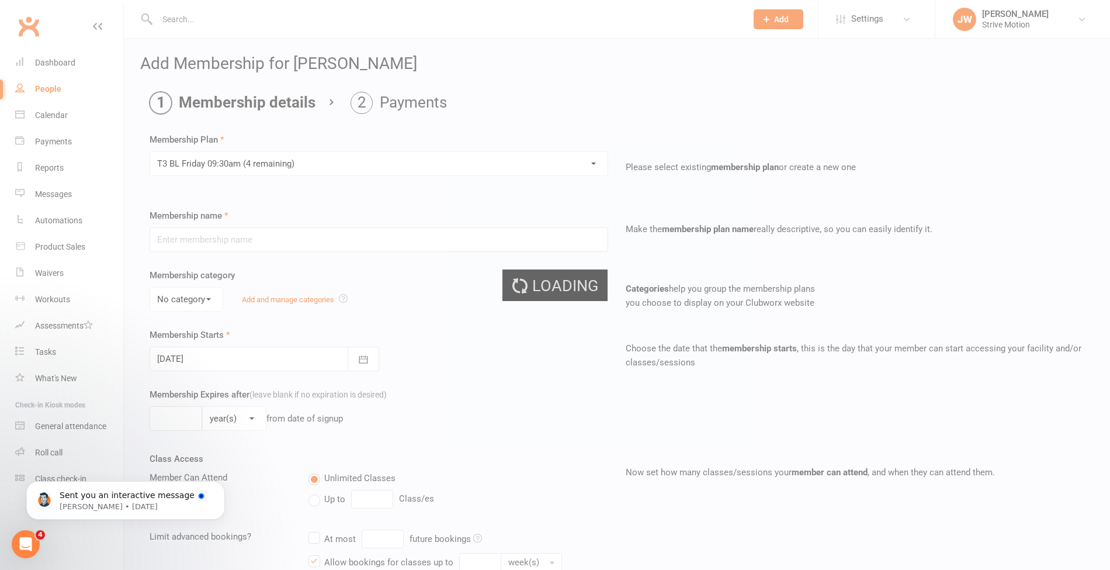
type input "[MEDICAL_DATA] BL [DATE] 09:30am"
select select "0"
type input "25"
select select "1"
type input "25"
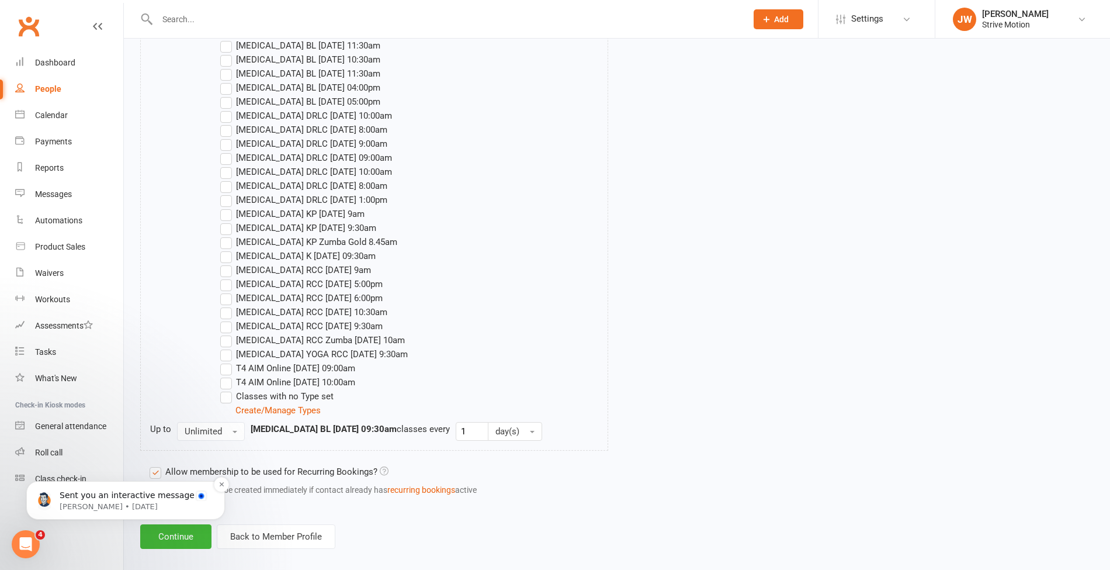
scroll to position [1678, 0]
click at [218, 487] on button "Dismiss notification" at bounding box center [221, 484] width 15 height 15
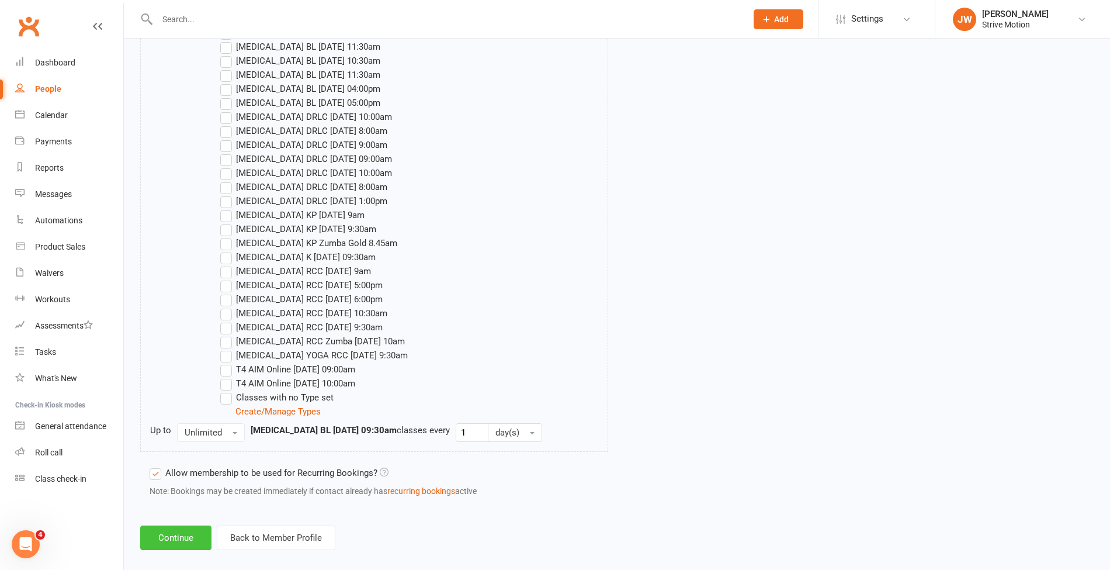
click at [167, 540] on button "Continue" at bounding box center [175, 537] width 71 height 25
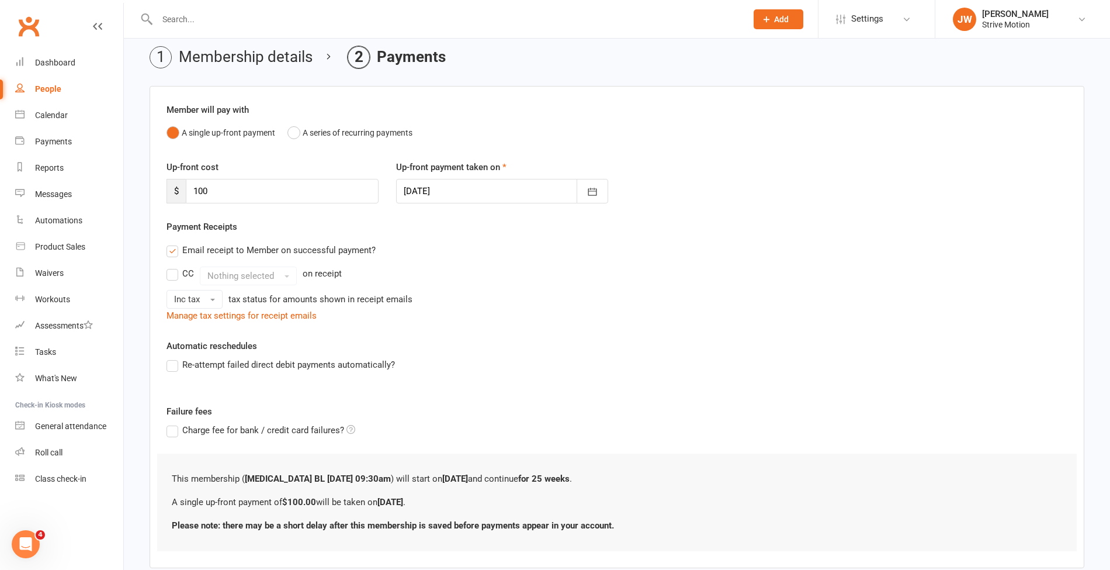
scroll to position [47, 0]
drag, startPoint x: 231, startPoint y: 174, endPoint x: 167, endPoint y: 173, distance: 63.7
click at [167, 173] on div "Up-front cost $ 100" at bounding box center [273, 180] width 230 height 43
drag, startPoint x: 230, startPoint y: 183, endPoint x: 143, endPoint y: 182, distance: 87.7
click at [143, 182] on main "Membership details Payments Member will pay with A single up-front payment A se…" at bounding box center [617, 323] width 954 height 556
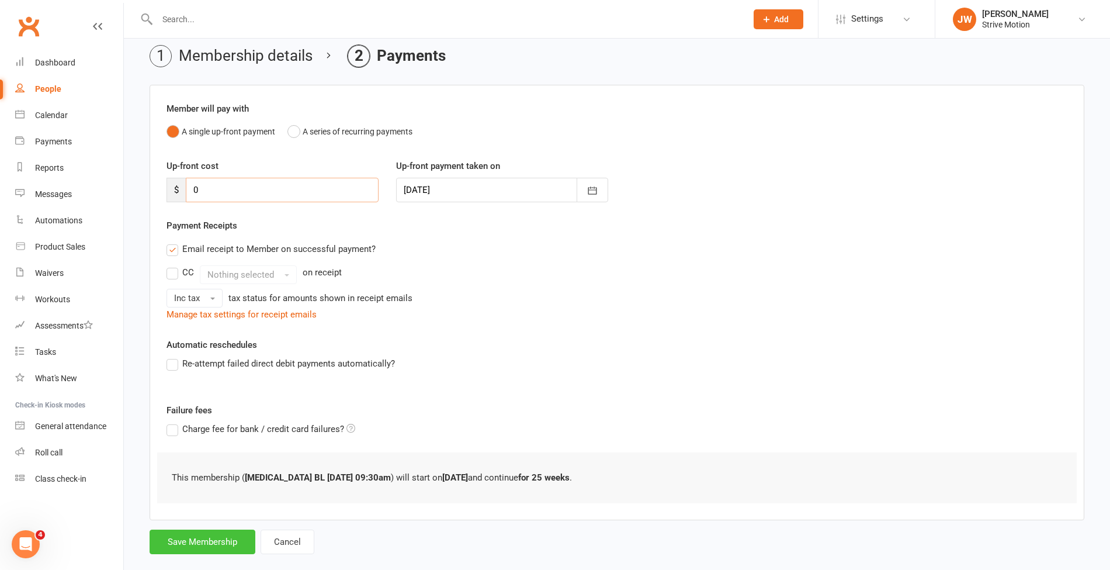
type input "0"
click at [199, 541] on button "Save Membership" at bounding box center [203, 541] width 106 height 25
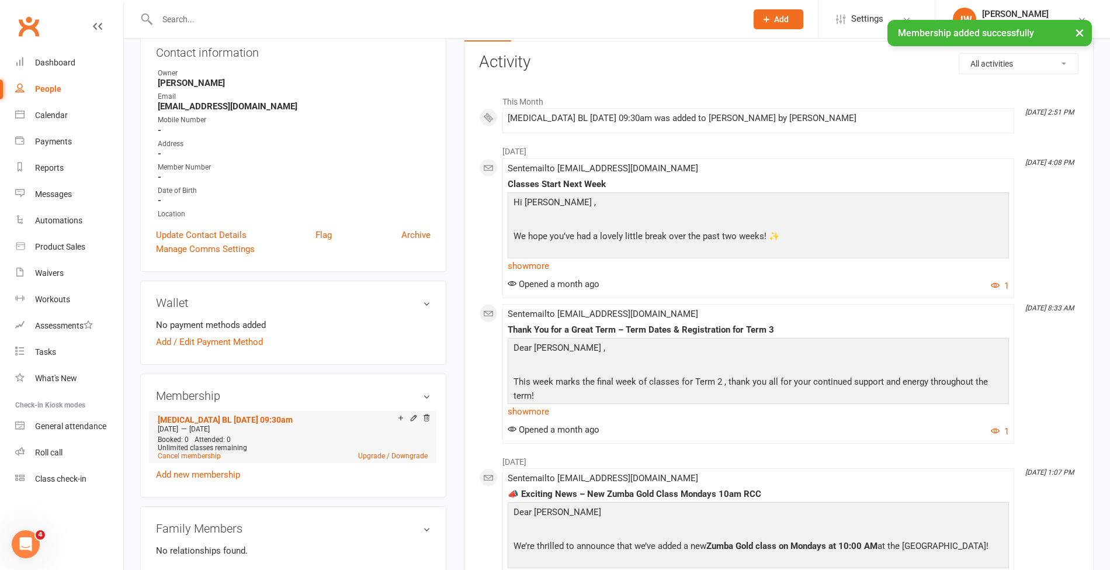
scroll to position [134, 0]
click at [214, 470] on link "Add new membership" at bounding box center [198, 474] width 84 height 11
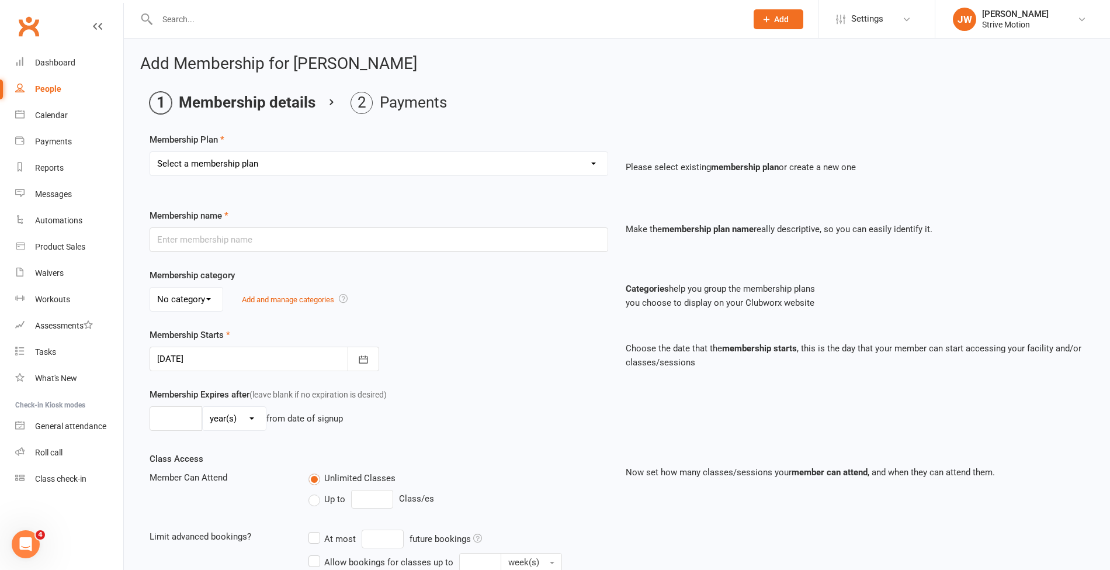
click at [322, 166] on select "Select a membership plan Create new Membership Plan T4 RCC [DATE] 9am T4 BL [DA…" at bounding box center [379, 163] width 458 height 23
select select "82"
click at [150, 152] on select "Select a membership plan Create new Membership Plan T4 RCC [DATE] 9am T4 BL [DA…" at bounding box center [379, 163] width 458 height 23
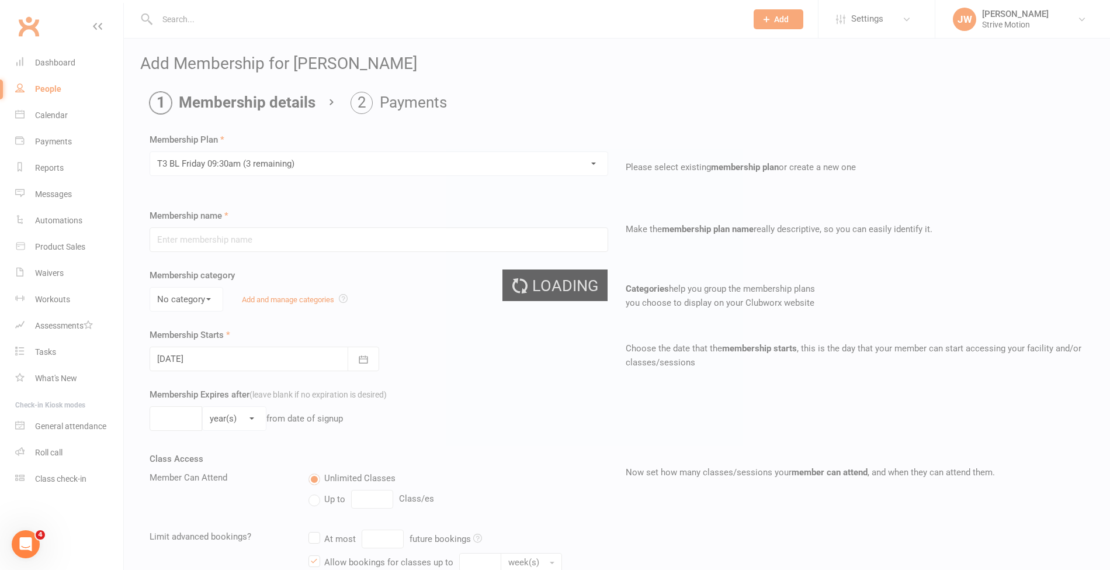
type input "[MEDICAL_DATA] BL [DATE] 09:30am"
select select "0"
type input "25"
select select "1"
type input "25"
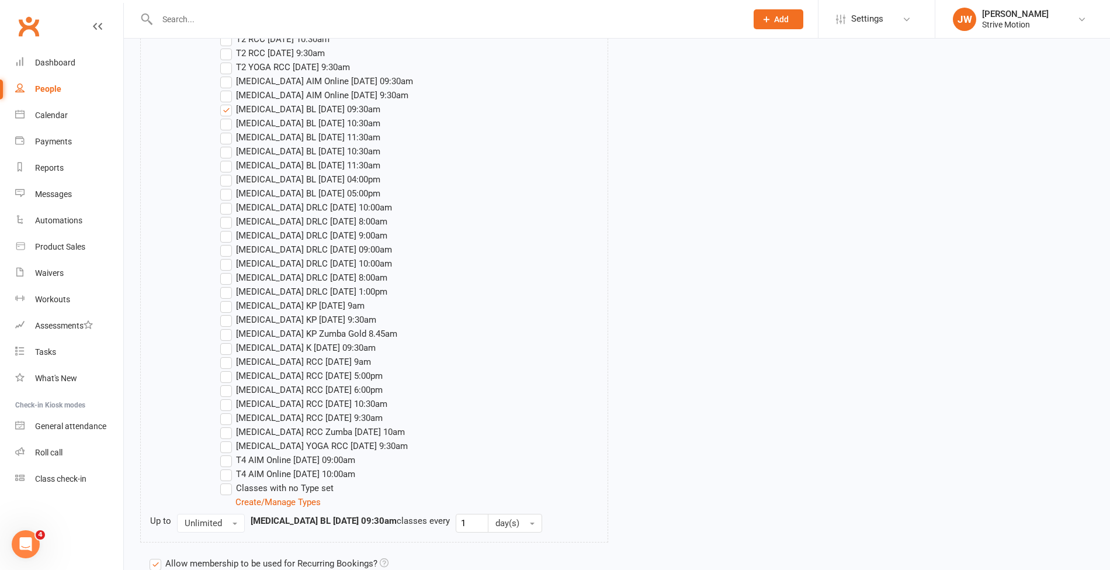
scroll to position [1688, 0]
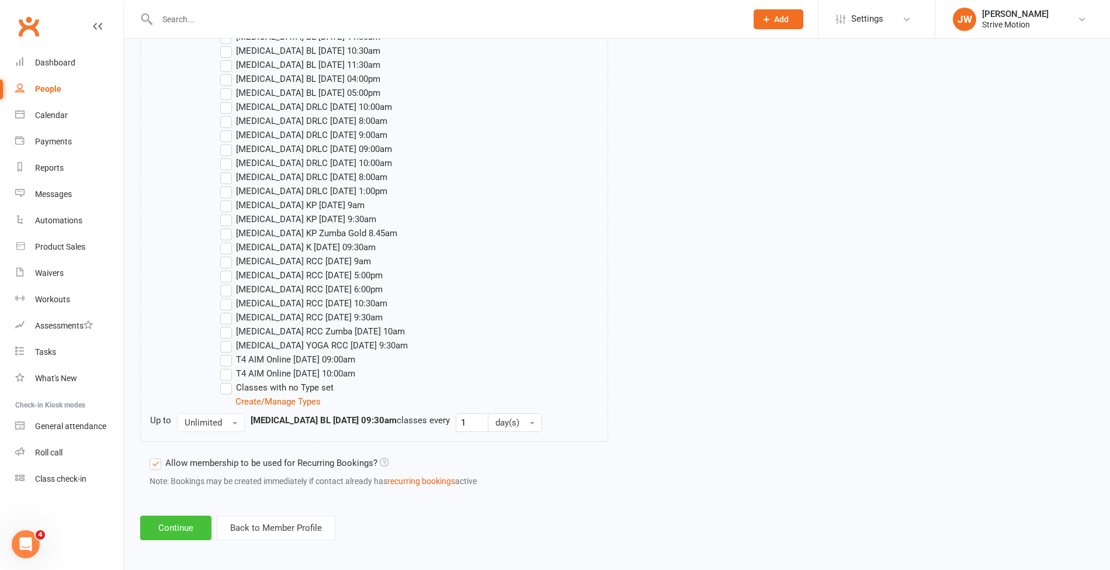
click at [186, 518] on button "Continue" at bounding box center [175, 527] width 71 height 25
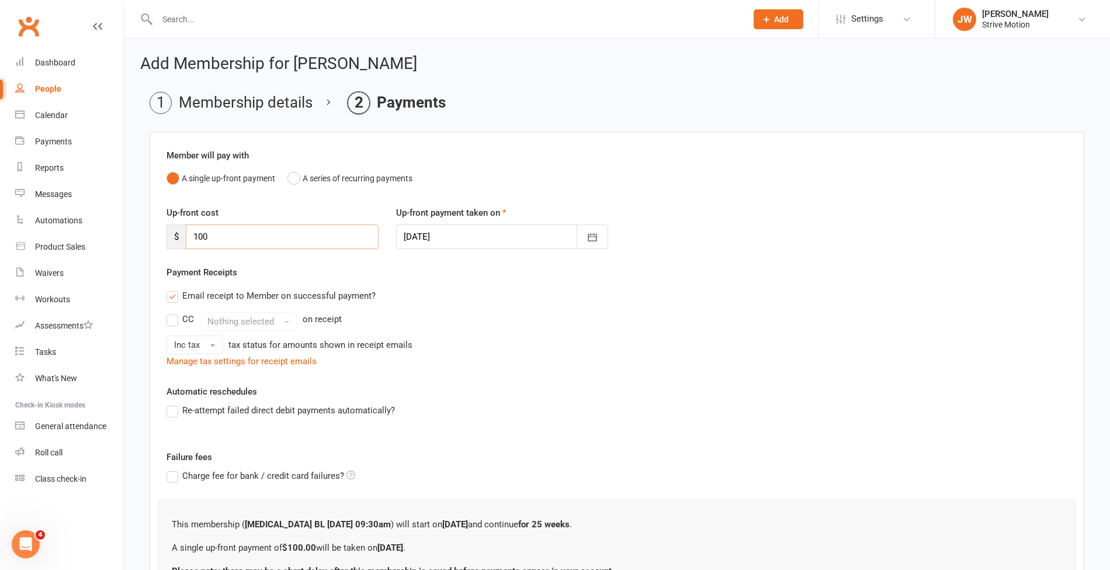
drag, startPoint x: 242, startPoint y: 226, endPoint x: 141, endPoint y: 214, distance: 101.8
click at [141, 214] on main "Membership details Payments Member will pay with A single up-front payment A se…" at bounding box center [617, 370] width 954 height 556
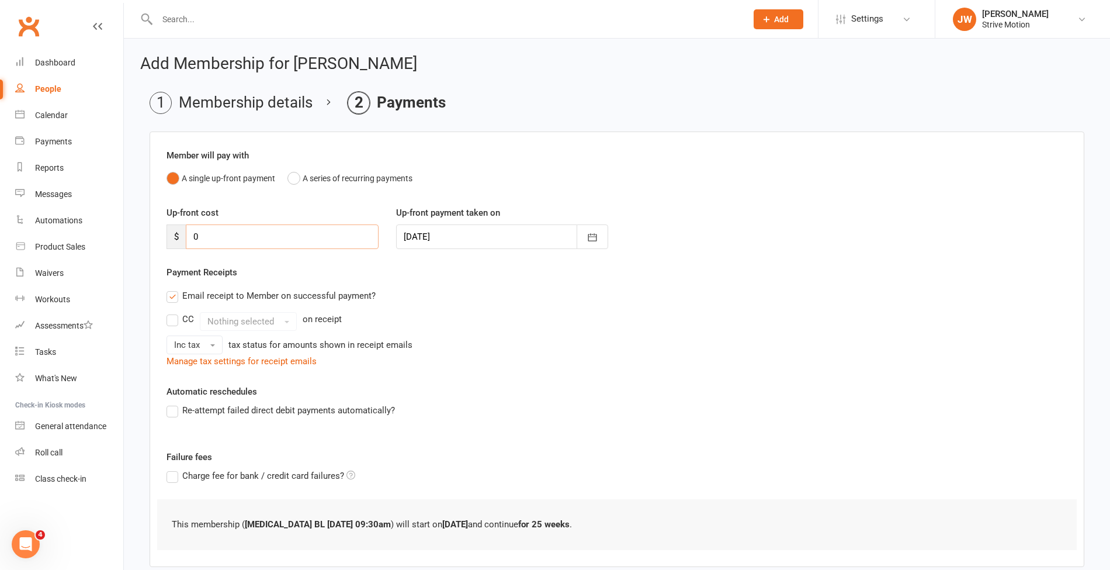
scroll to position [64, 0]
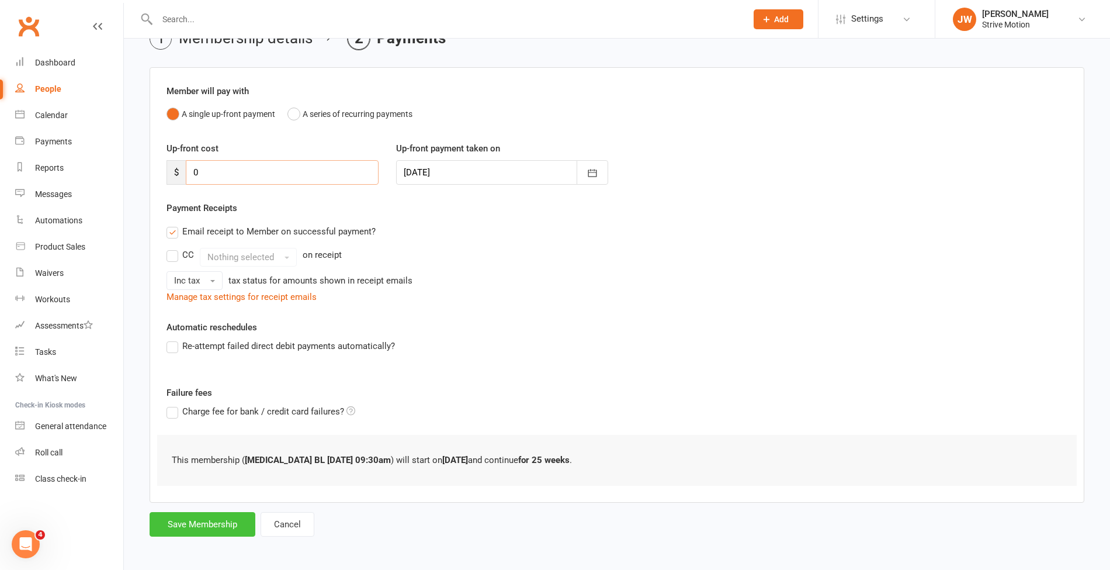
type input "0"
click at [188, 520] on button "Save Membership" at bounding box center [203, 524] width 106 height 25
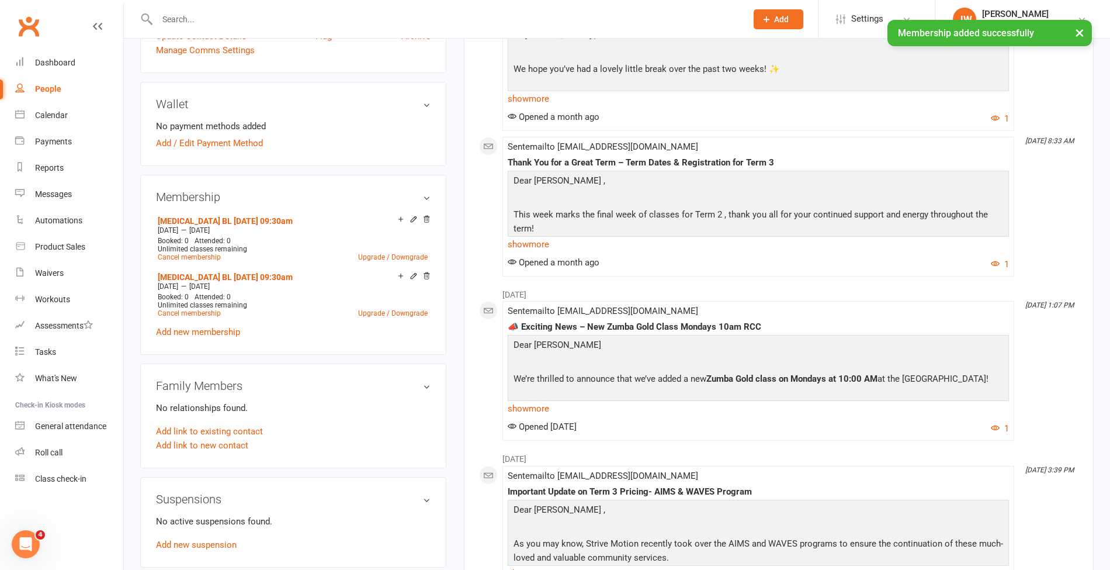
scroll to position [333, 0]
click at [228, 332] on link "Add new membership" at bounding box center [198, 331] width 84 height 11
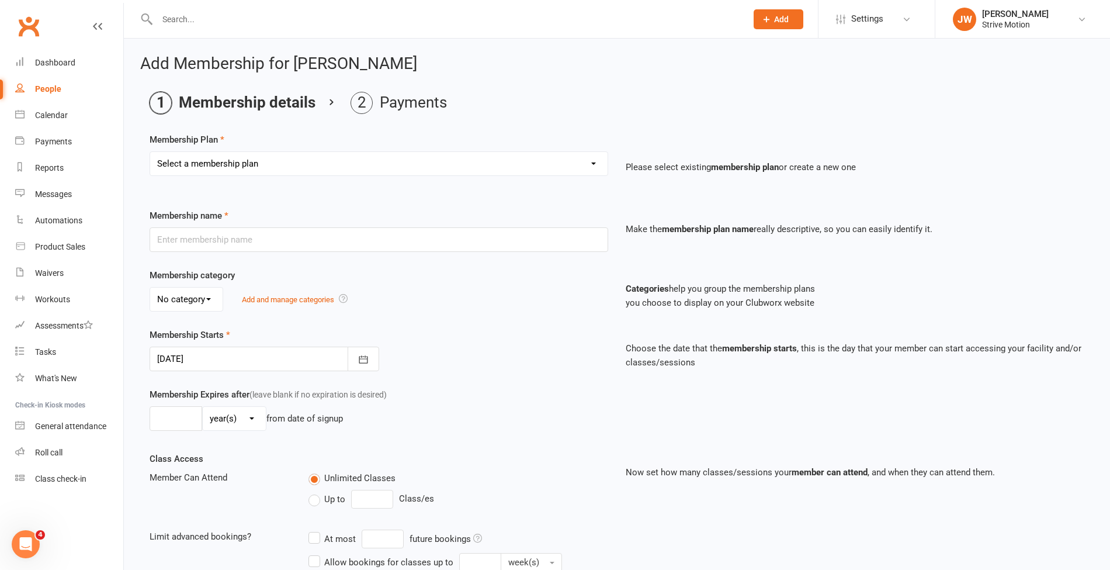
click at [227, 161] on select "Select a membership plan Create new Membership Plan T4 RCC [DATE] 9am T4 BL [DA…" at bounding box center [379, 163] width 458 height 23
select select "82"
click at [150, 152] on select "Select a membership plan Create new Membership Plan T4 RCC [DATE] 9am T4 BL [DA…" at bounding box center [379, 163] width 458 height 23
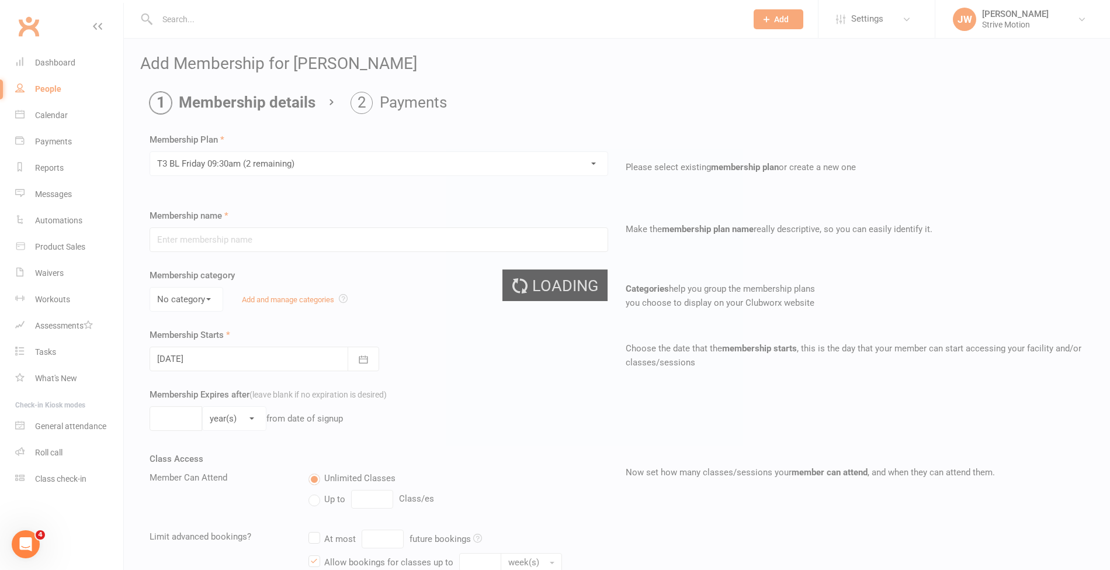
type input "[MEDICAL_DATA] BL [DATE] 09:30am"
select select "0"
type input "25"
select select "1"
type input "25"
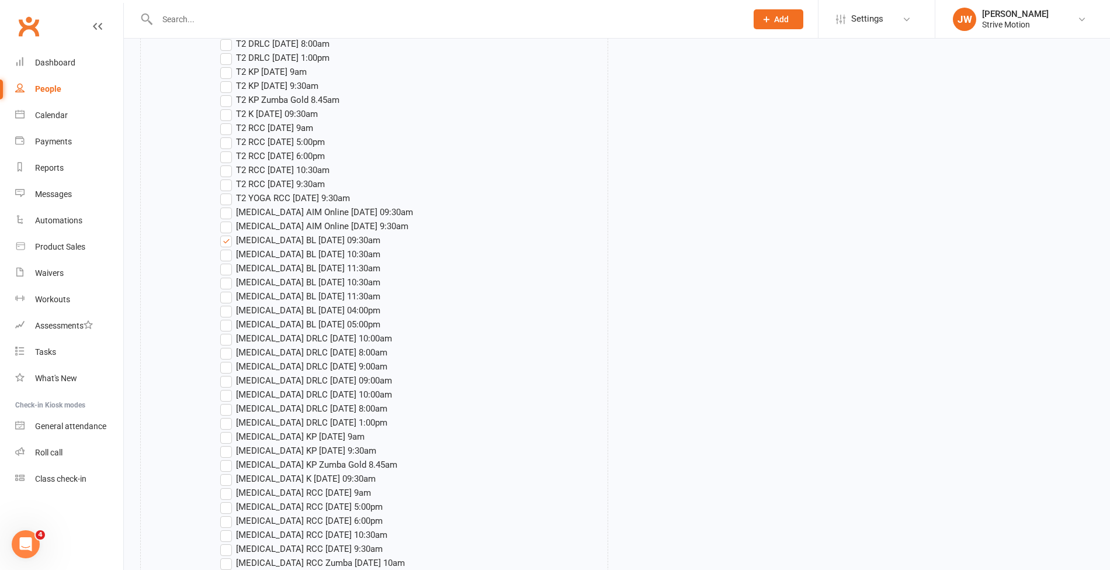
scroll to position [1688, 0]
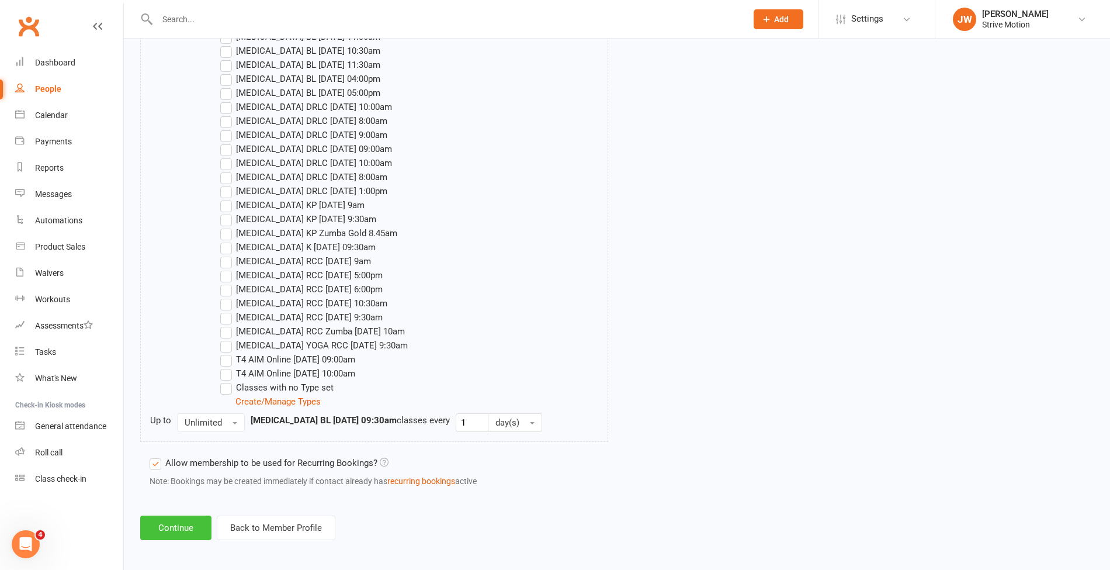
click at [178, 520] on button "Continue" at bounding box center [175, 527] width 71 height 25
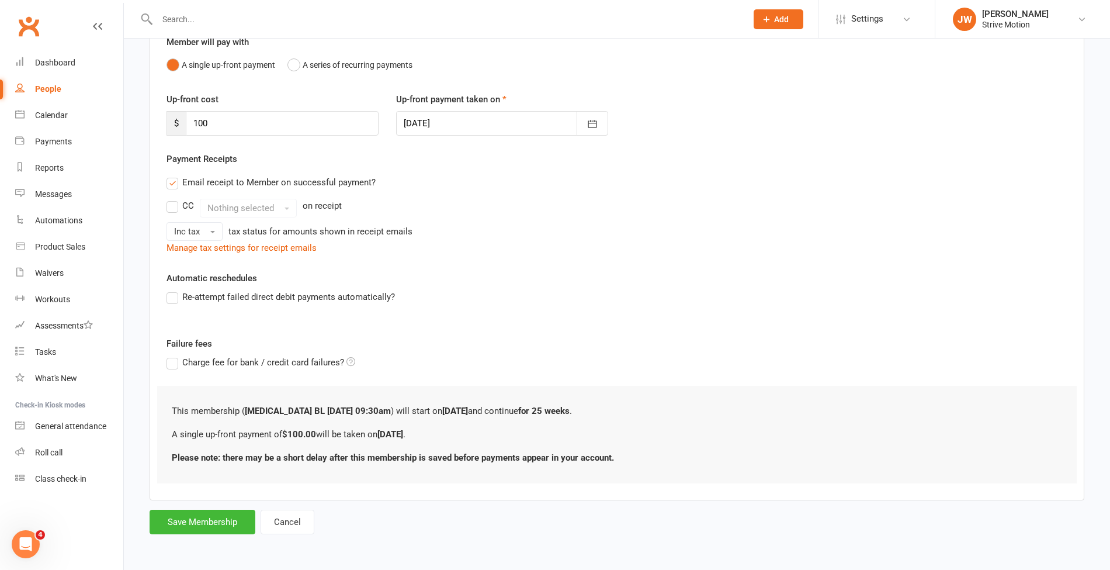
scroll to position [0, 0]
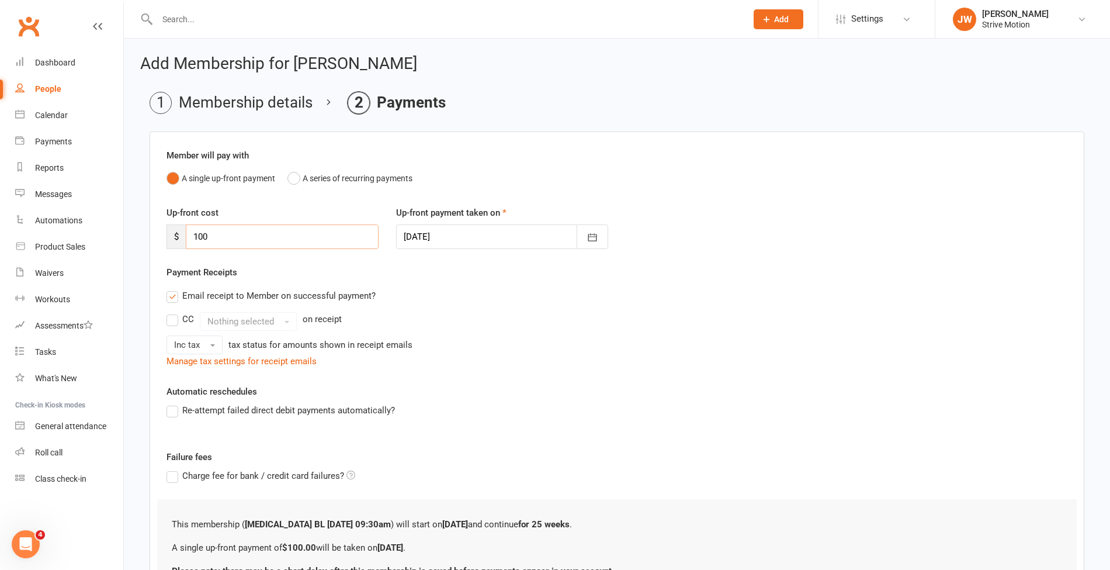
drag, startPoint x: 174, startPoint y: 224, endPoint x: 132, endPoint y: 217, distance: 42.6
click at [132, 217] on div "Add Membership for [PERSON_NAME] Membership details Payments Member will pay wi…" at bounding box center [617, 353] width 986 height 628
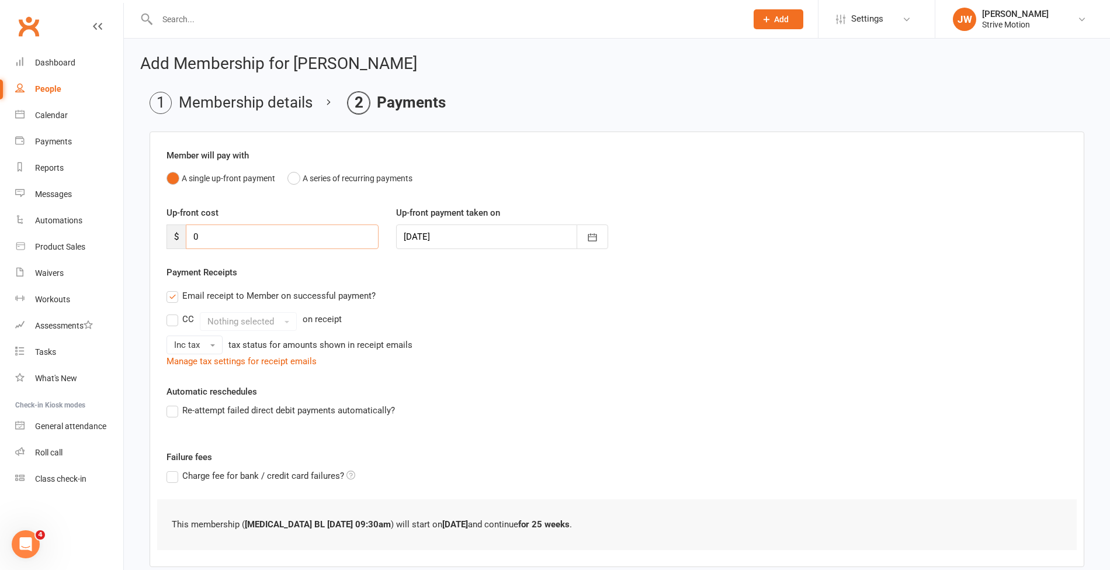
scroll to position [64, 0]
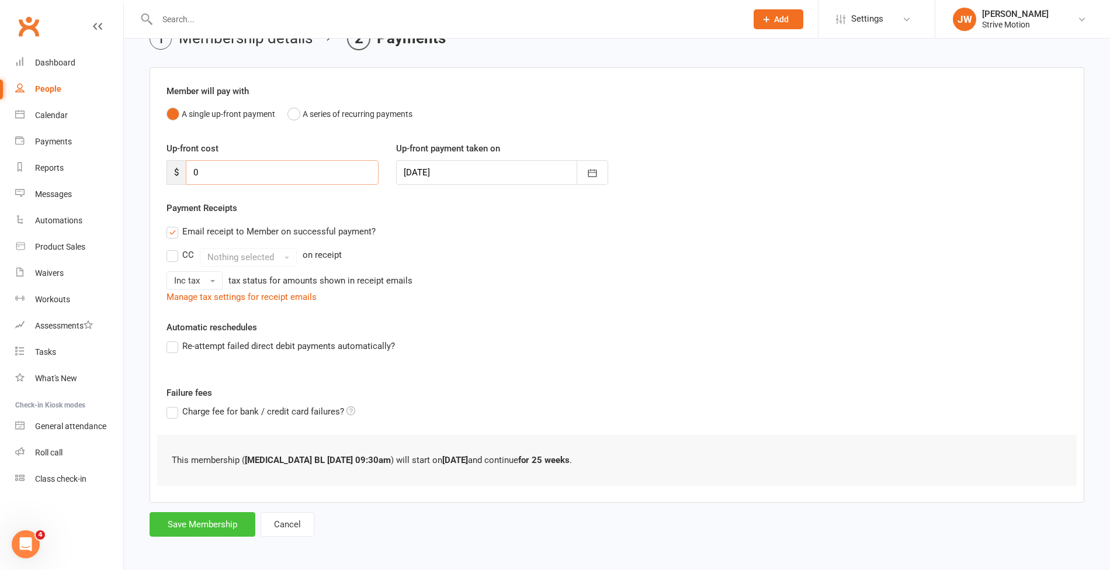
type input "0"
click at [209, 528] on button "Save Membership" at bounding box center [203, 524] width 106 height 25
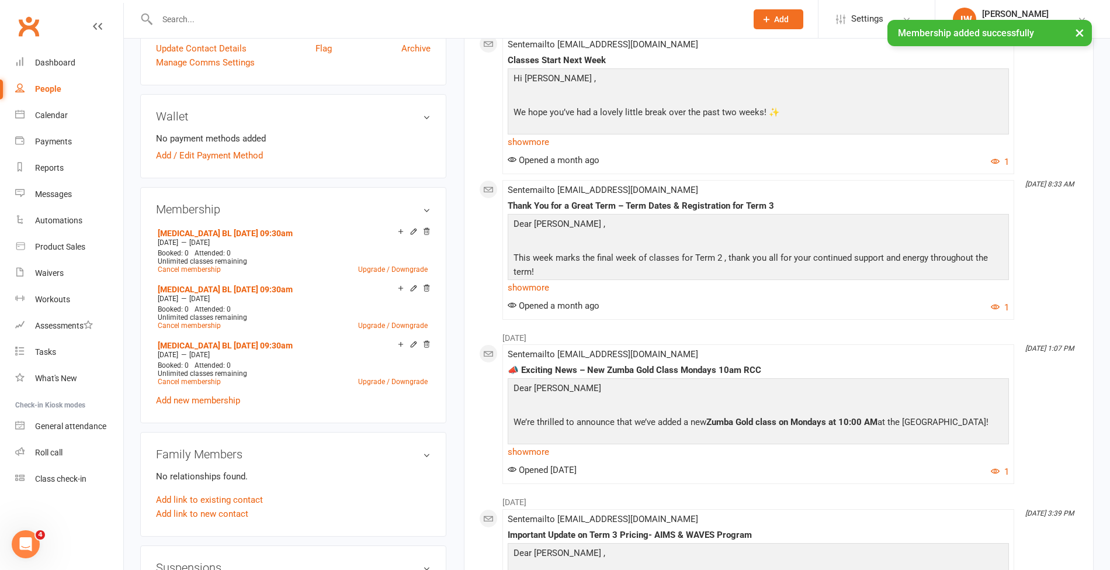
scroll to position [344, 0]
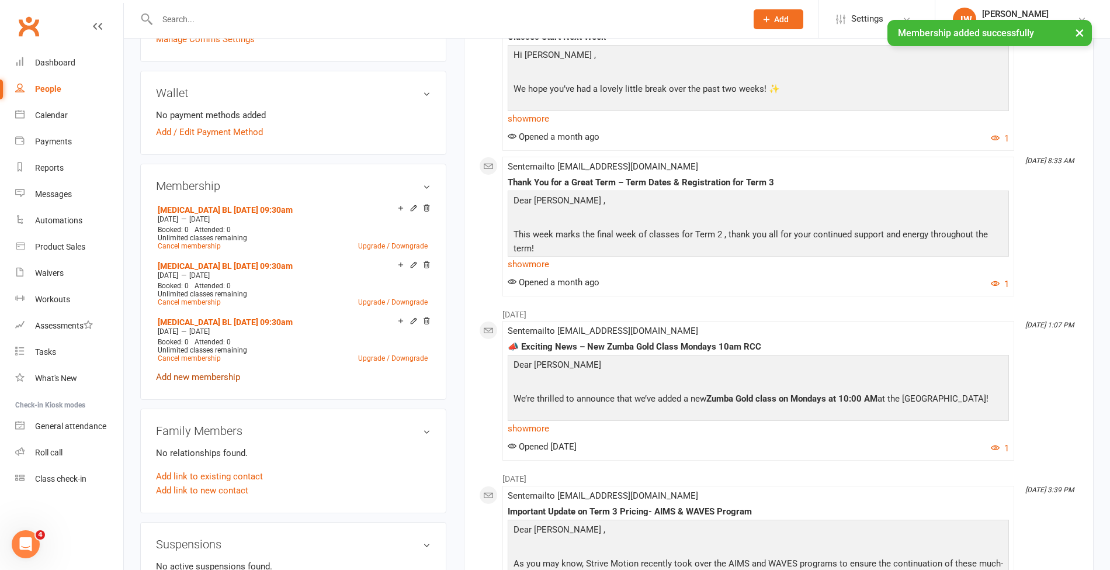
click at [194, 376] on link "Add new membership" at bounding box center [198, 377] width 84 height 11
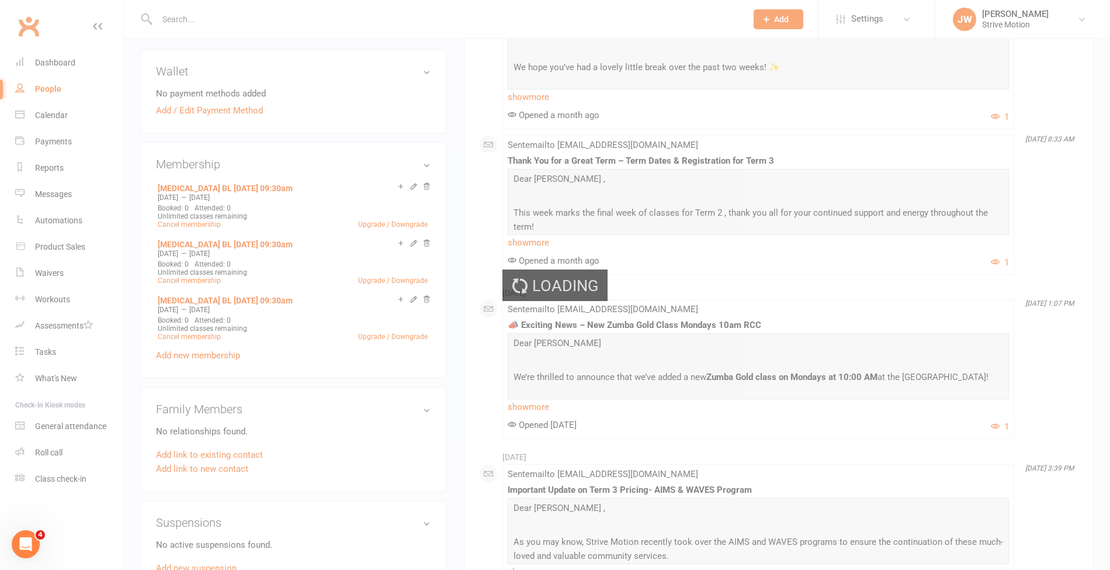
scroll to position [366, 0]
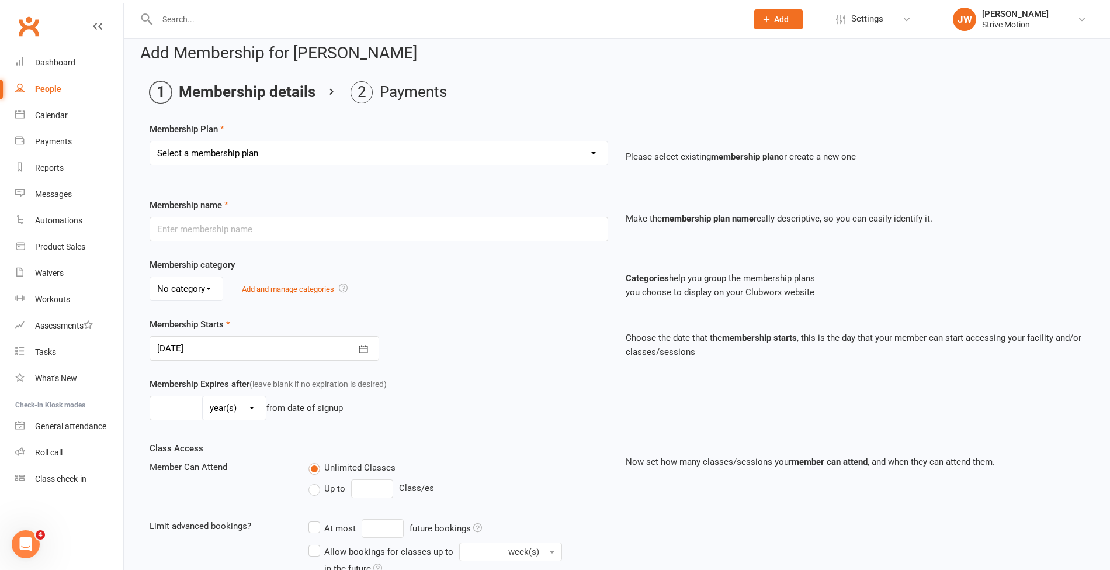
scroll to position [13, 0]
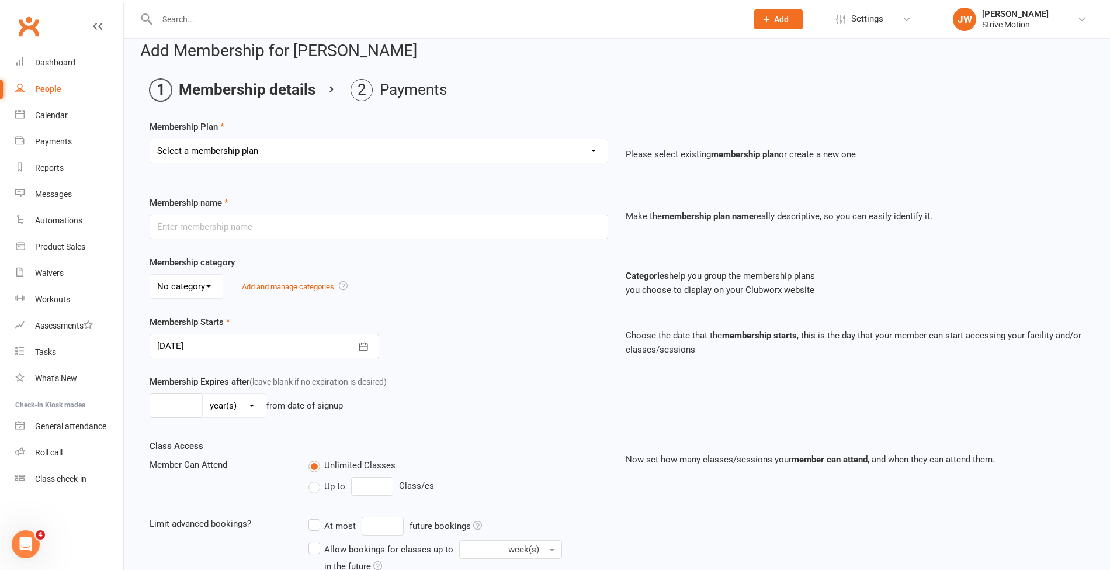
click at [250, 151] on select "Select a membership plan Create new Membership Plan T4 RCC [DATE] 9am T4 BL [DA…" at bounding box center [379, 150] width 458 height 23
select select "82"
click at [150, 139] on select "Select a membership plan Create new Membership Plan T4 RCC [DATE] 9am T4 BL [DA…" at bounding box center [379, 150] width 458 height 23
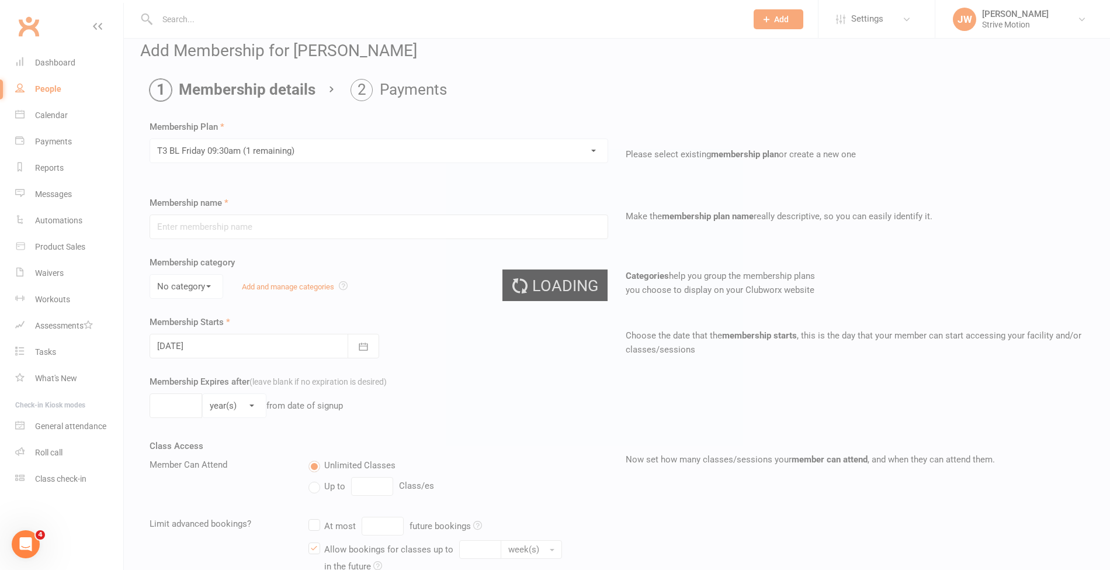
type input "[MEDICAL_DATA] BL [DATE] 09:30am"
select select "0"
type input "25"
select select "1"
type input "25"
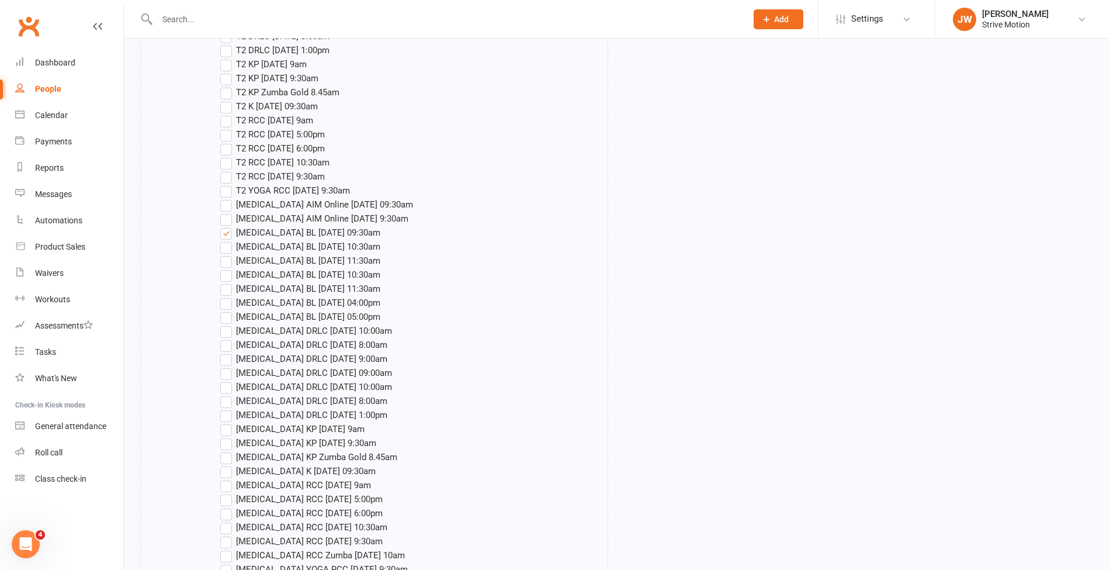
scroll to position [1688, 0]
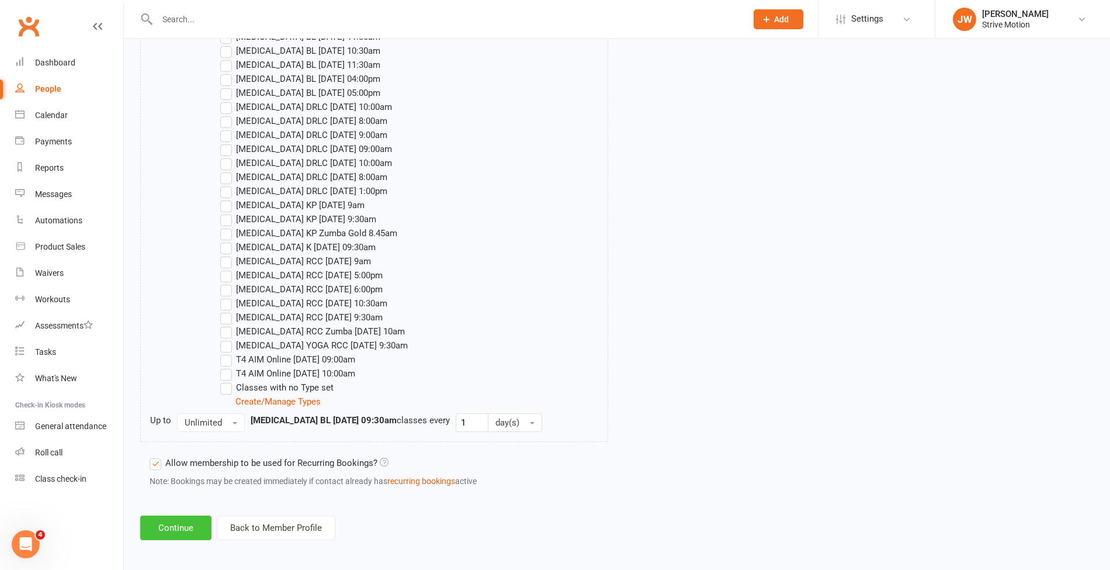
click at [177, 518] on button "Continue" at bounding box center [175, 527] width 71 height 25
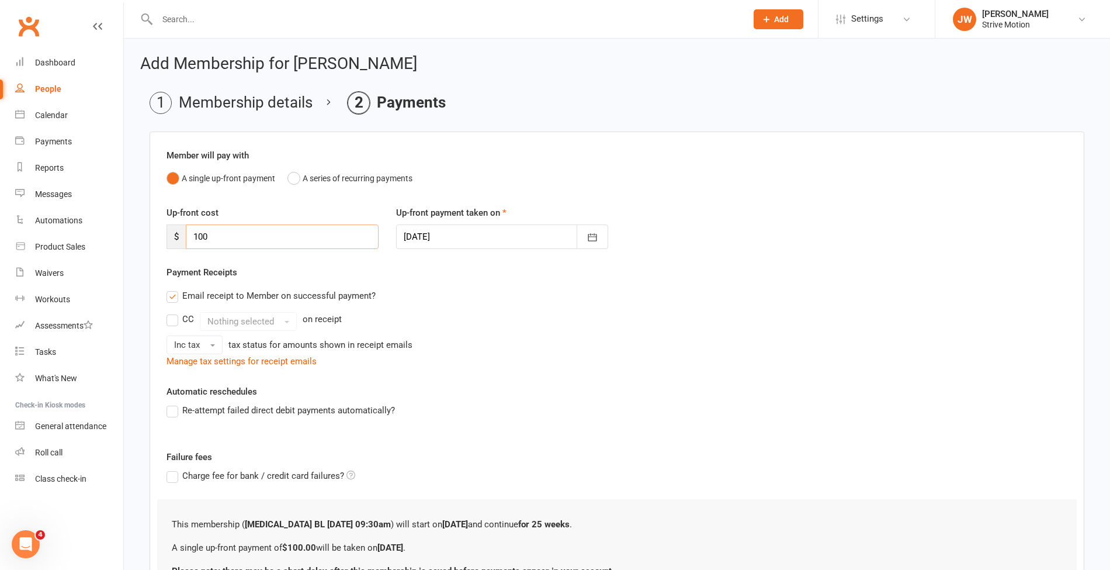
drag, startPoint x: 248, startPoint y: 233, endPoint x: 152, endPoint y: 229, distance: 95.9
click at [152, 229] on div "Member will pay with A single up-front payment A series of recurring payments U…" at bounding box center [617, 372] width 935 height 482
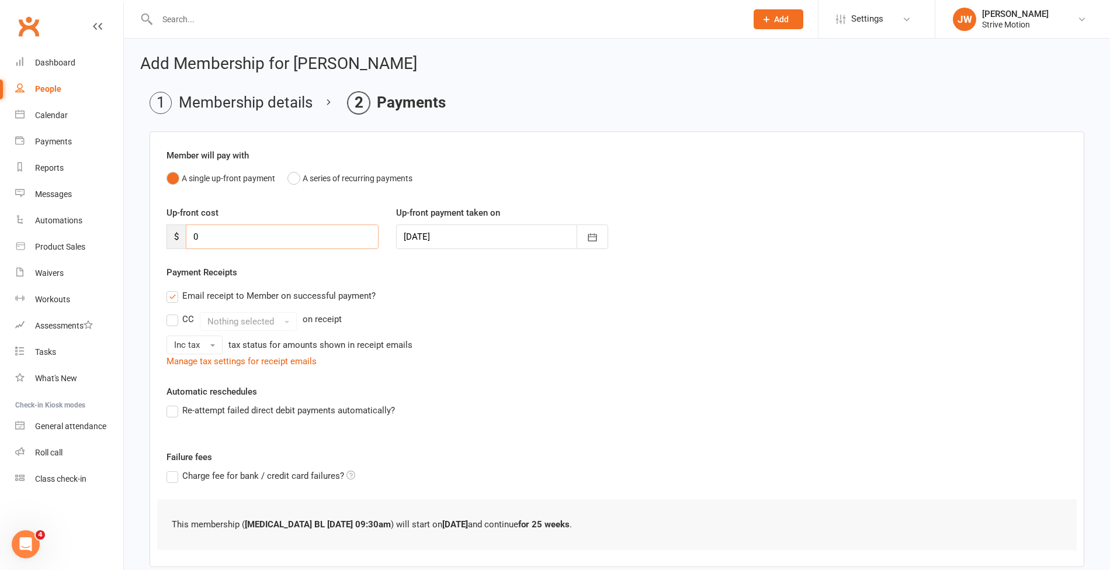
scroll to position [64, 0]
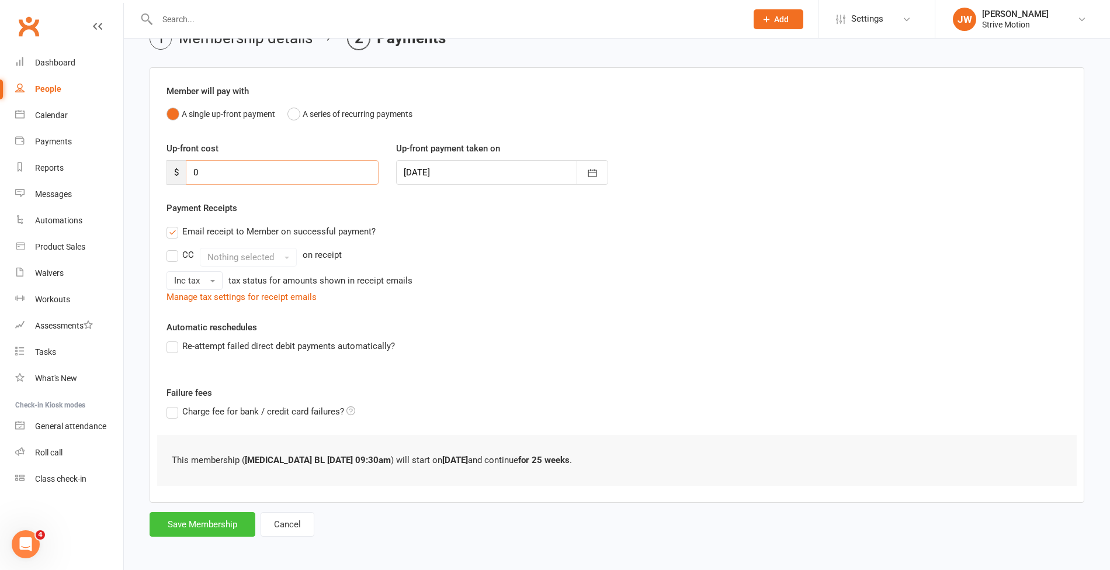
type input "0"
click at [221, 520] on button "Save Membership" at bounding box center [203, 524] width 106 height 25
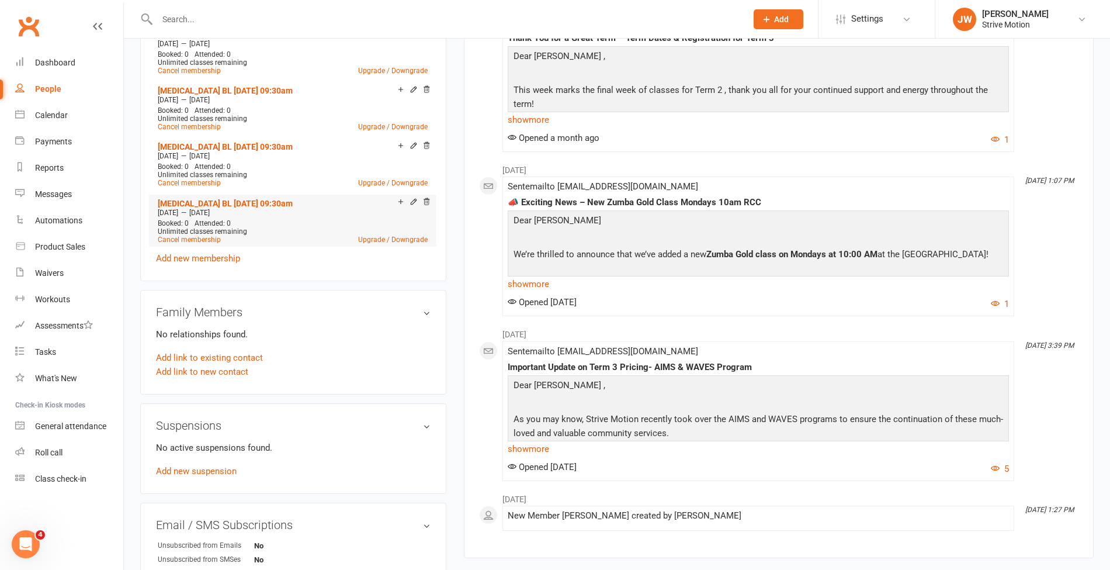
scroll to position [499, 0]
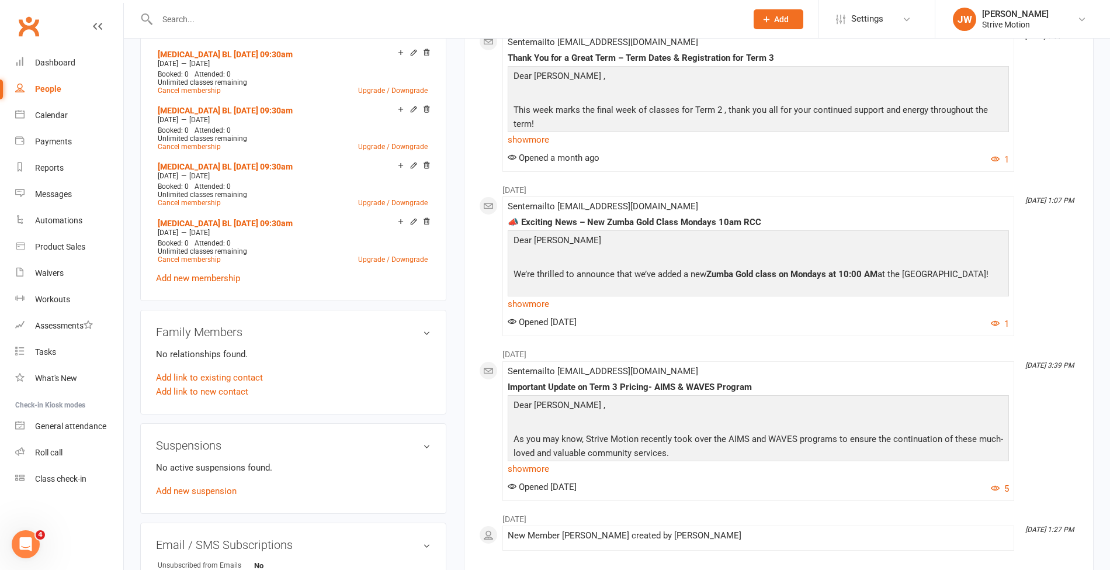
click at [199, 284] on div "Membership [MEDICAL_DATA] BL [DATE] 09:30am [DATE] — [DATE] Booked: 0 Attended:…" at bounding box center [293, 154] width 306 height 292
click at [188, 273] on link "Add new membership" at bounding box center [198, 278] width 84 height 11
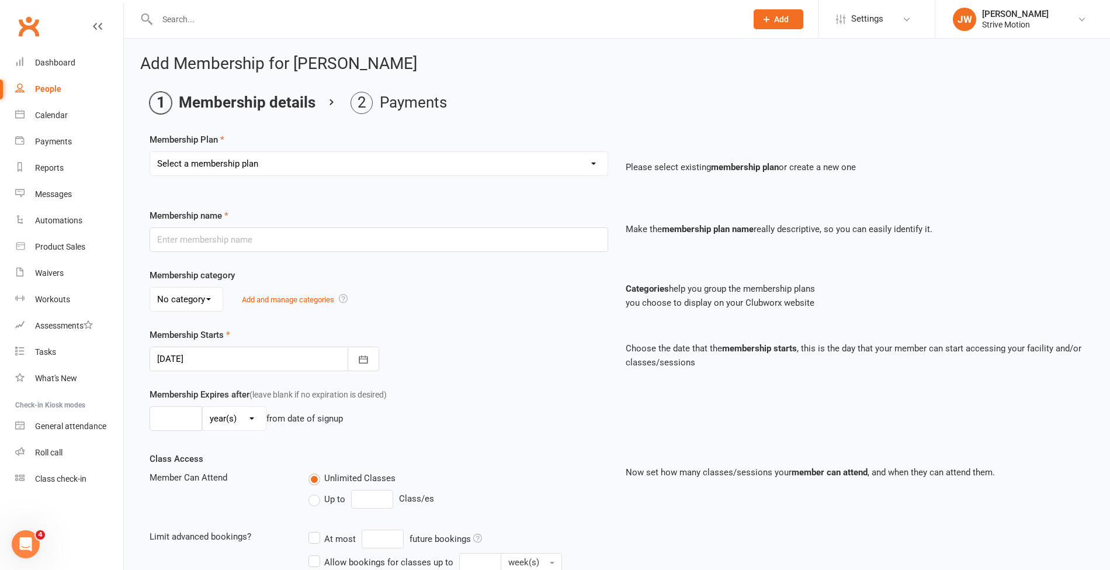
click at [255, 153] on select "Select a membership plan Create new Membership Plan T4 RCC [DATE] 9am T4 BL [DA…" at bounding box center [379, 163] width 458 height 23
select select "85"
click at [150, 152] on select "Select a membership plan Create new Membership Plan T4 RCC [DATE] 9am T4 BL [DA…" at bounding box center [379, 163] width 458 height 23
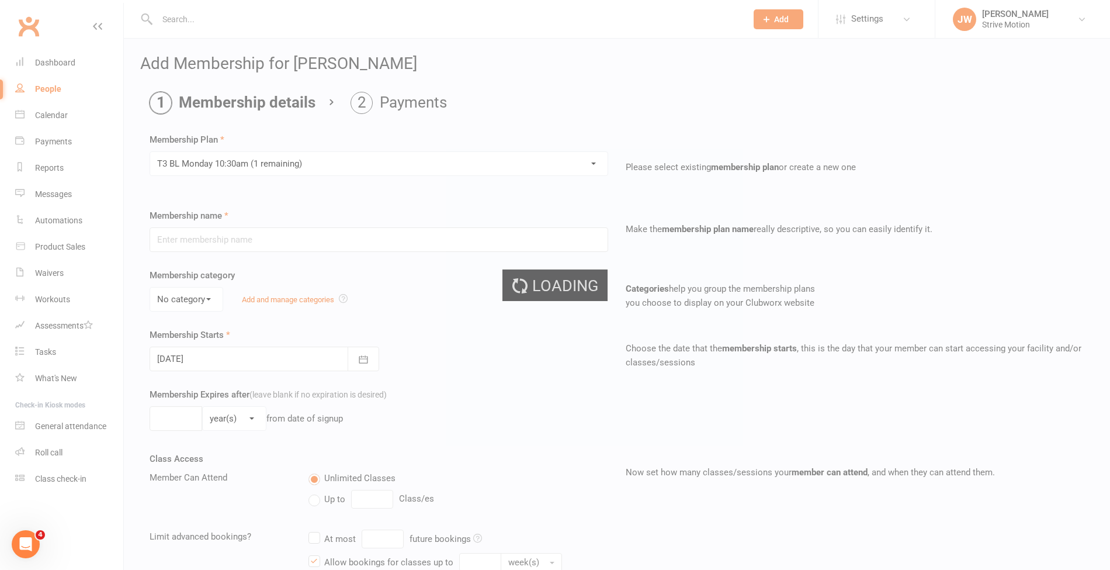
type input "[MEDICAL_DATA] BL [DATE] 10:30am"
select select "0"
type input "25"
select select "1"
type input "25"
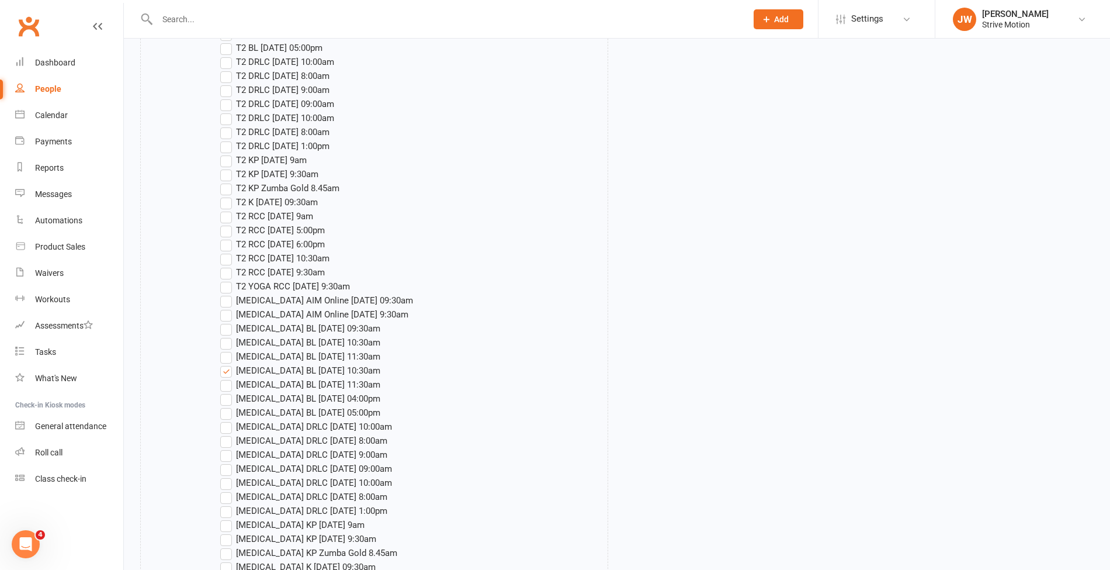
scroll to position [1688, 0]
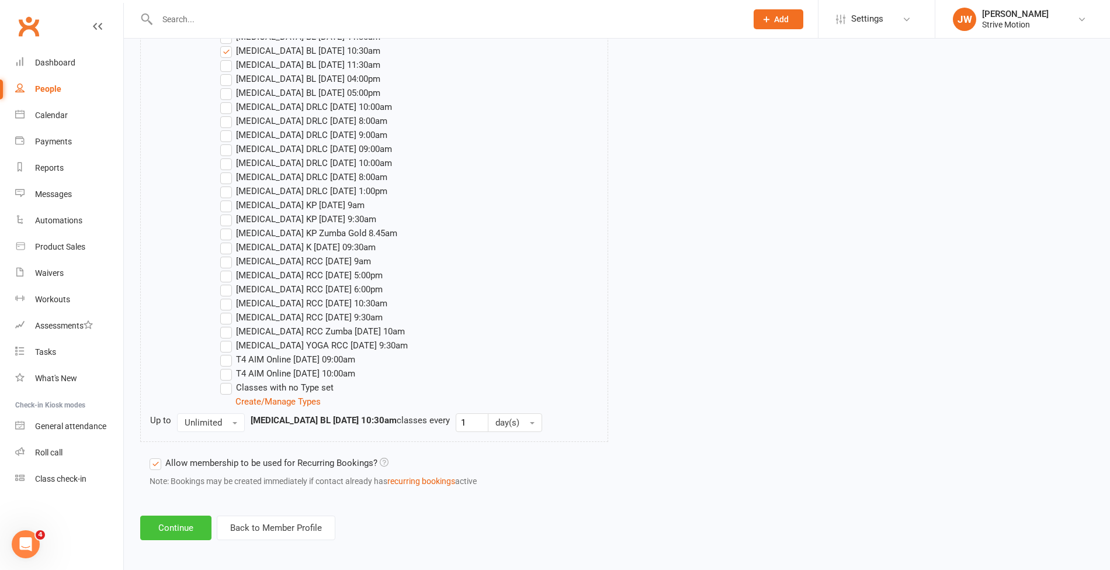
click at [150, 521] on button "Continue" at bounding box center [175, 527] width 71 height 25
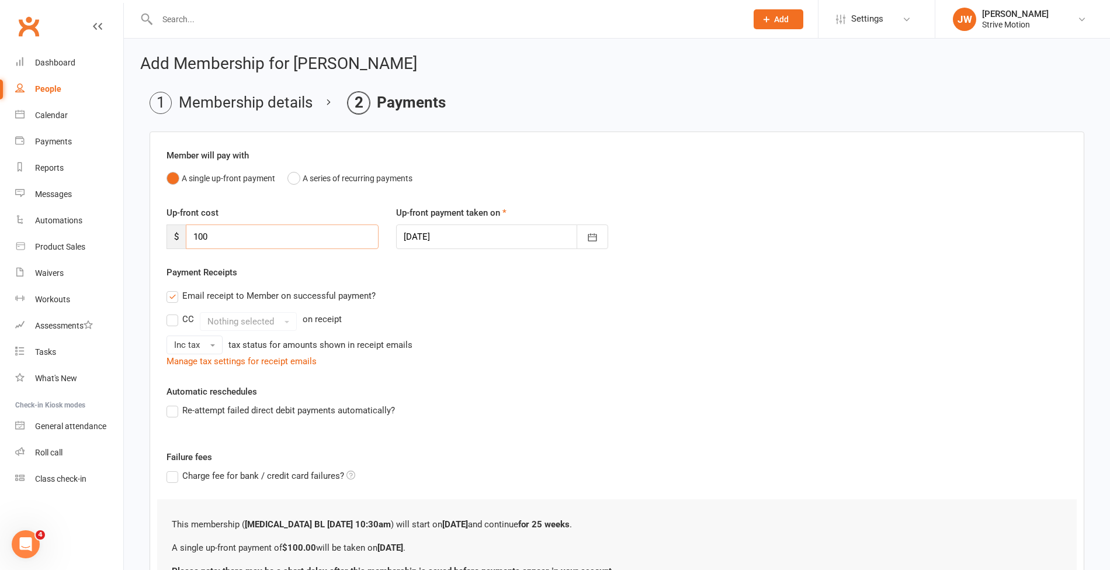
drag, startPoint x: 259, startPoint y: 235, endPoint x: 147, endPoint y: 222, distance: 113.0
click at [147, 222] on main "Membership details Payments Member will pay with A single up-front payment A se…" at bounding box center [617, 370] width 954 height 556
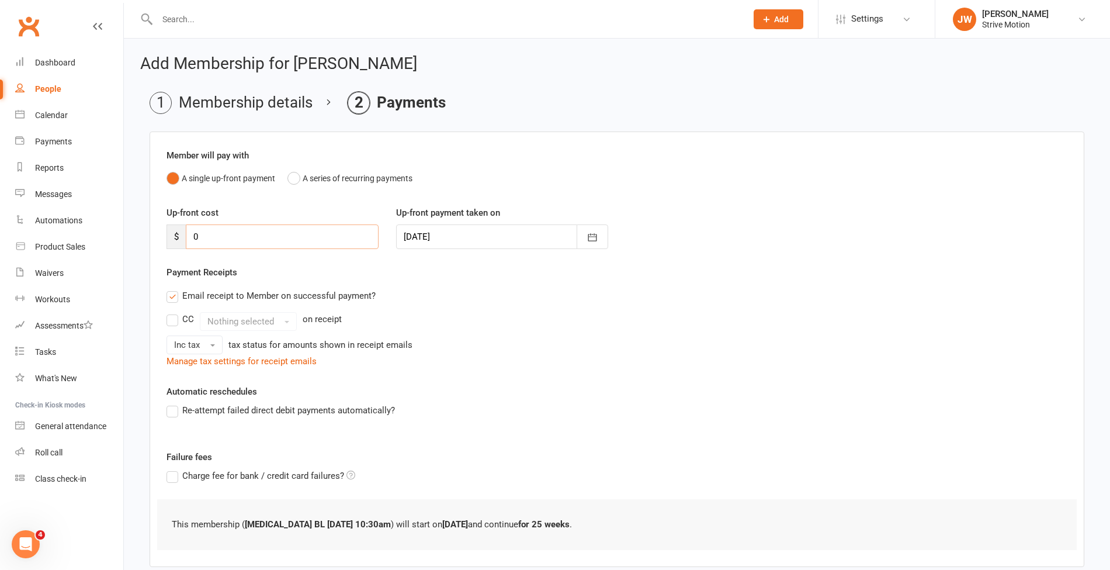
scroll to position [64, 0]
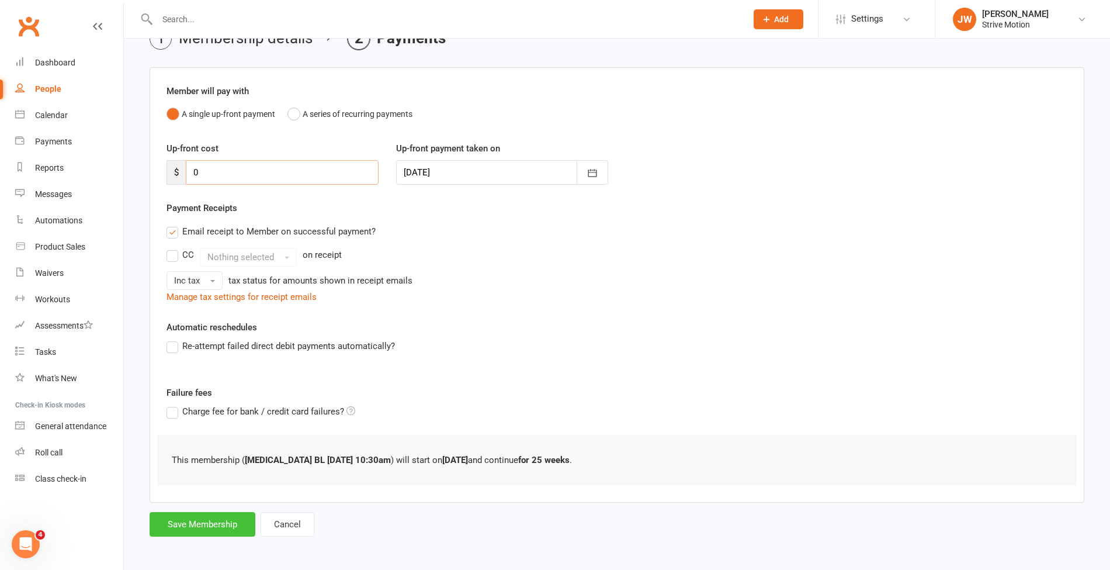
type input "0"
click at [211, 524] on button "Save Membership" at bounding box center [203, 524] width 106 height 25
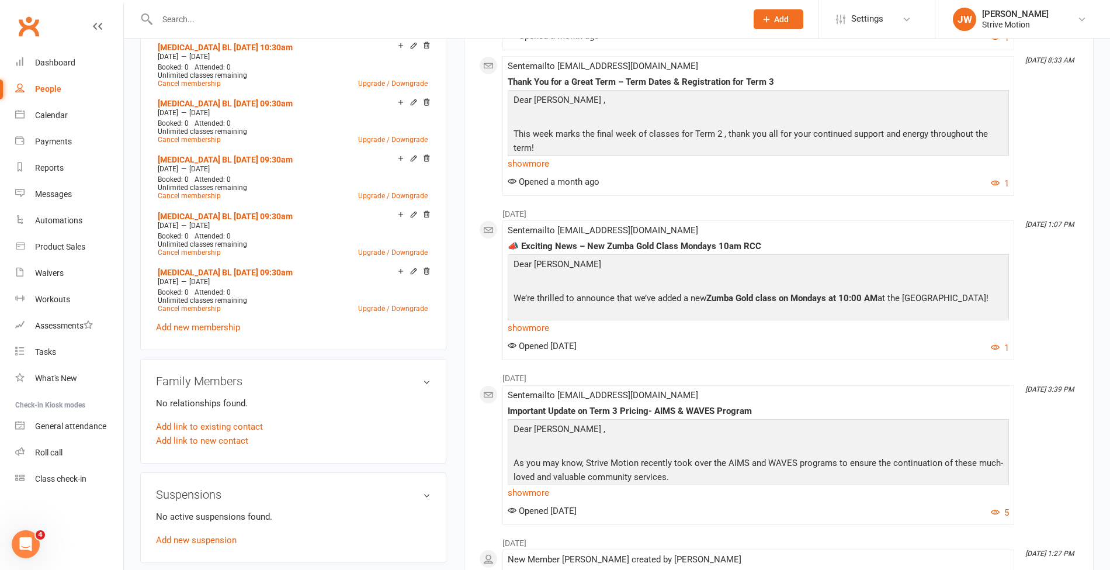
click at [221, 332] on div "Membership [MEDICAL_DATA] BL [DATE] 10:30am [DATE] — [DATE] Booked: 0 Attended:…" at bounding box center [293, 175] width 306 height 348
click at [211, 324] on link "Add new membership" at bounding box center [198, 326] width 84 height 11
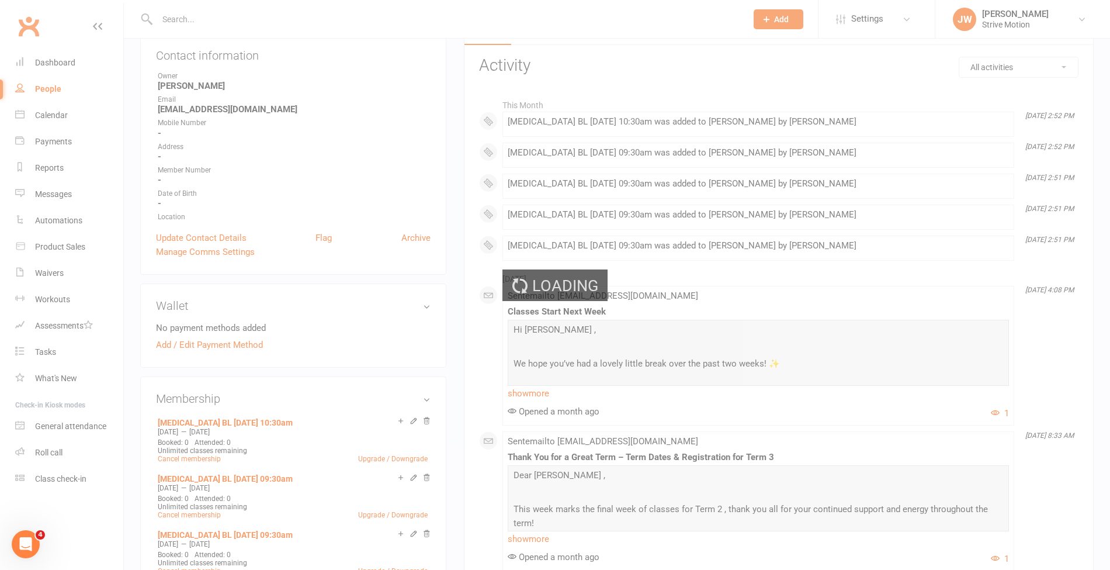
scroll to position [0, 0]
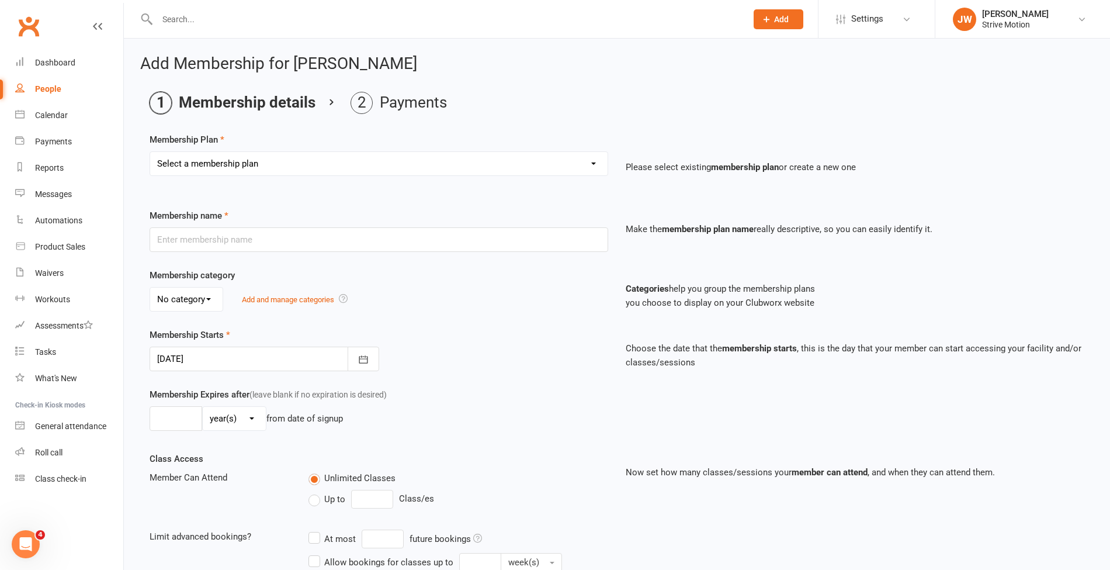
click at [282, 155] on select "Select a membership plan Create new Membership Plan T4 RCC [DATE] 9am T4 BL [DA…" at bounding box center [379, 163] width 458 height 23
select select "103"
click at [150, 152] on select "Select a membership plan Create new Membership Plan T4 RCC [DATE] 9am T4 BL [DA…" at bounding box center [379, 163] width 458 height 23
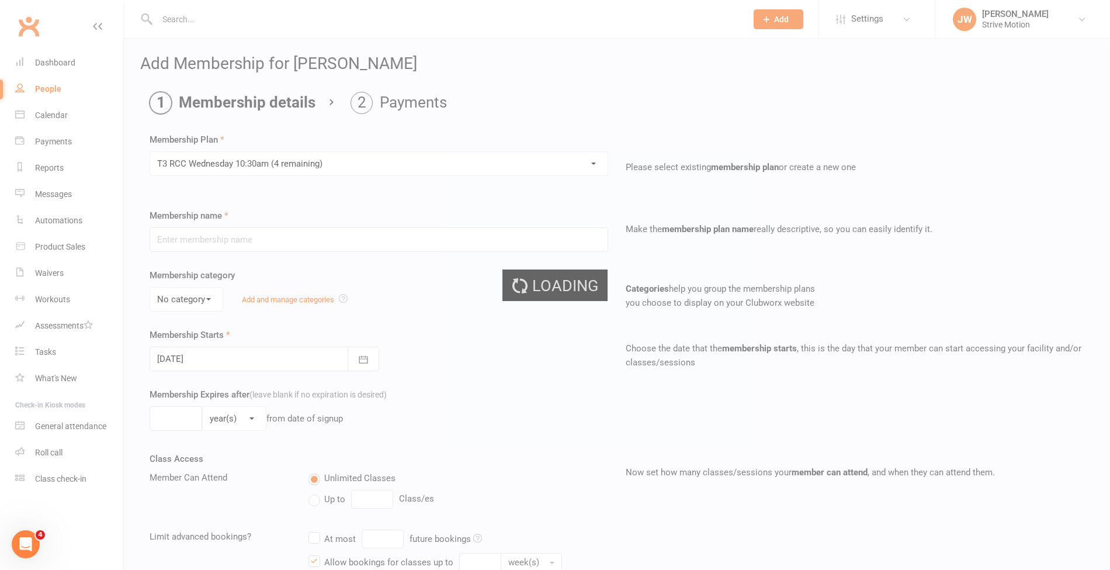
type input "[MEDICAL_DATA] RCC [DATE] 10:30am"
select select "0"
type input "25"
select select "1"
type input "25"
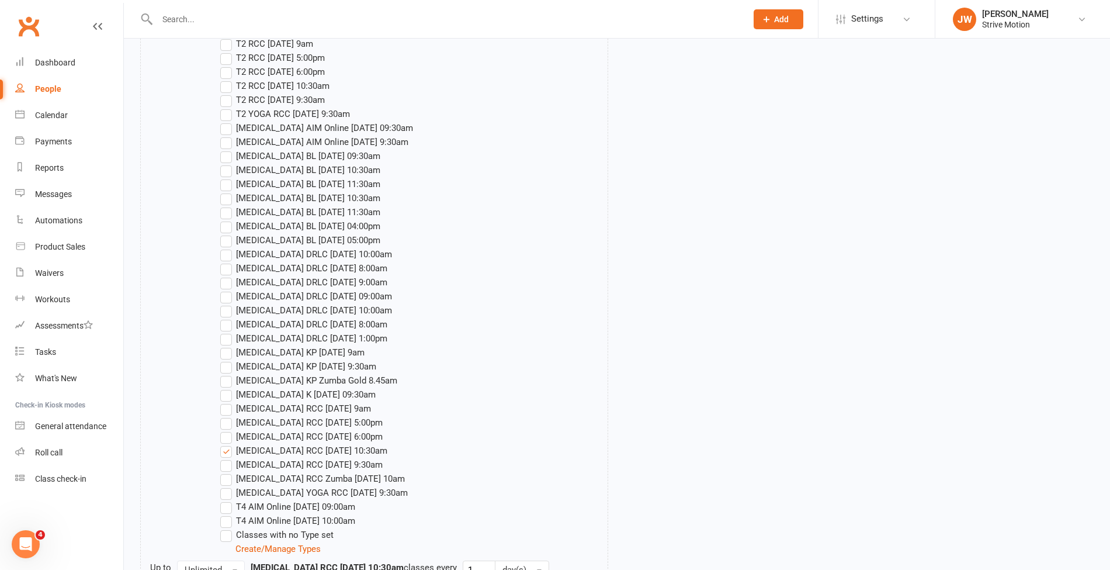
scroll to position [1688, 0]
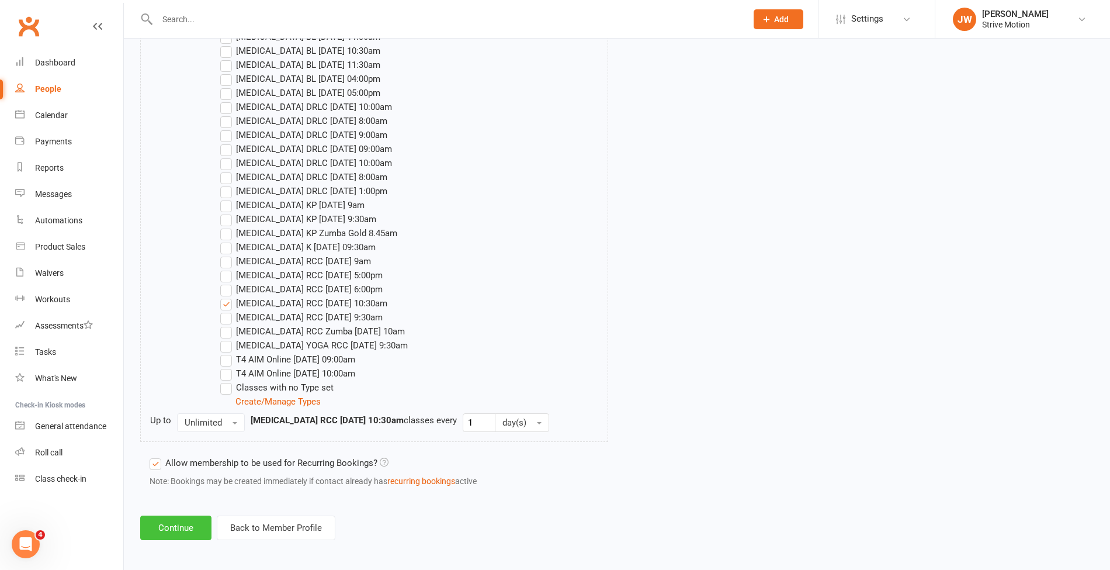
click at [160, 517] on button "Continue" at bounding box center [175, 527] width 71 height 25
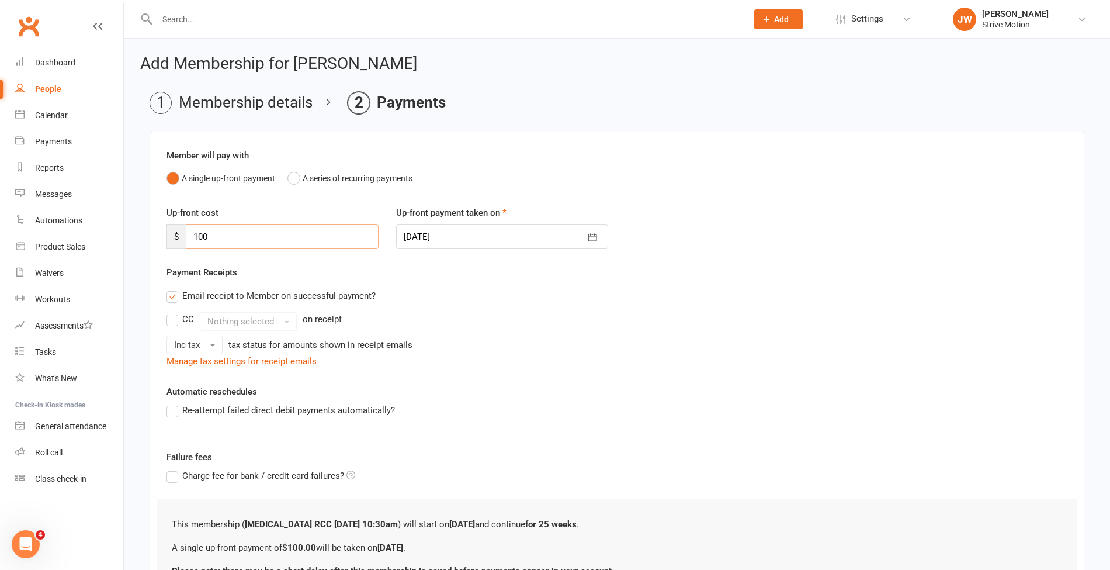
drag, startPoint x: 236, startPoint y: 231, endPoint x: 136, endPoint y: 221, distance: 100.5
click at [136, 221] on div "Add Membership for [PERSON_NAME] Membership details Payments Member will pay wi…" at bounding box center [617, 353] width 986 height 628
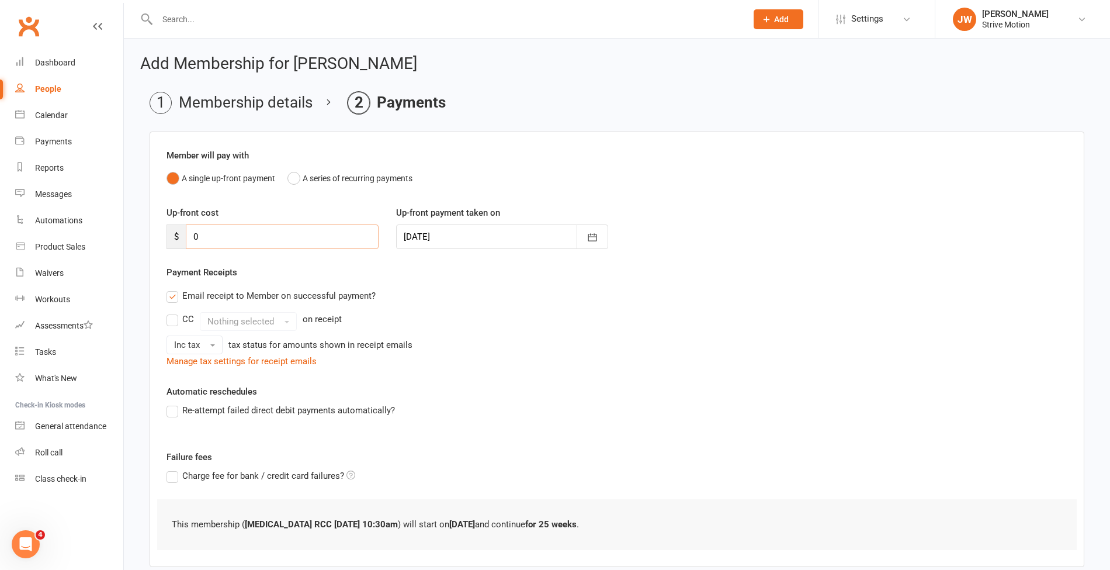
scroll to position [64, 0]
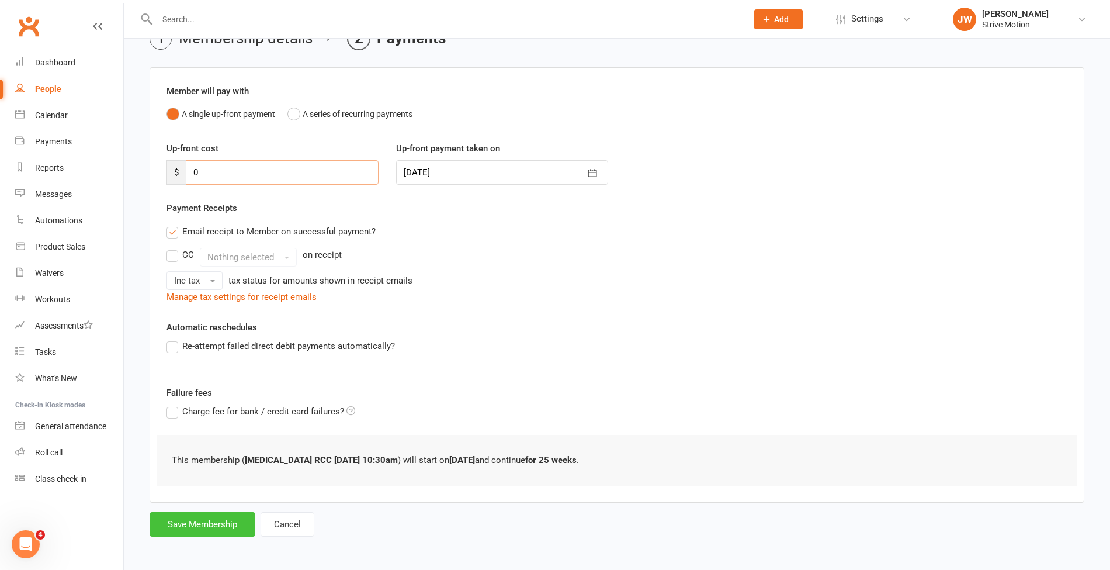
type input "0"
click at [203, 526] on button "Save Membership" at bounding box center [203, 524] width 106 height 25
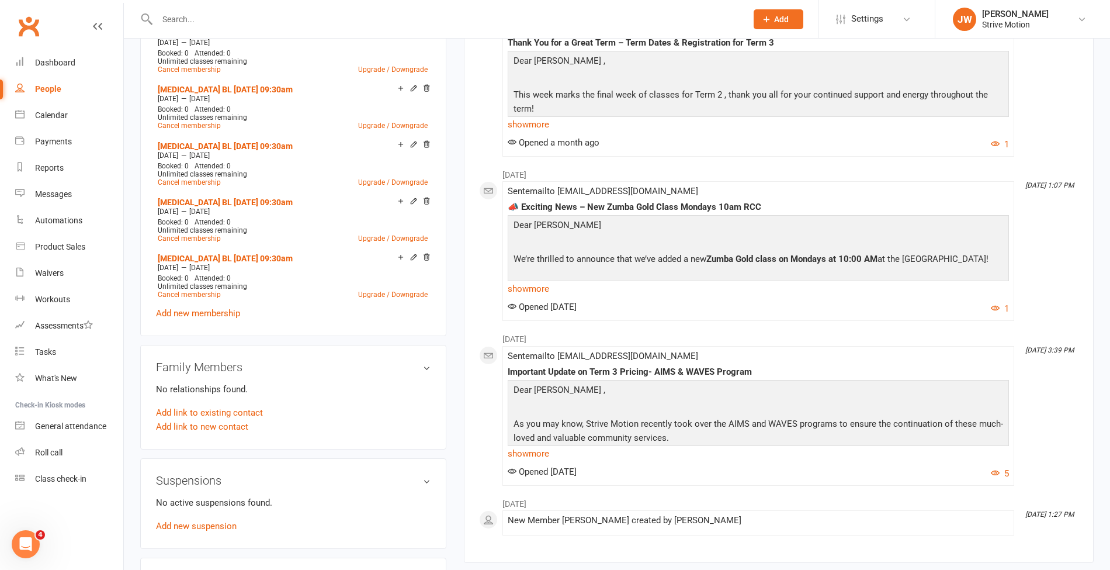
scroll to position [552, 0]
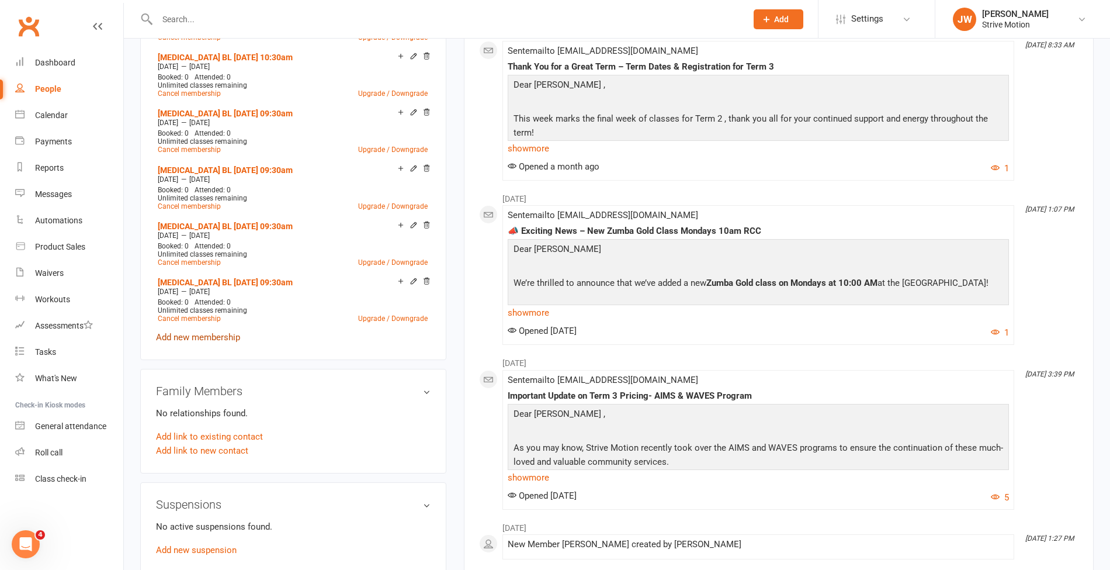
click at [198, 338] on link "Add new membership" at bounding box center [198, 337] width 84 height 11
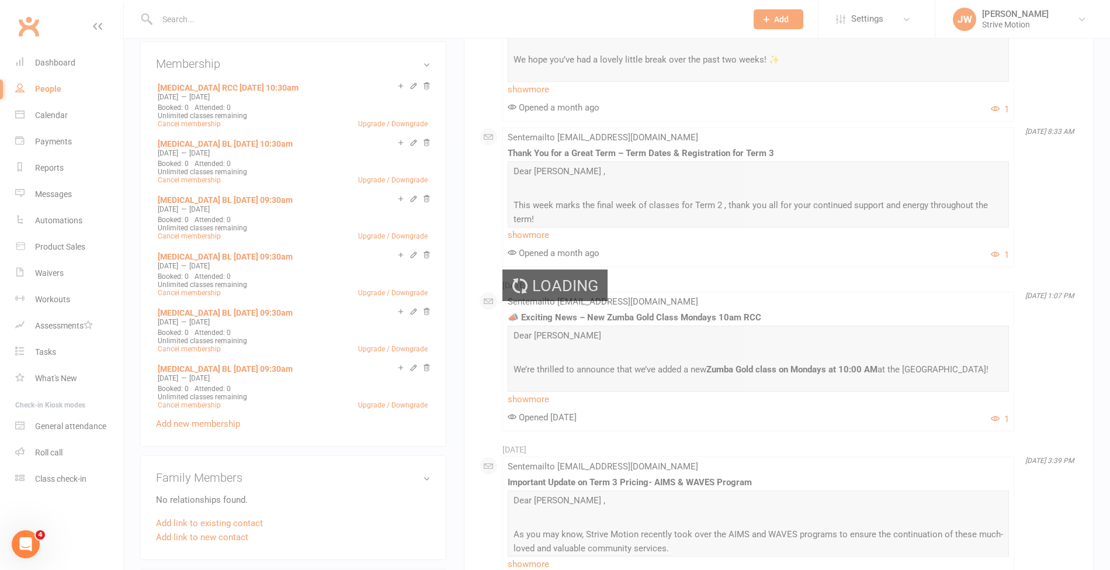
scroll to position [465, 0]
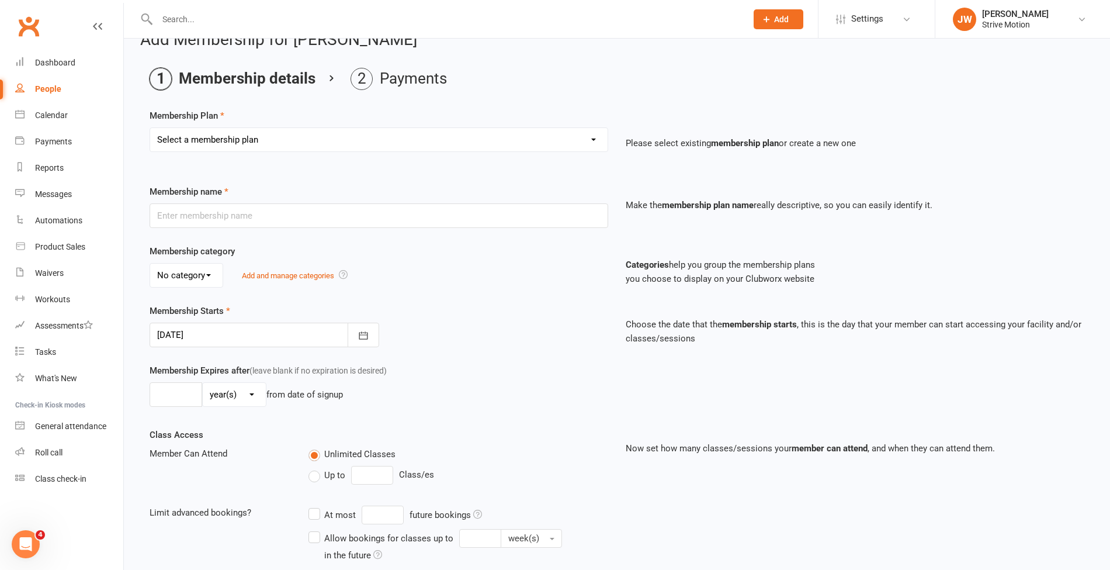
scroll to position [23, 0]
click at [240, 137] on select "Select a membership plan Create new Membership Plan T4 RCC [DATE] 9am T4 BL [DA…" at bounding box center [379, 140] width 458 height 23
select select "103"
click at [150, 129] on select "Select a membership plan Create new Membership Plan T4 RCC [DATE] 9am T4 BL [DA…" at bounding box center [379, 140] width 458 height 23
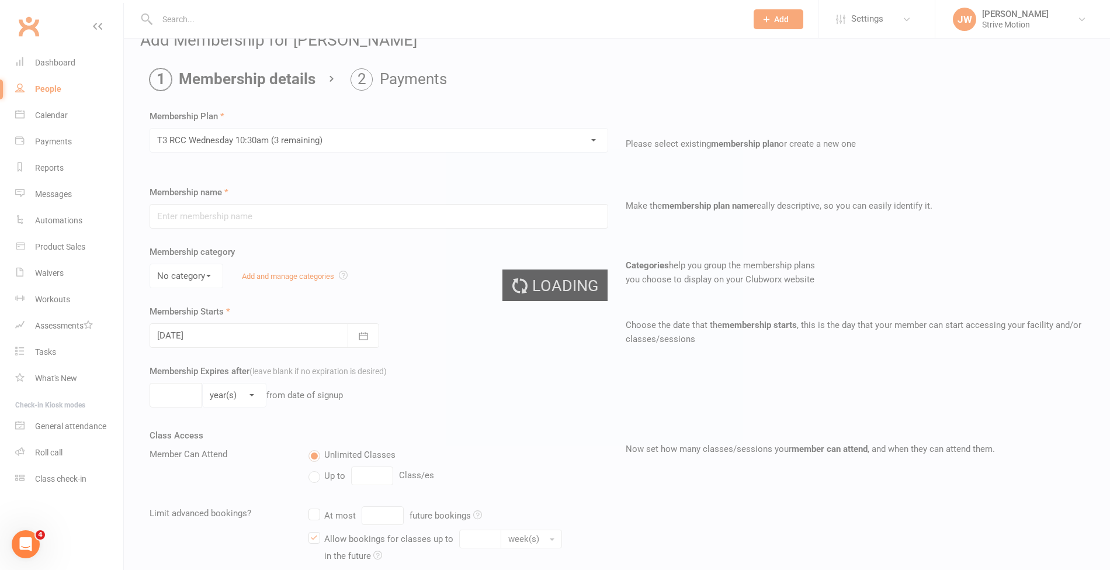
type input "[MEDICAL_DATA] RCC [DATE] 10:30am"
select select "0"
type input "25"
select select "1"
type input "25"
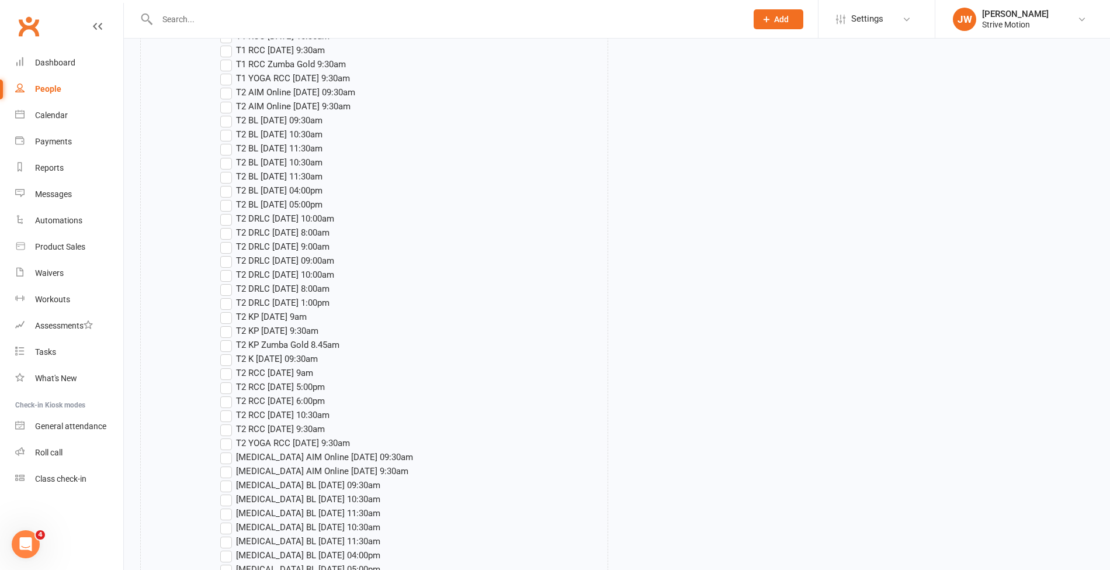
scroll to position [1688, 0]
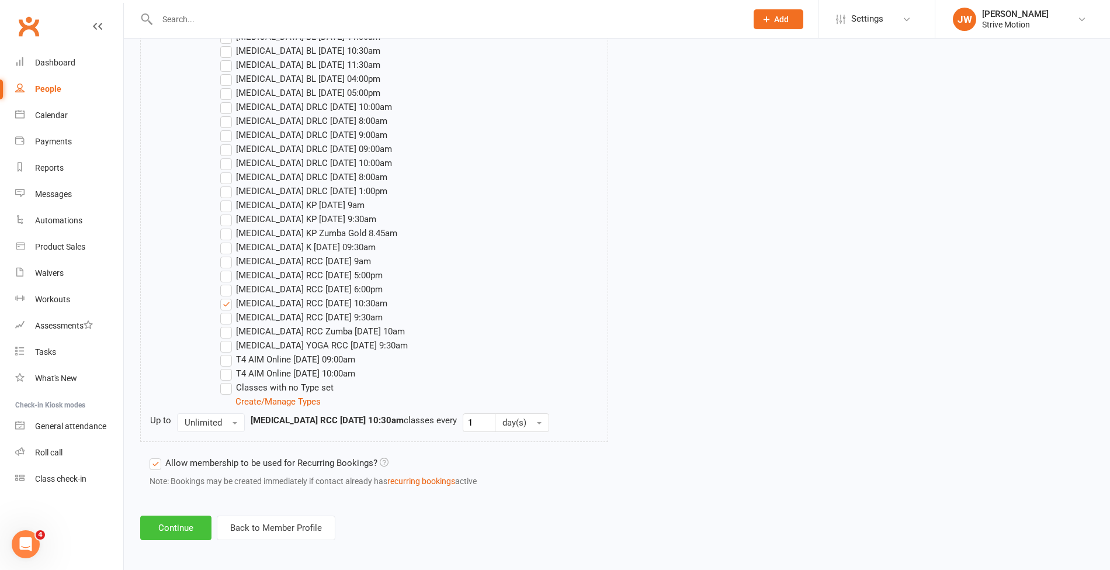
click at [176, 527] on button "Continue" at bounding box center [175, 527] width 71 height 25
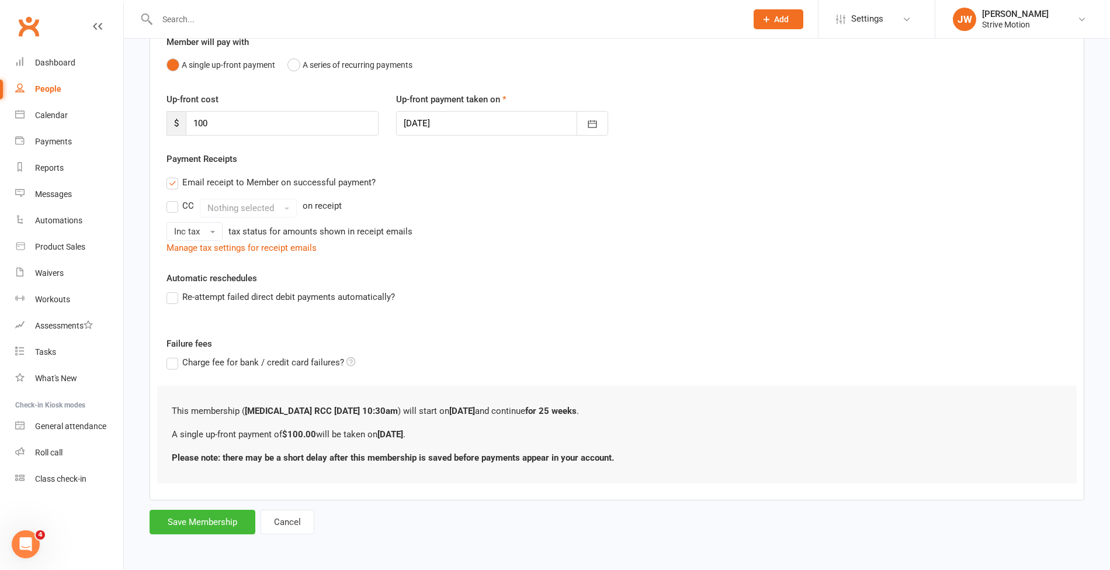
scroll to position [0, 0]
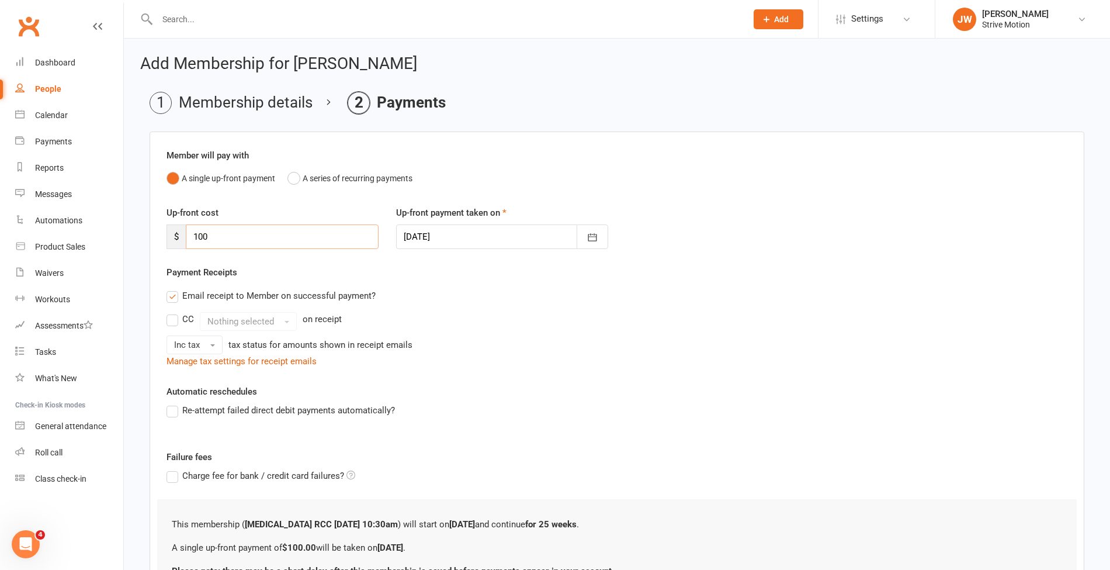
drag, startPoint x: 213, startPoint y: 237, endPoint x: 129, endPoint y: 231, distance: 84.9
click at [129, 231] on div "Add Membership for [PERSON_NAME] Membership details Payments Member will pay wi…" at bounding box center [617, 353] width 986 height 628
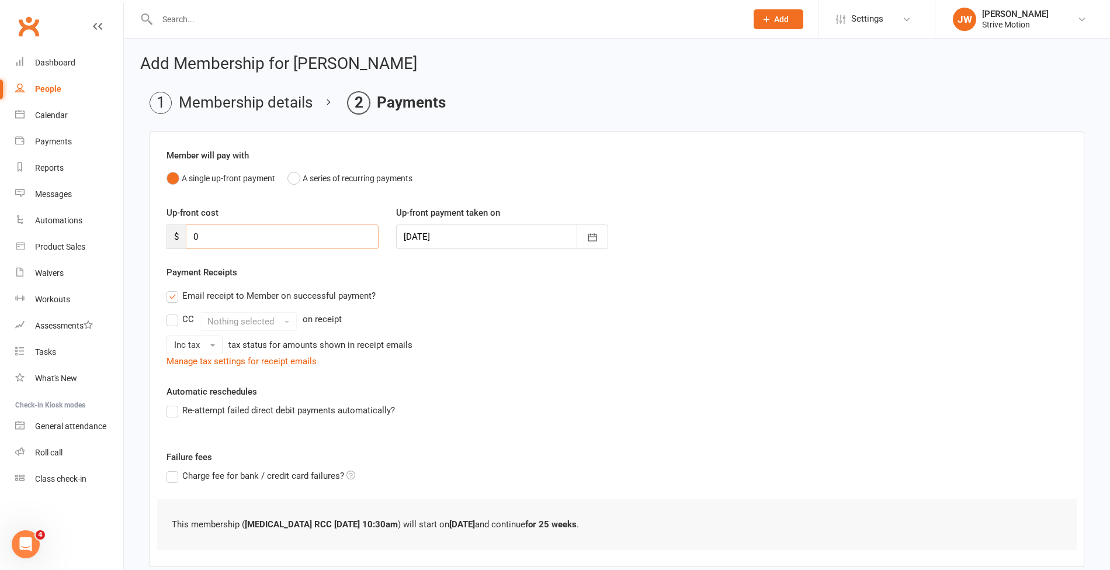
scroll to position [64, 0]
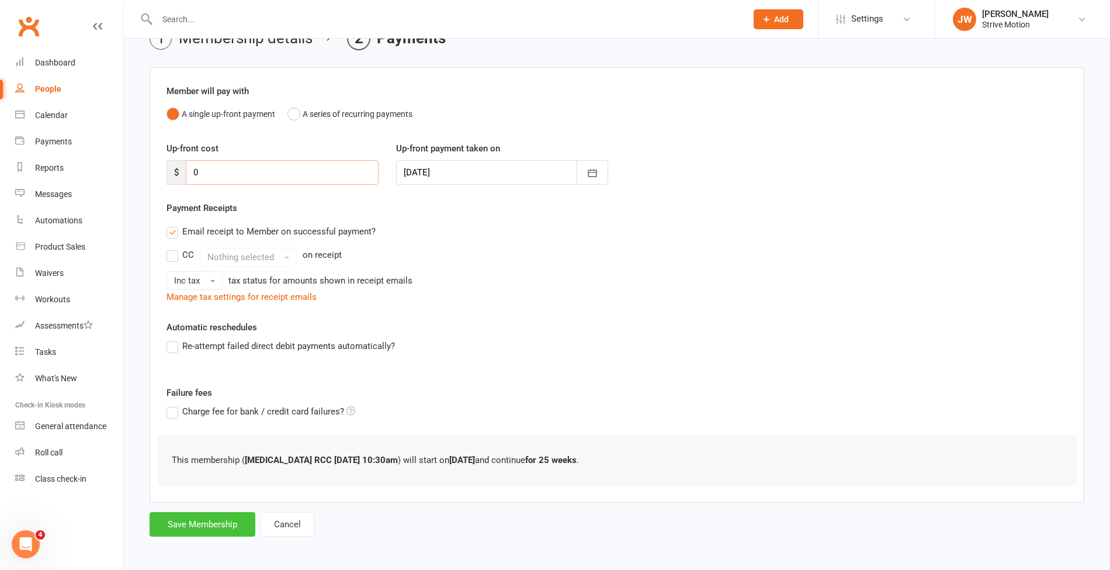
type input "0"
click at [199, 519] on button "Save Membership" at bounding box center [203, 524] width 106 height 25
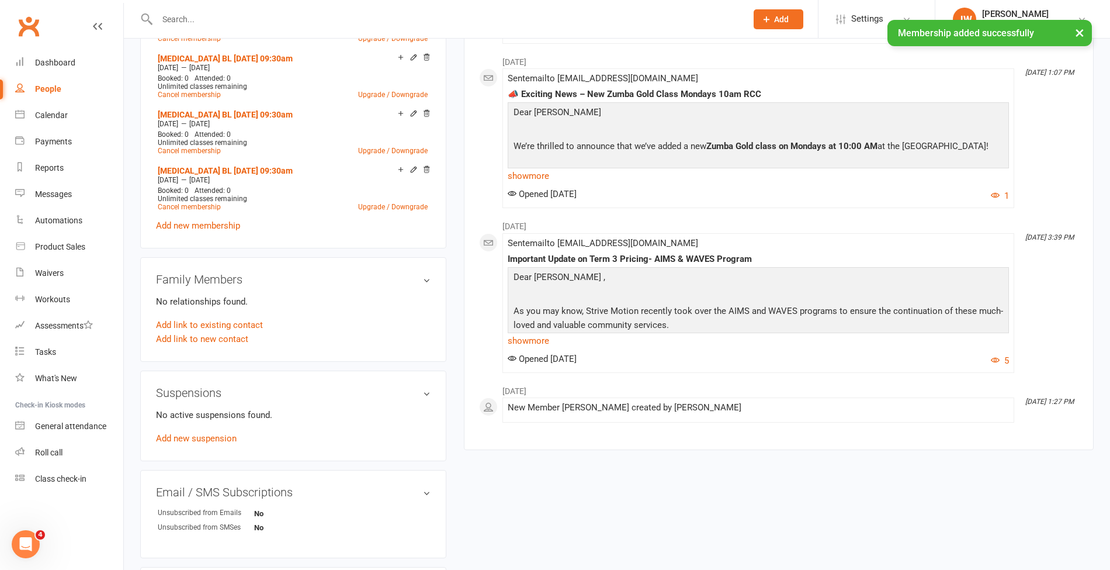
scroll to position [695, 0]
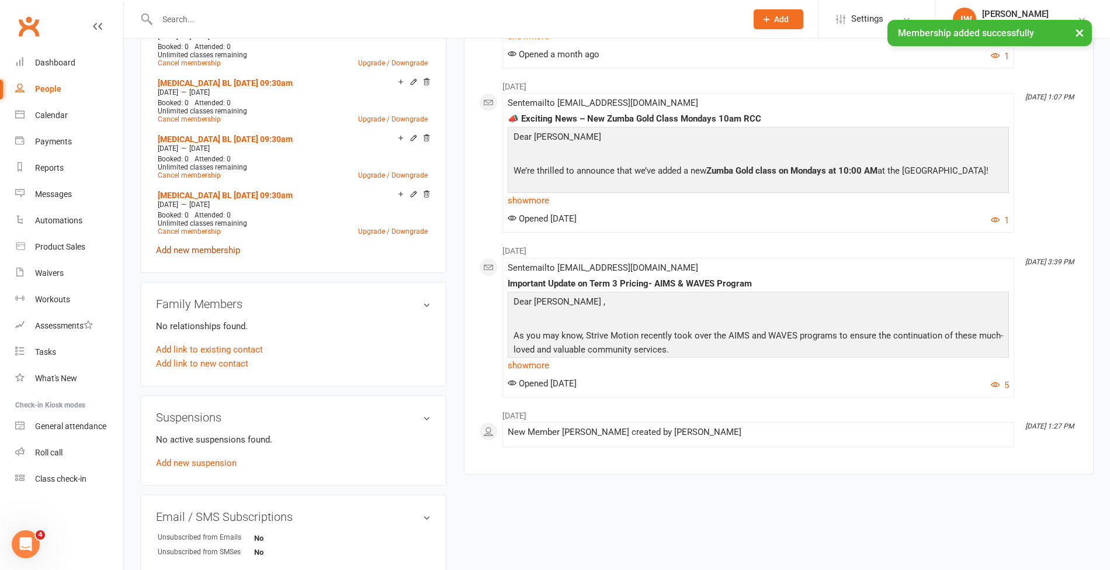
click at [219, 245] on link "Add new membership" at bounding box center [198, 250] width 84 height 11
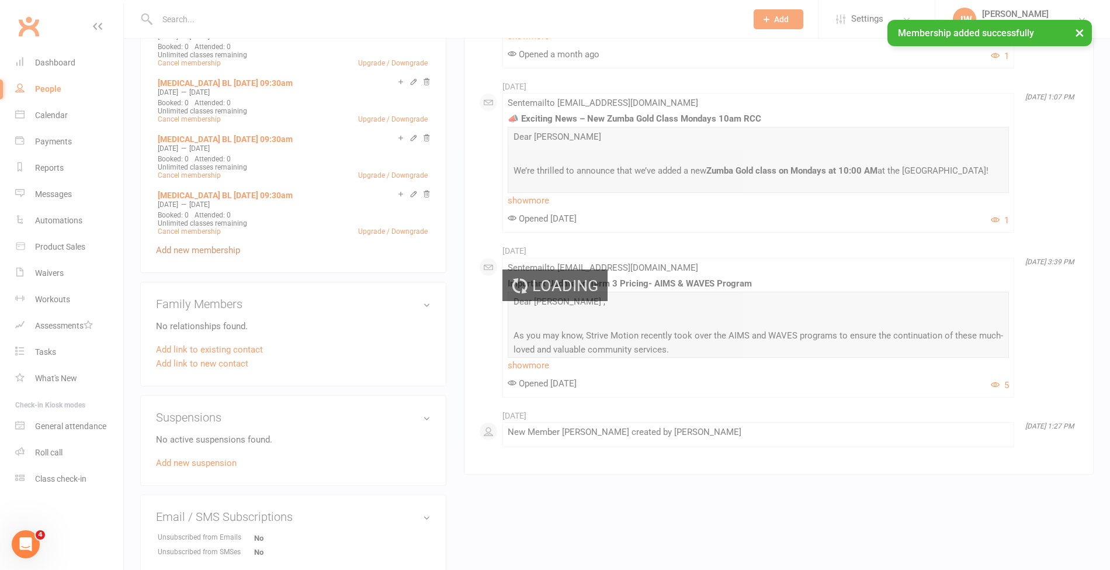
click at [219, 241] on div "Loading" at bounding box center [555, 285] width 1110 height 570
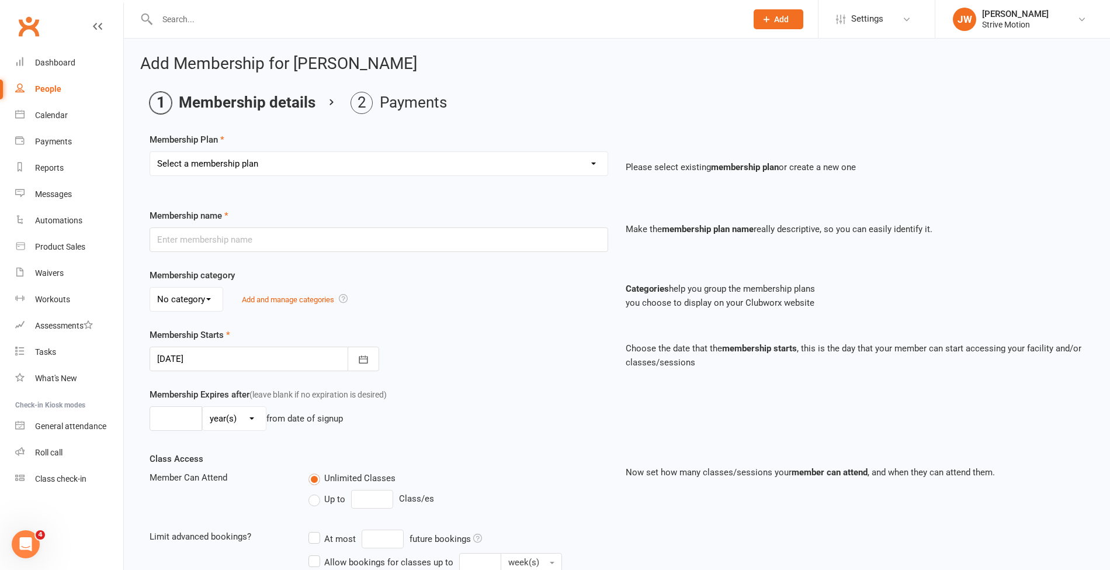
click at [224, 152] on select "Select a membership plan Create new Membership Plan T4 RCC [DATE] 9am T4 BL [DA…" at bounding box center [379, 163] width 458 height 23
select select "103"
click at [150, 152] on select "Select a membership plan Create new Membership Plan T4 RCC [DATE] 9am T4 BL [DA…" at bounding box center [379, 163] width 458 height 23
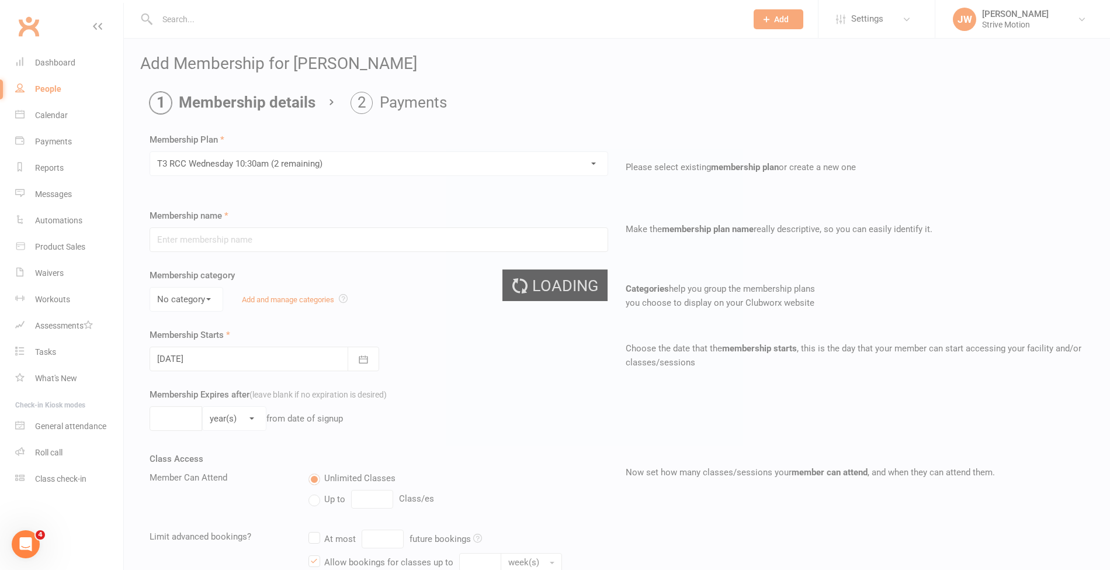
type input "[MEDICAL_DATA] RCC [DATE] 10:30am"
select select "0"
type input "25"
select select "1"
type input "25"
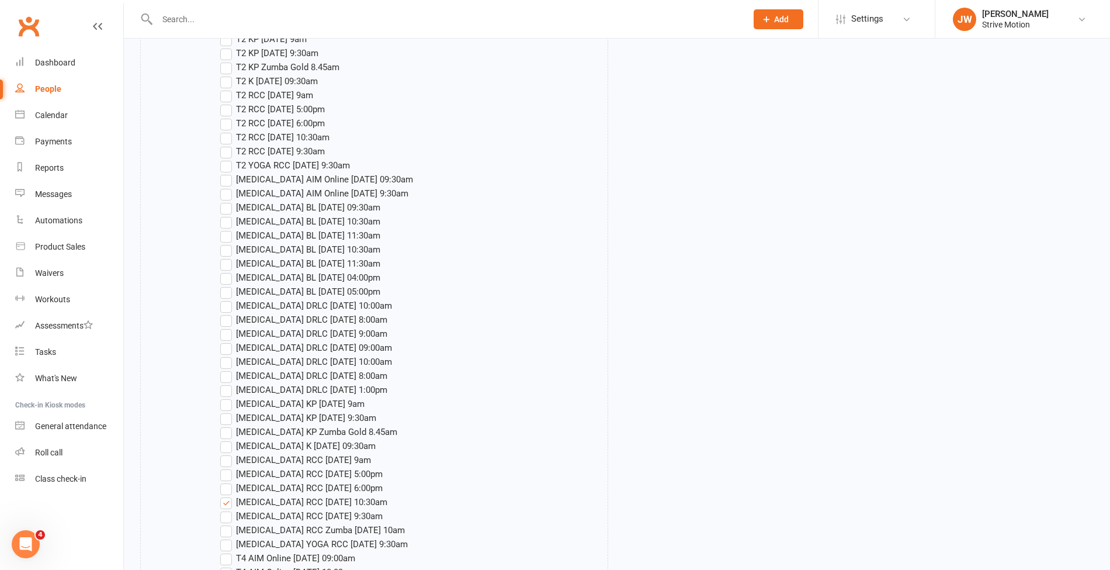
scroll to position [1688, 0]
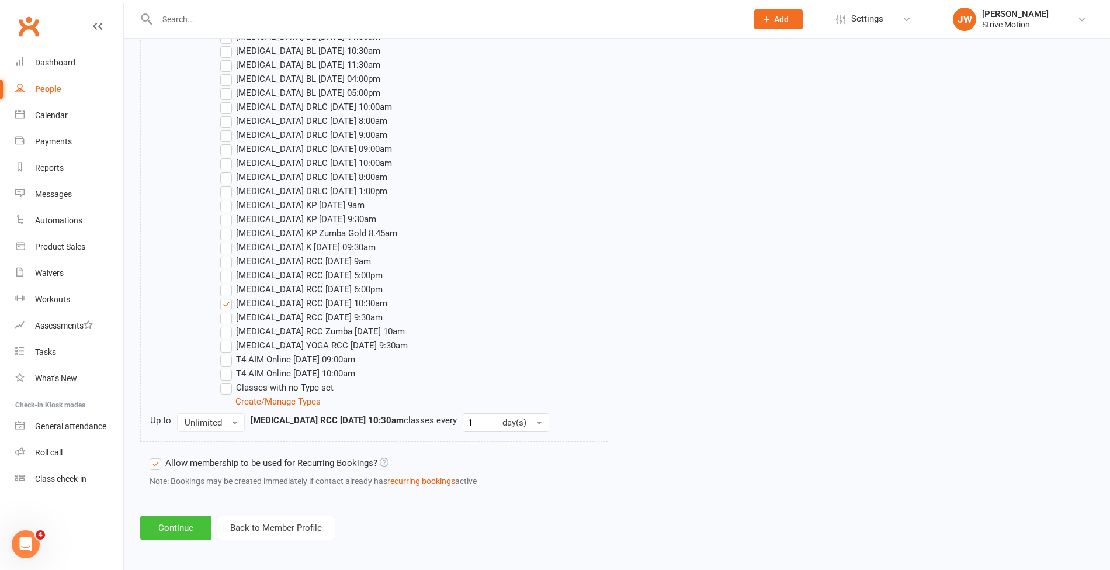
click at [183, 515] on button "Continue" at bounding box center [175, 527] width 71 height 25
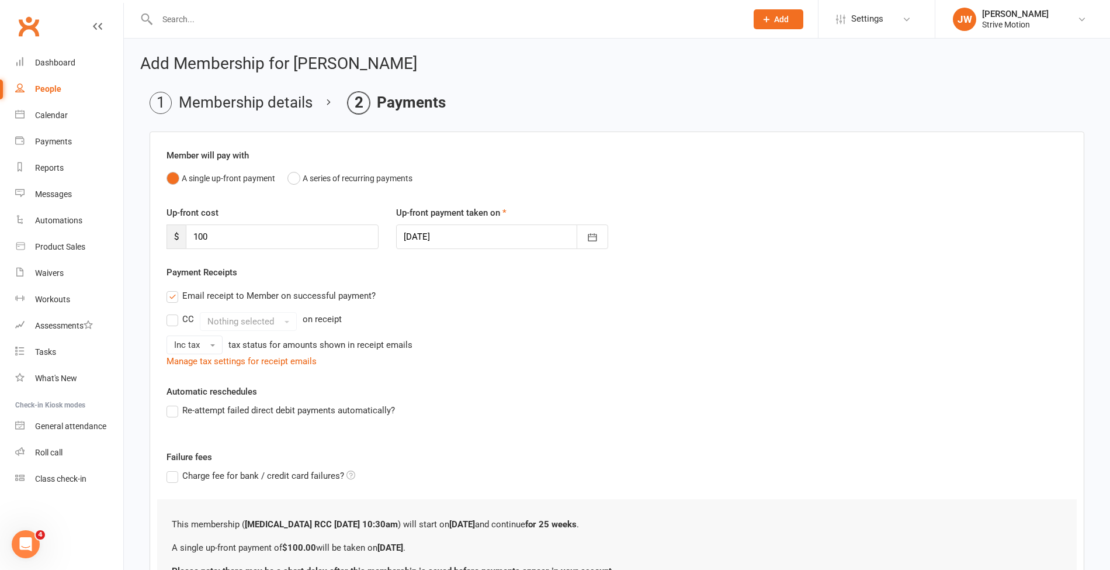
drag, startPoint x: 207, startPoint y: 226, endPoint x: 136, endPoint y: 229, distance: 71.3
click at [136, 229] on div "Add Membership for [PERSON_NAME] Membership details Payments Member will pay wi…" at bounding box center [617, 353] width 986 height 628
drag, startPoint x: 229, startPoint y: 235, endPoint x: 127, endPoint y: 227, distance: 102.6
click at [127, 227] on div "Add Membership for [PERSON_NAME] Membership details Payments Member will pay wi…" at bounding box center [617, 353] width 986 height 628
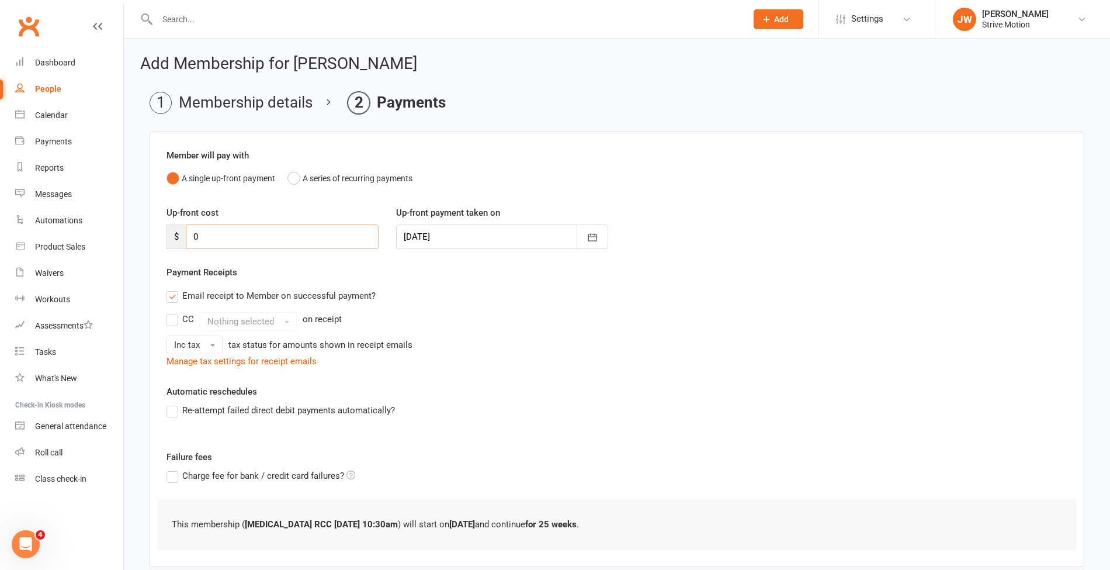
scroll to position [64, 0]
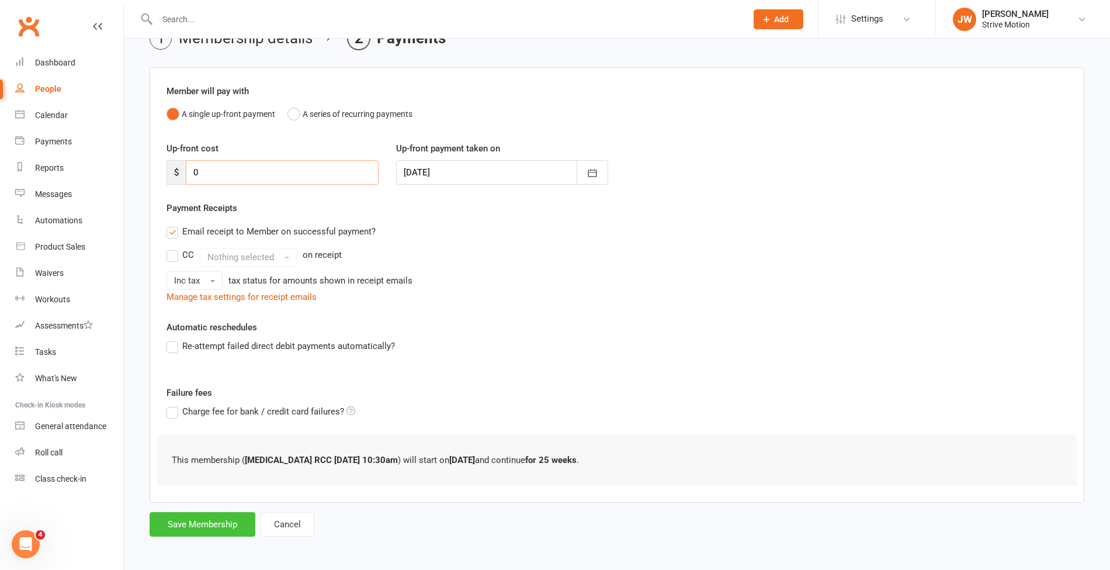
type input "0"
click at [220, 515] on button "Save Membership" at bounding box center [203, 524] width 106 height 25
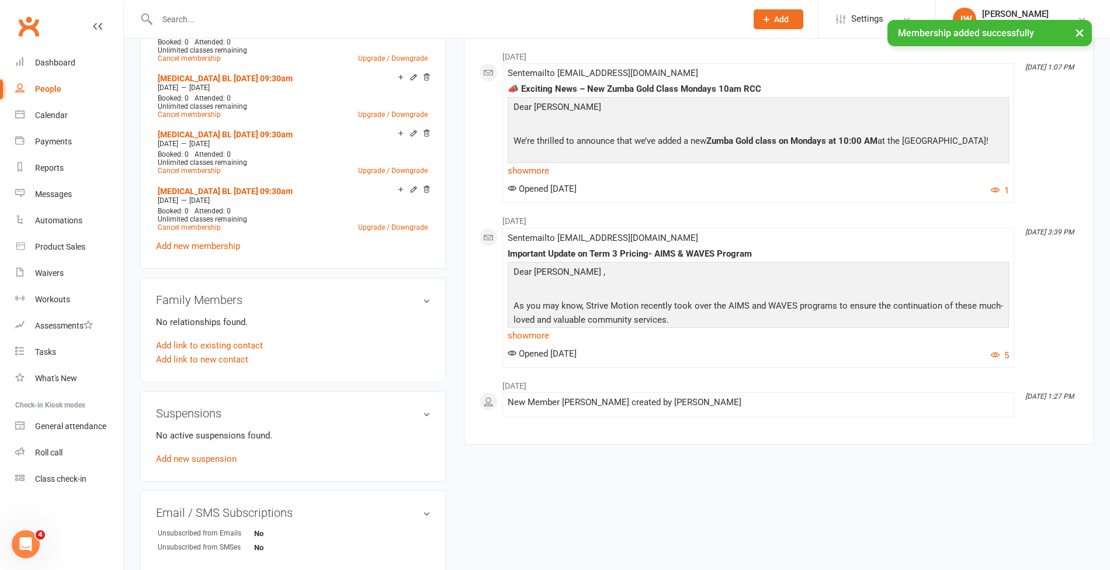
scroll to position [734, 0]
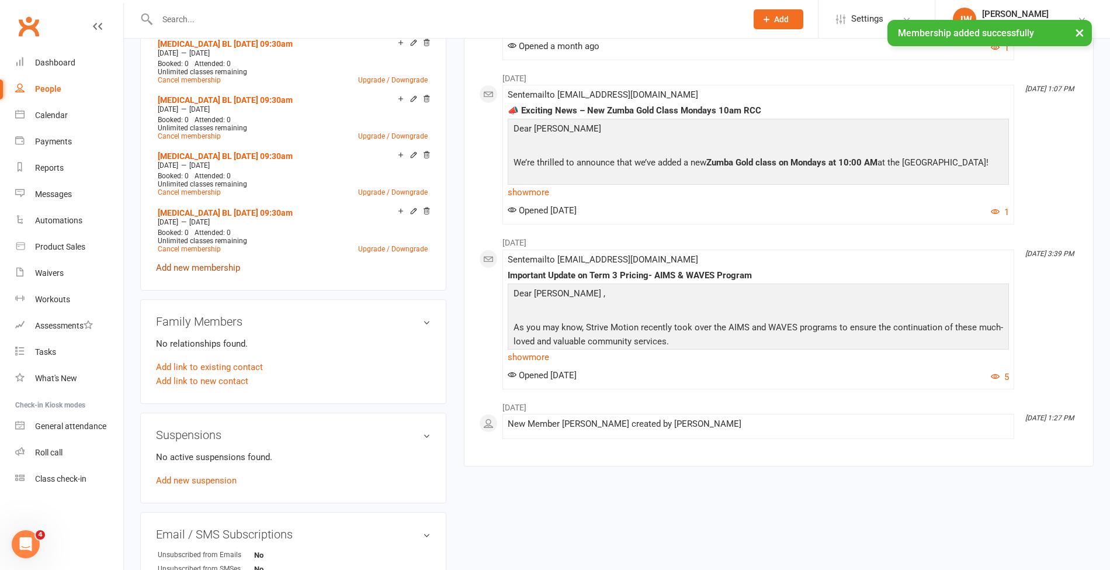
click at [206, 263] on link "Add new membership" at bounding box center [198, 267] width 84 height 11
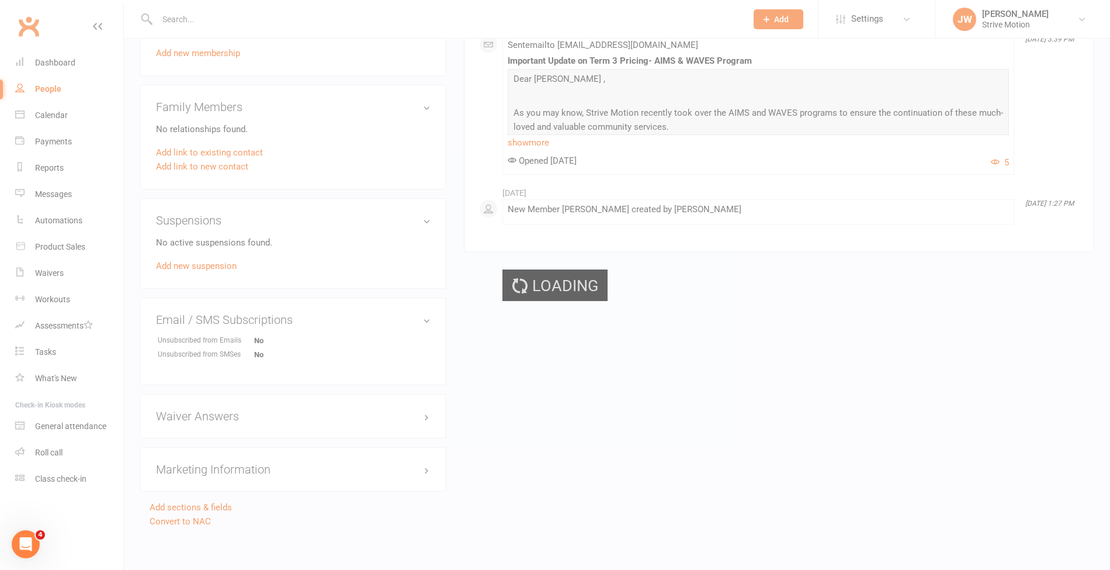
scroll to position [0, 0]
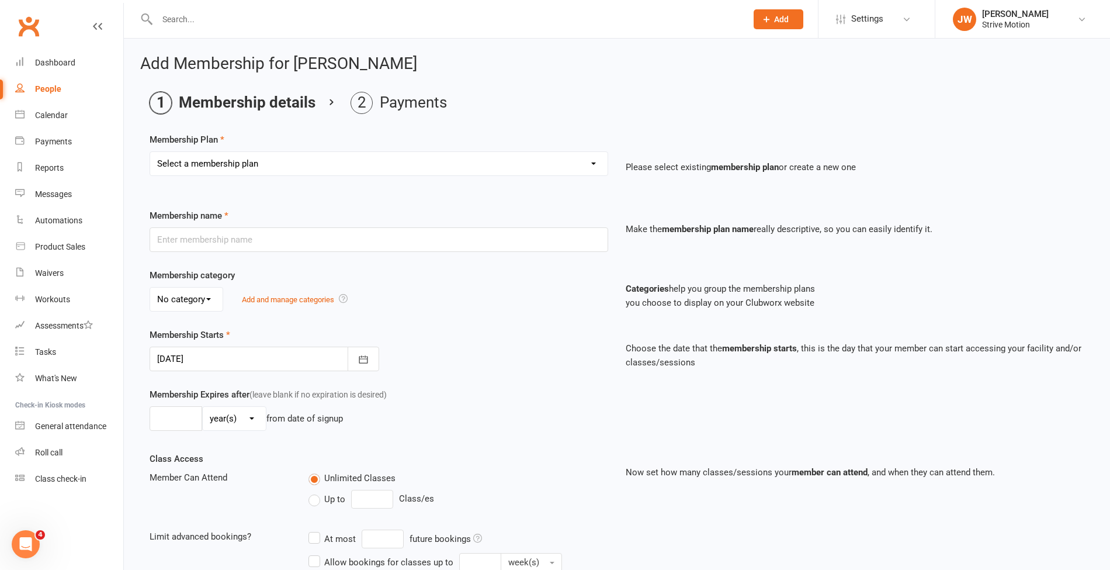
click at [251, 166] on select "Select a membership plan Create new Membership Plan T4 RCC [DATE] 9am T4 BL [DA…" at bounding box center [379, 163] width 458 height 23
select select "103"
click at [150, 152] on select "Select a membership plan Create new Membership Plan T4 RCC [DATE] 9am T4 BL [DA…" at bounding box center [379, 163] width 458 height 23
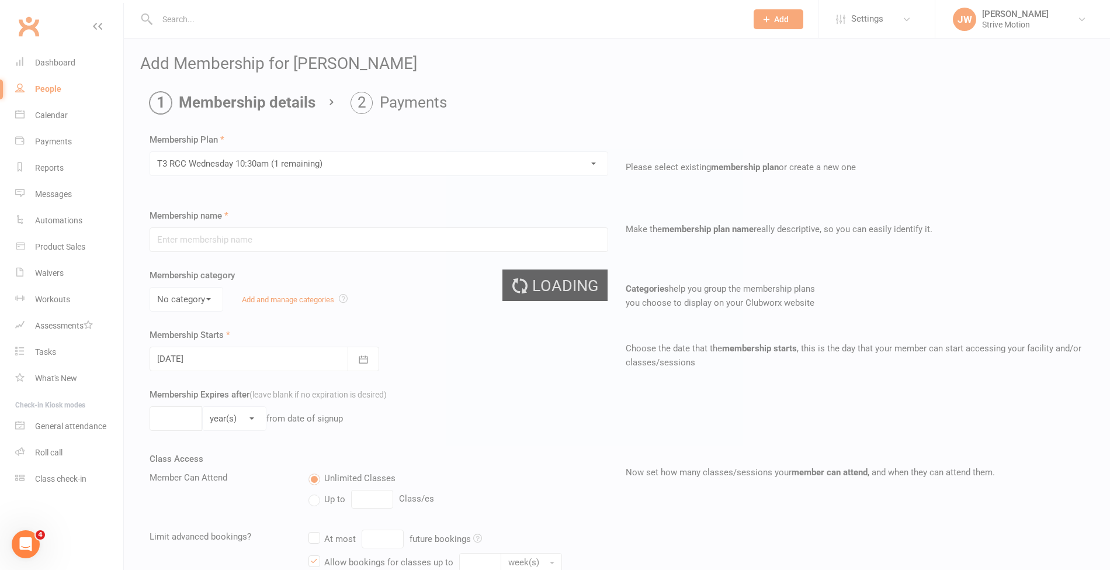
type input "[MEDICAL_DATA] RCC [DATE] 10:30am"
select select "0"
type input "25"
select select "1"
type input "25"
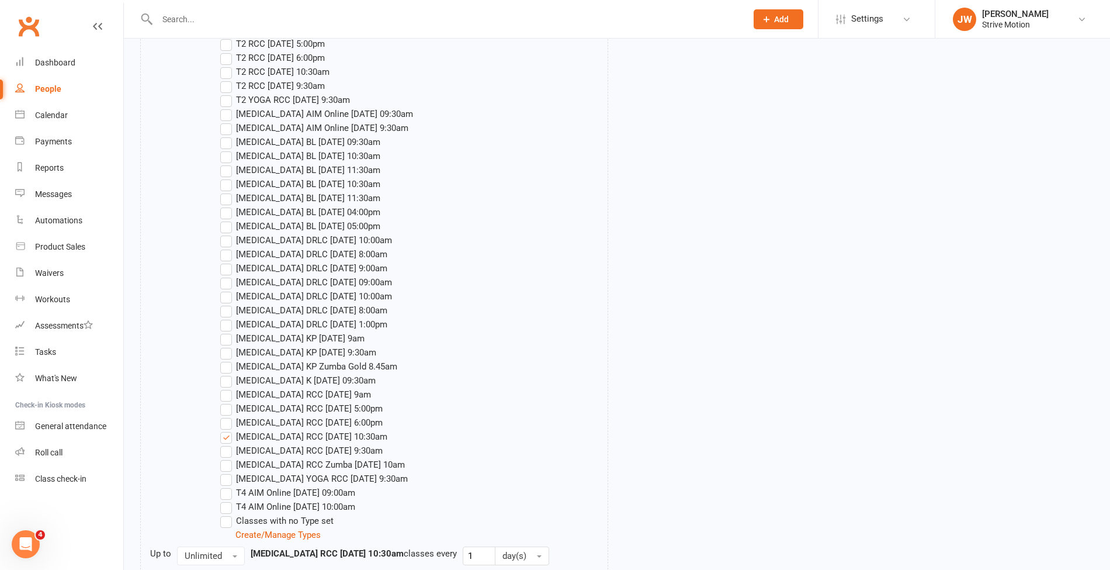
scroll to position [1688, 0]
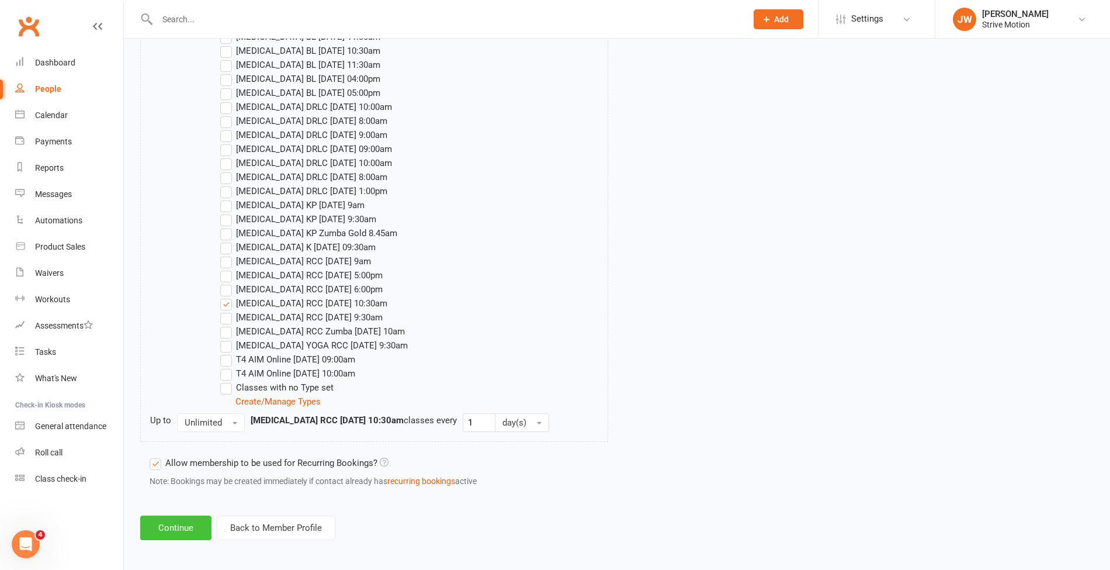
click at [154, 525] on button "Continue" at bounding box center [175, 527] width 71 height 25
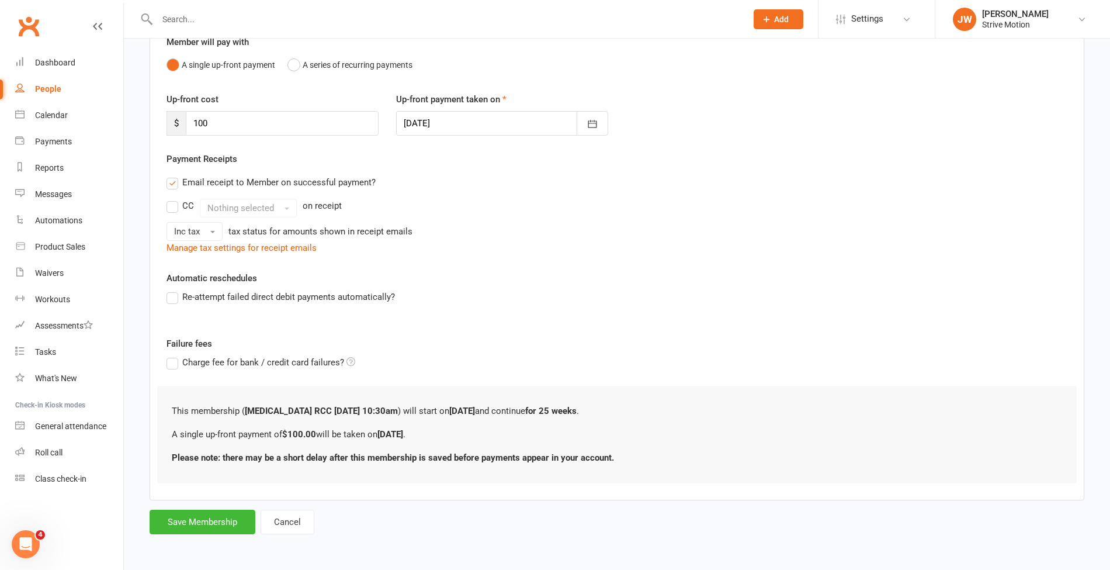
scroll to position [0, 0]
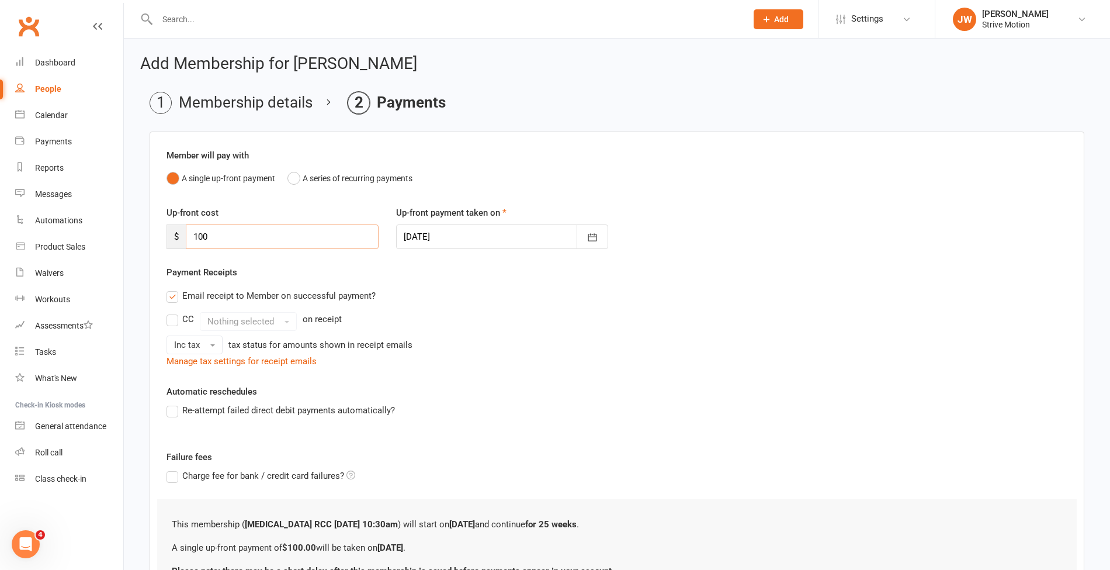
drag, startPoint x: 246, startPoint y: 224, endPoint x: 159, endPoint y: 214, distance: 87.6
click at [159, 214] on div "Up-front cost $ 100" at bounding box center [273, 227] width 230 height 43
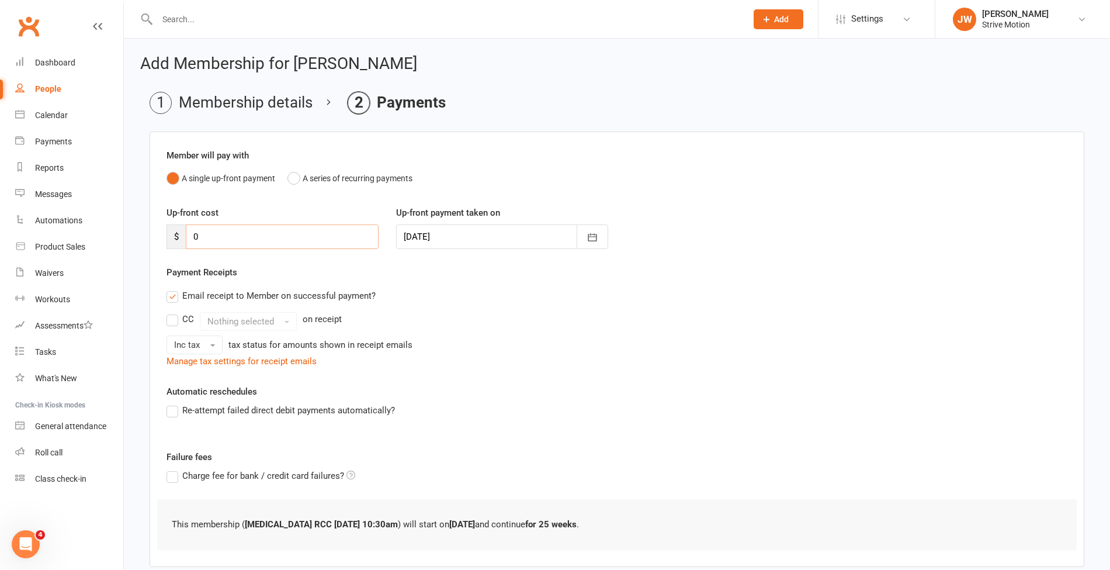
scroll to position [64, 0]
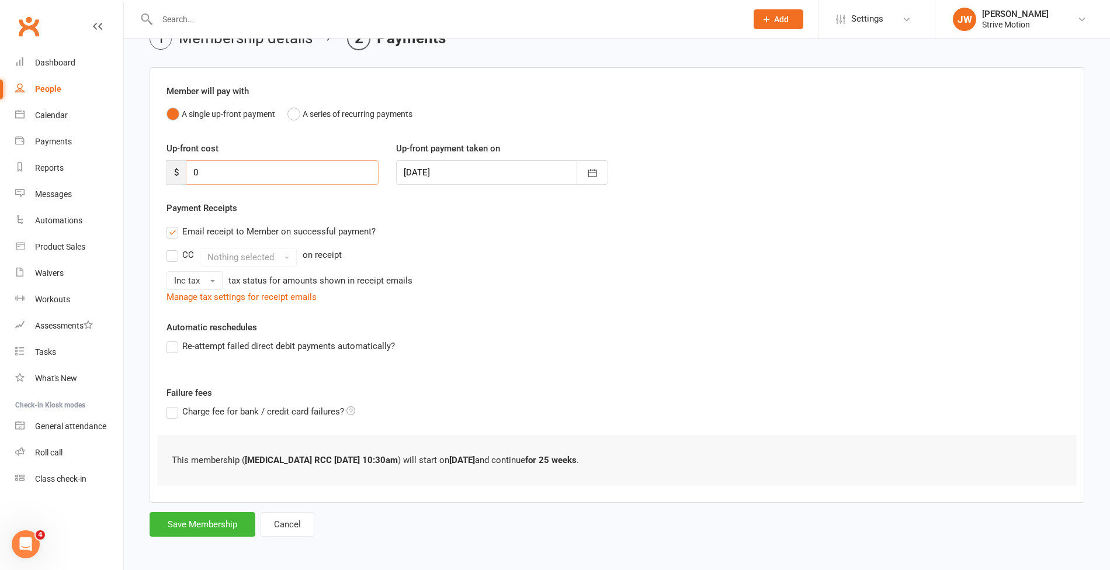
type input "0"
click at [194, 544] on div "Add Membership for [PERSON_NAME] Membership details Payments Member will pay wi…" at bounding box center [617, 264] width 986 height 581
click at [199, 520] on button "Save Membership" at bounding box center [203, 524] width 106 height 25
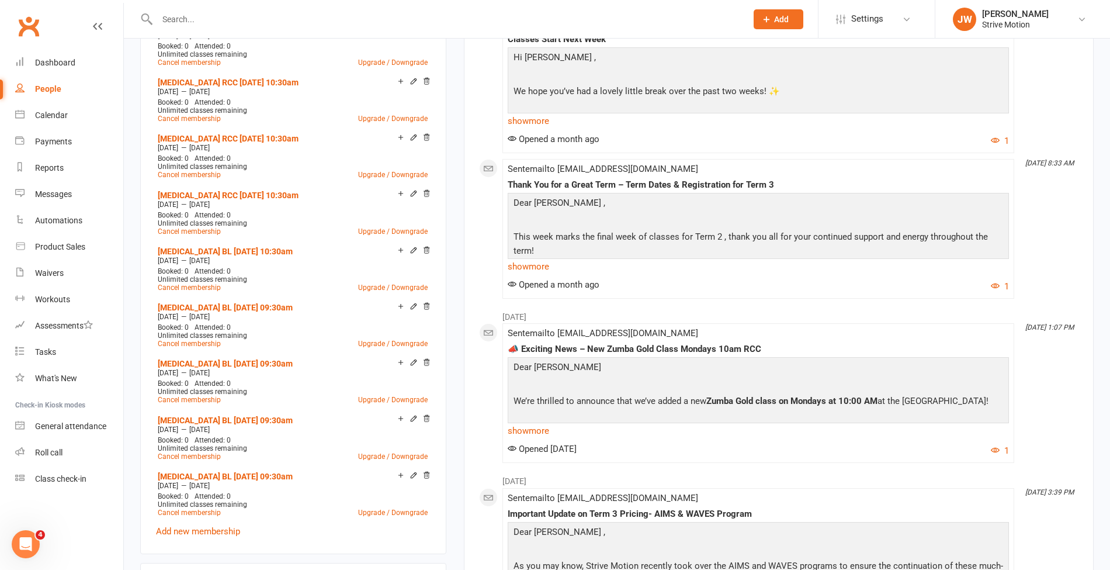
scroll to position [528, 0]
click at [205, 529] on link "Add new membership" at bounding box center [198, 530] width 84 height 11
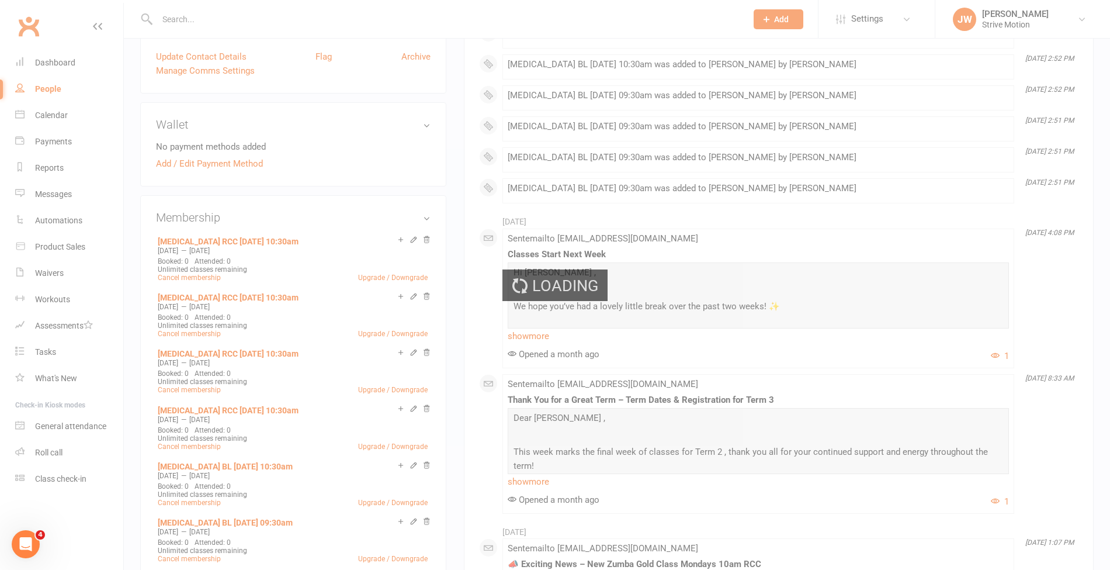
scroll to position [309, 0]
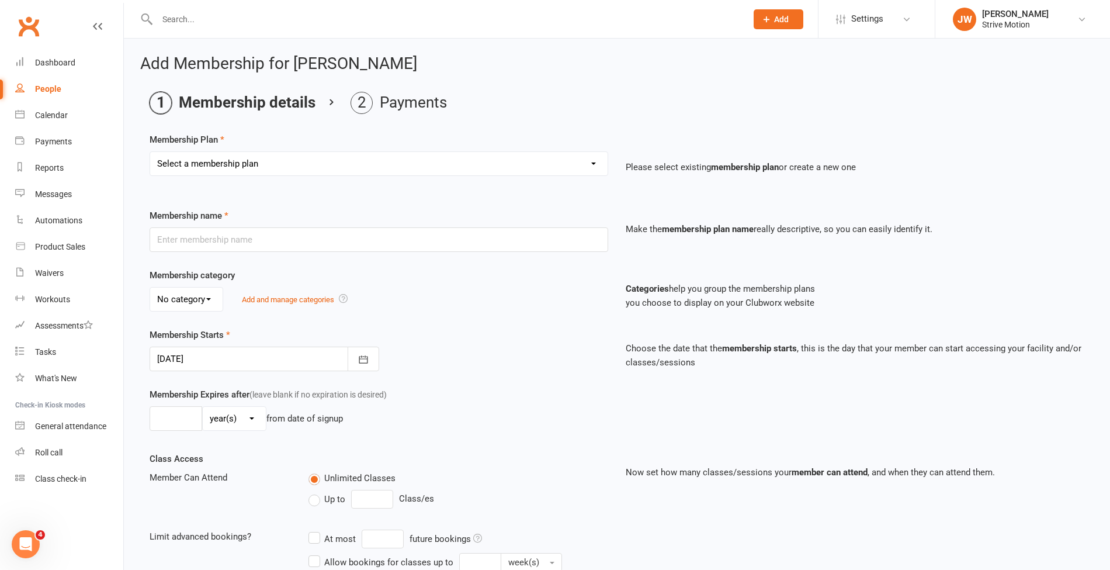
click at [314, 169] on select "Select a membership plan Create new Membership Plan T4 RCC [DATE] 9am T4 BL [DA…" at bounding box center [379, 163] width 458 height 23
select select "89"
click at [150, 152] on select "Select a membership plan Create new Membership Plan T4 RCC [DATE] 9am T4 BL [DA…" at bounding box center [379, 163] width 458 height 23
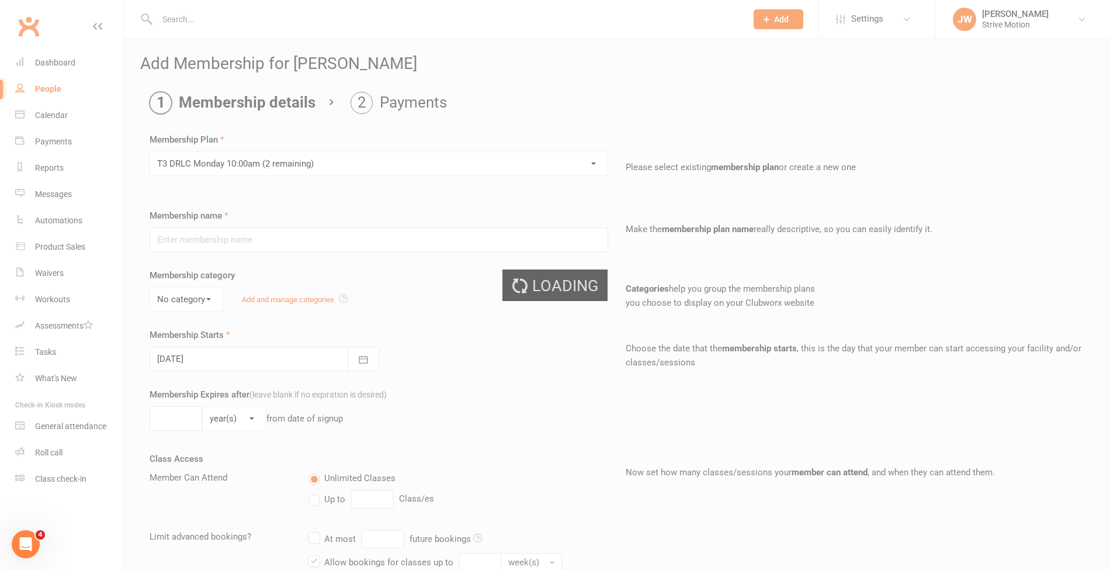
type input "[MEDICAL_DATA] DRLC [DATE] 10:00am"
select select "3"
type input "25"
select select "1"
type input "25"
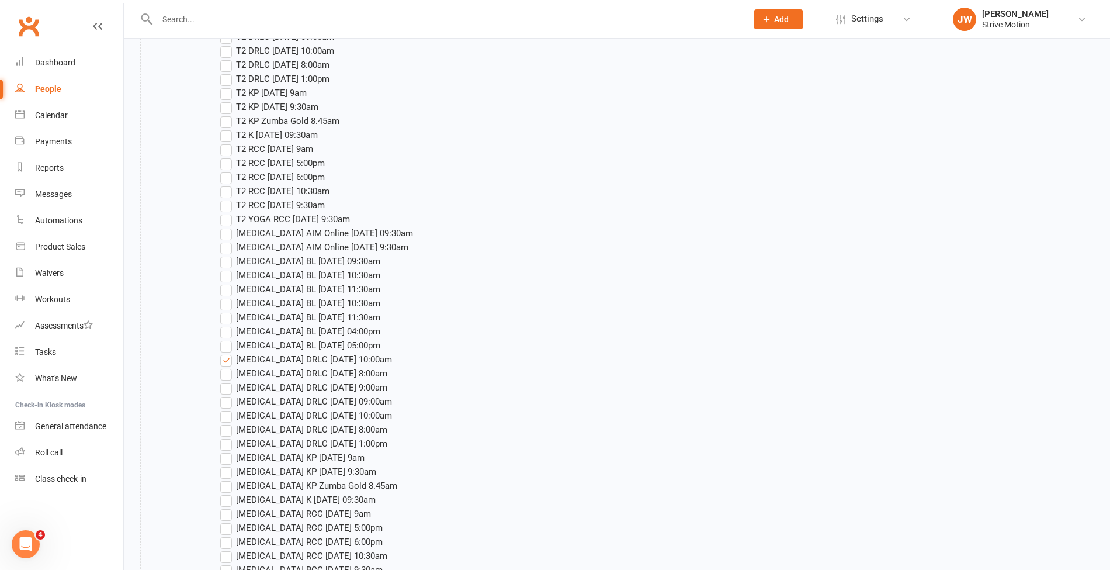
scroll to position [1688, 0]
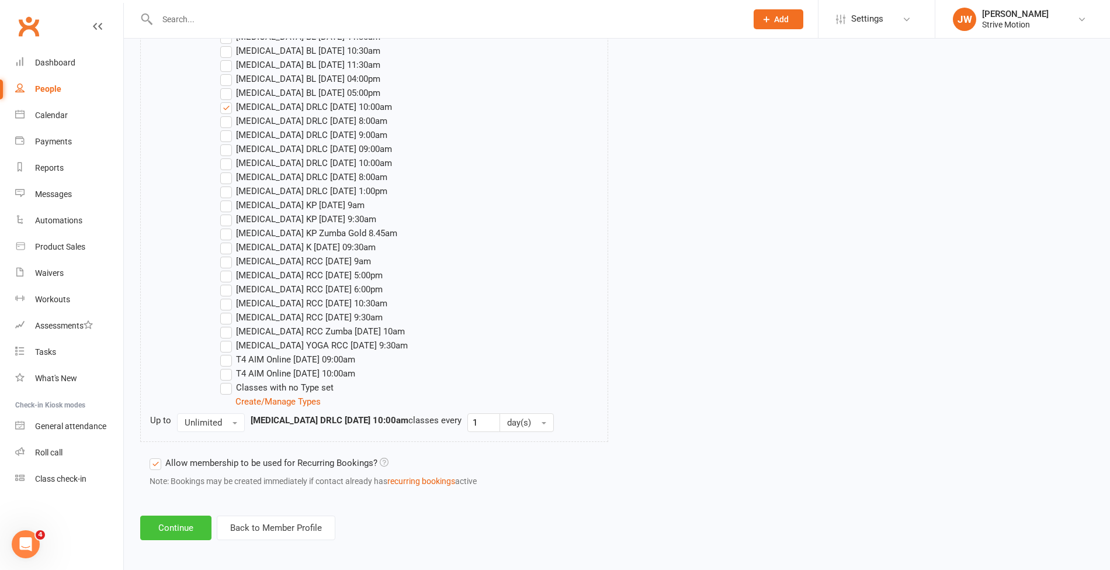
click at [168, 532] on button "Continue" at bounding box center [175, 527] width 71 height 25
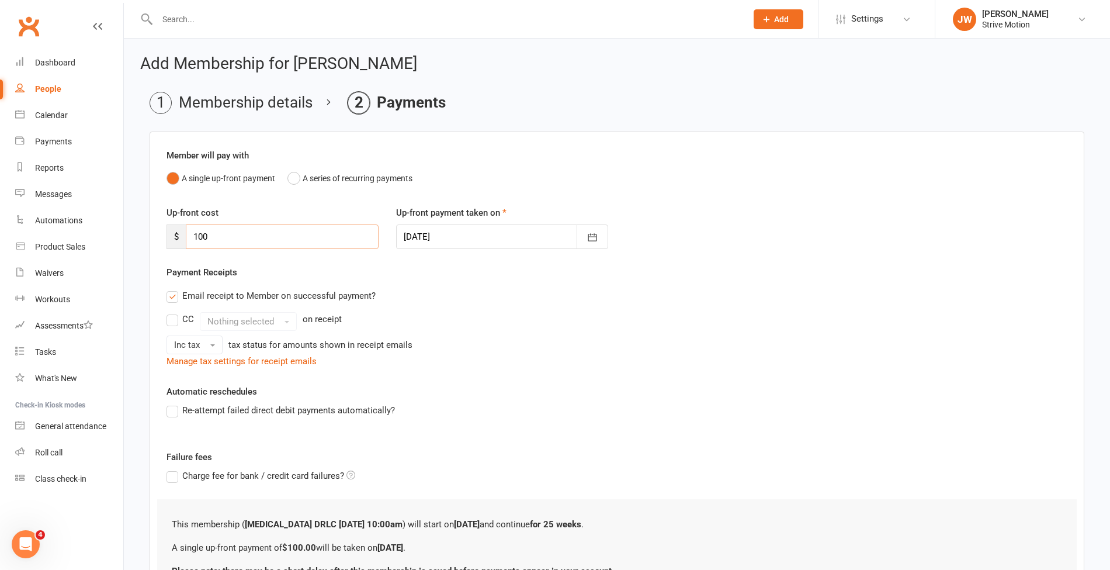
drag, startPoint x: 271, startPoint y: 231, endPoint x: 153, endPoint y: 228, distance: 118.1
click at [153, 228] on div "Member will pay with A single up-front payment A series of recurring payments U…" at bounding box center [617, 372] width 935 height 482
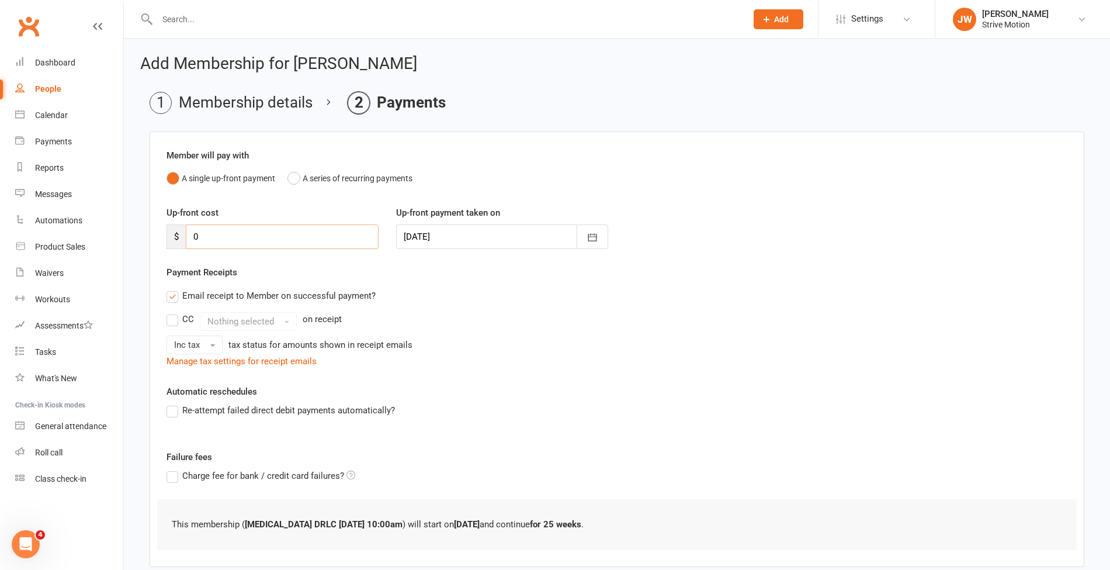
scroll to position [64, 0]
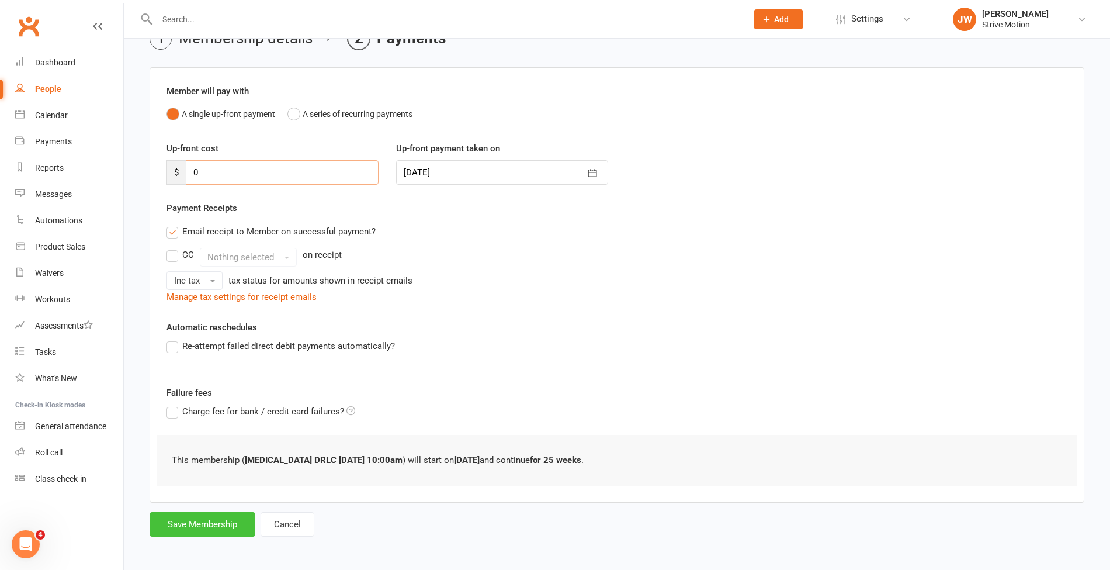
type input "0"
click at [183, 524] on button "Save Membership" at bounding box center [203, 524] width 106 height 25
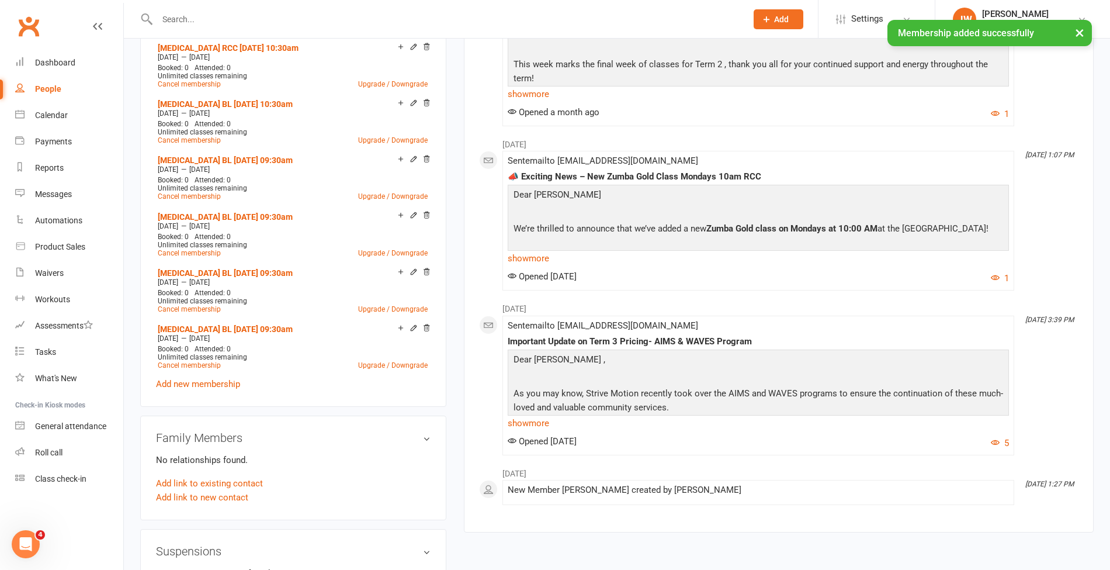
scroll to position [732, 0]
click at [219, 385] on div "[MEDICAL_DATA] DRLC [DATE] 10:00am [DATE] — [DATE] Booked: 0 Attended: 0 Unlimi…" at bounding box center [293, 101] width 275 height 577
click at [209, 382] on link "Add new membership" at bounding box center [198, 382] width 84 height 11
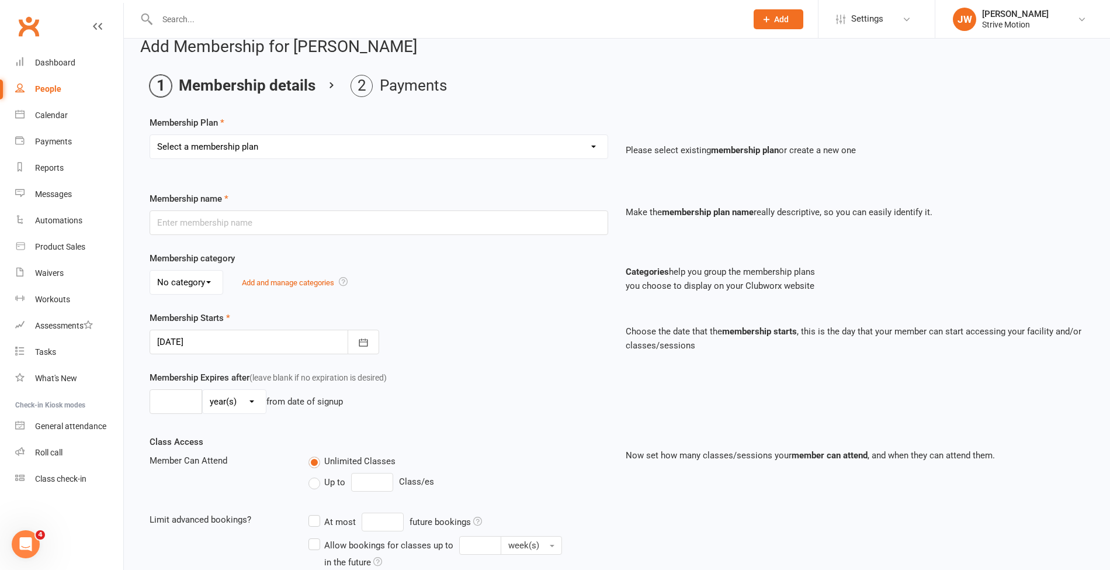
scroll to position [18, 0]
click at [217, 116] on label "Membership Plan" at bounding box center [187, 122] width 75 height 14
click at [208, 143] on select "Select a membership plan Create new Membership Plan T4 RCC [DATE] 9am T4 BL [DA…" at bounding box center [379, 145] width 458 height 23
select select "89"
click at [150, 134] on select "Select a membership plan Create new Membership Plan T4 RCC [DATE] 9am T4 BL [DA…" at bounding box center [379, 145] width 458 height 23
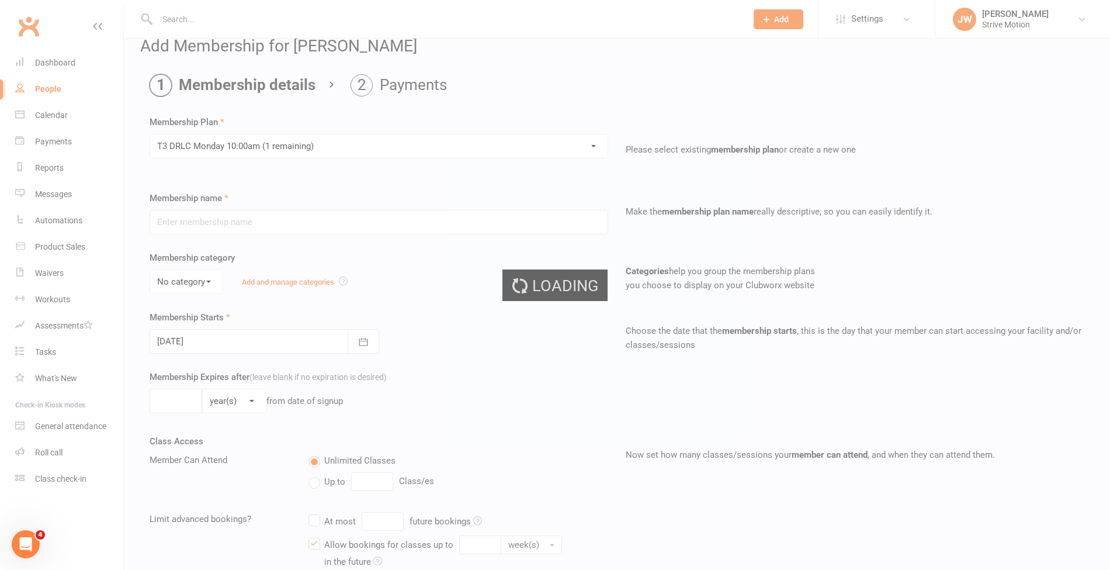
type input "[MEDICAL_DATA] DRLC [DATE] 10:00am"
select select "3"
type input "25"
select select "1"
type input "25"
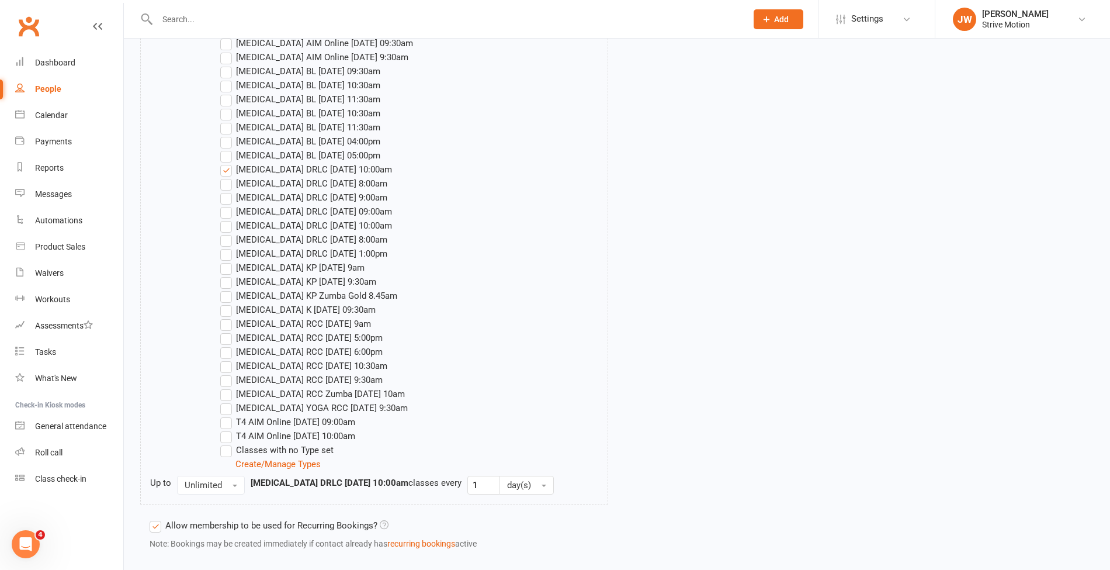
scroll to position [1688, 0]
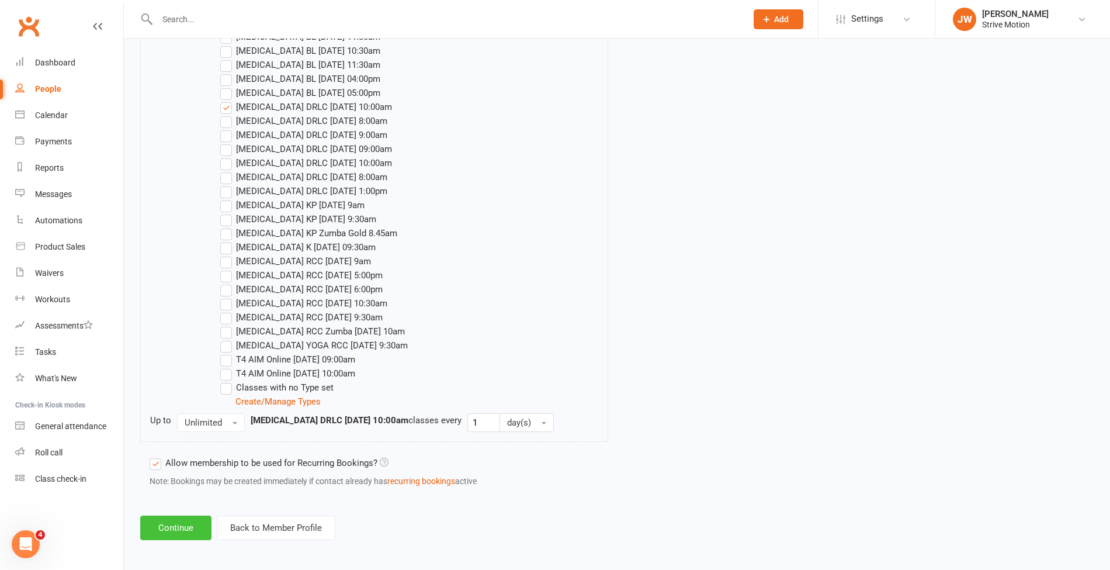
click at [170, 532] on button "Continue" at bounding box center [175, 527] width 71 height 25
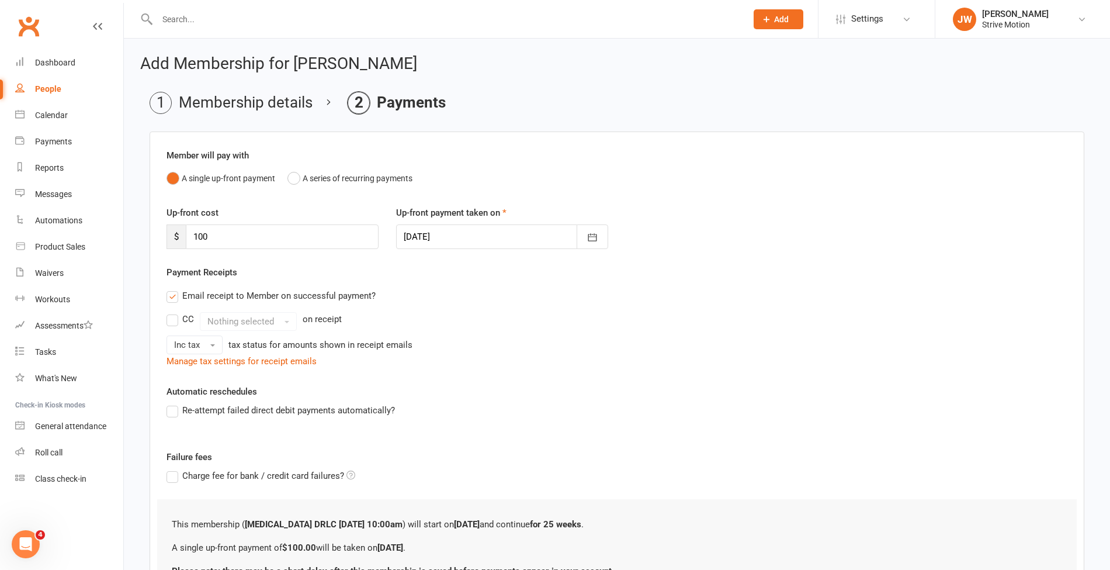
drag, startPoint x: 223, startPoint y: 221, endPoint x: 196, endPoint y: 224, distance: 27.1
click at [196, 224] on div "Up-front cost $ 100" at bounding box center [273, 227] width 230 height 43
drag, startPoint x: 207, startPoint y: 227, endPoint x: 164, endPoint y: 226, distance: 42.7
click at [164, 226] on div "Up-front cost $ 100" at bounding box center [273, 227] width 230 height 43
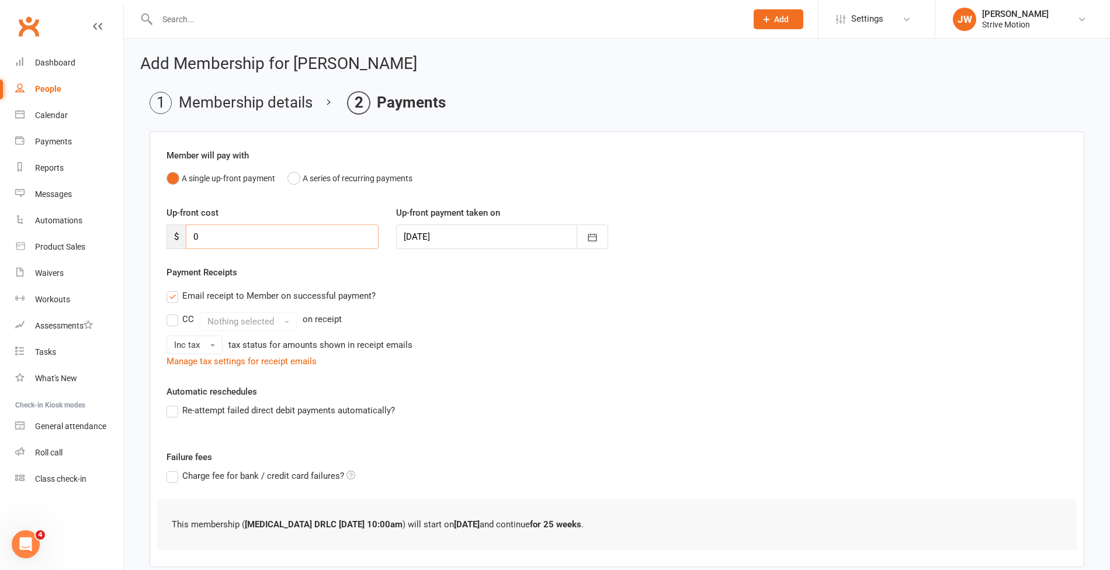
scroll to position [64, 0]
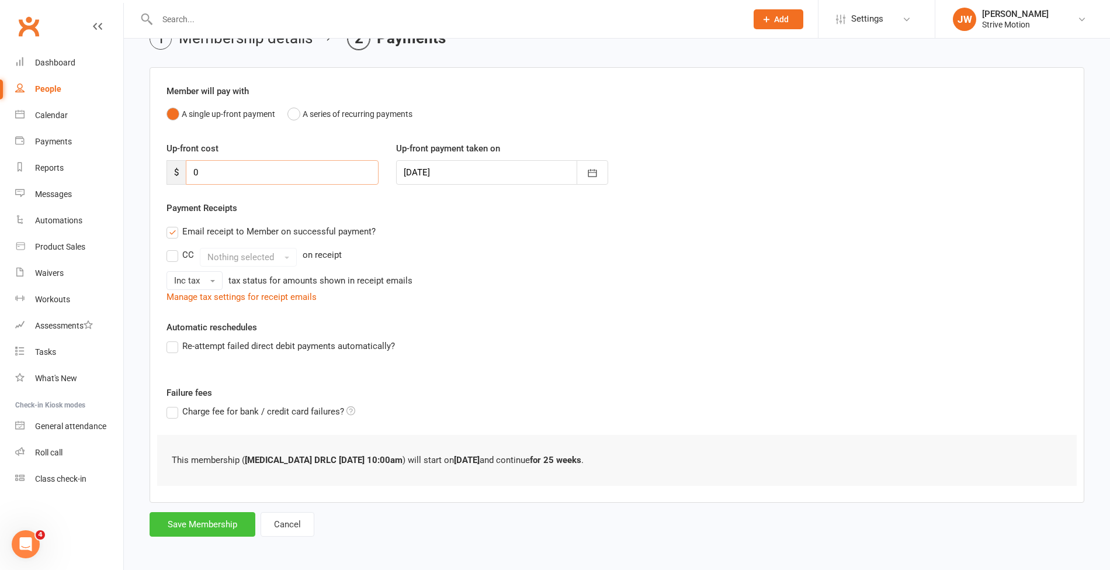
type input "0"
click at [197, 522] on button "Save Membership" at bounding box center [203, 524] width 106 height 25
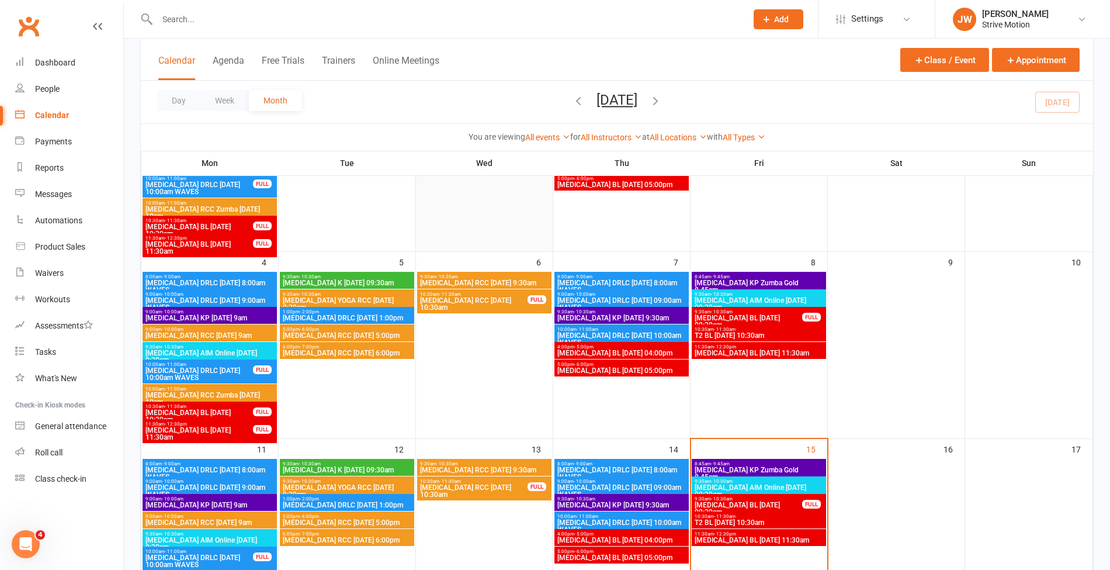
scroll to position [186, 0]
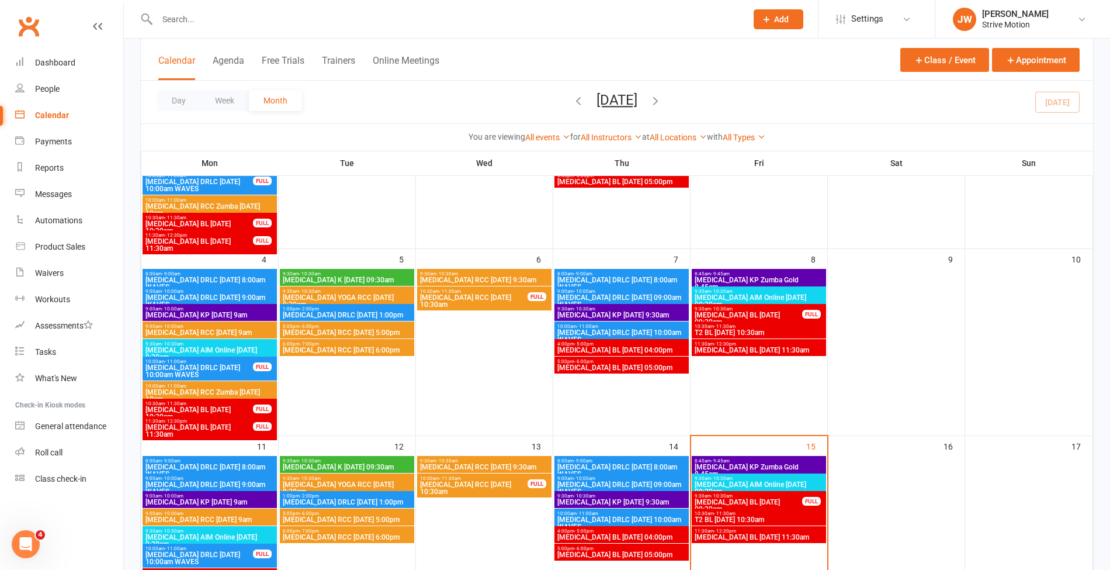
click at [490, 299] on span "[MEDICAL_DATA] RCC [DATE] 10:30am" at bounding box center [474, 301] width 109 height 14
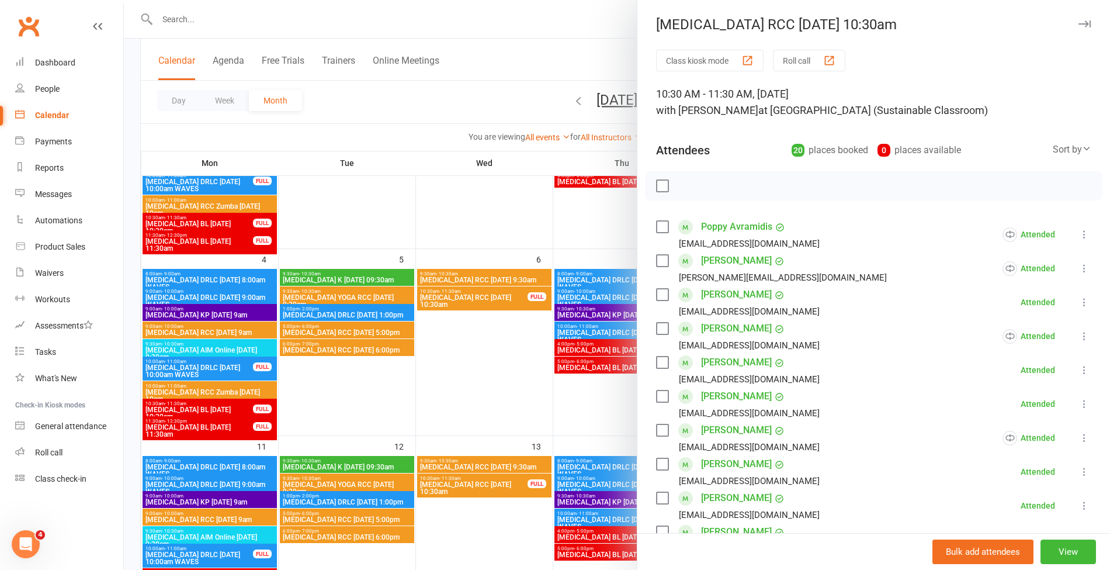
click at [477, 93] on div at bounding box center [617, 285] width 986 height 570
